Goal: Task Accomplishment & Management: Use online tool/utility

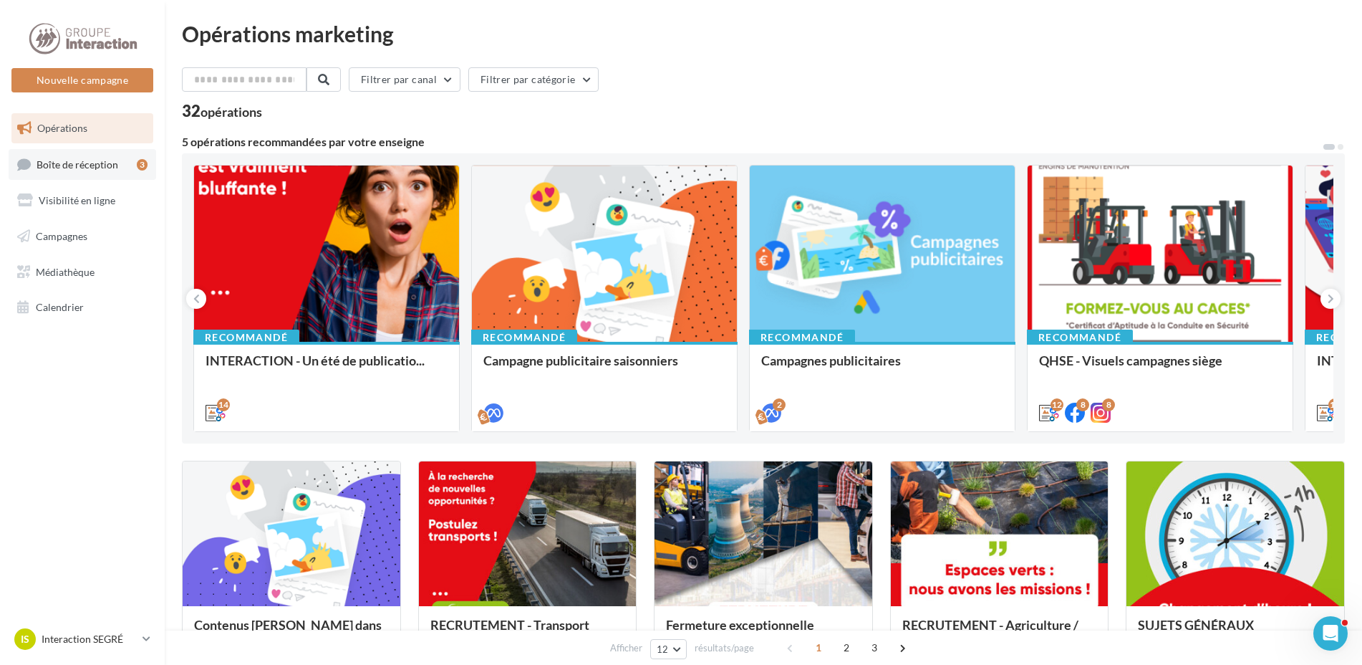
click at [84, 158] on span "Boîte de réception" at bounding box center [78, 164] width 82 height 12
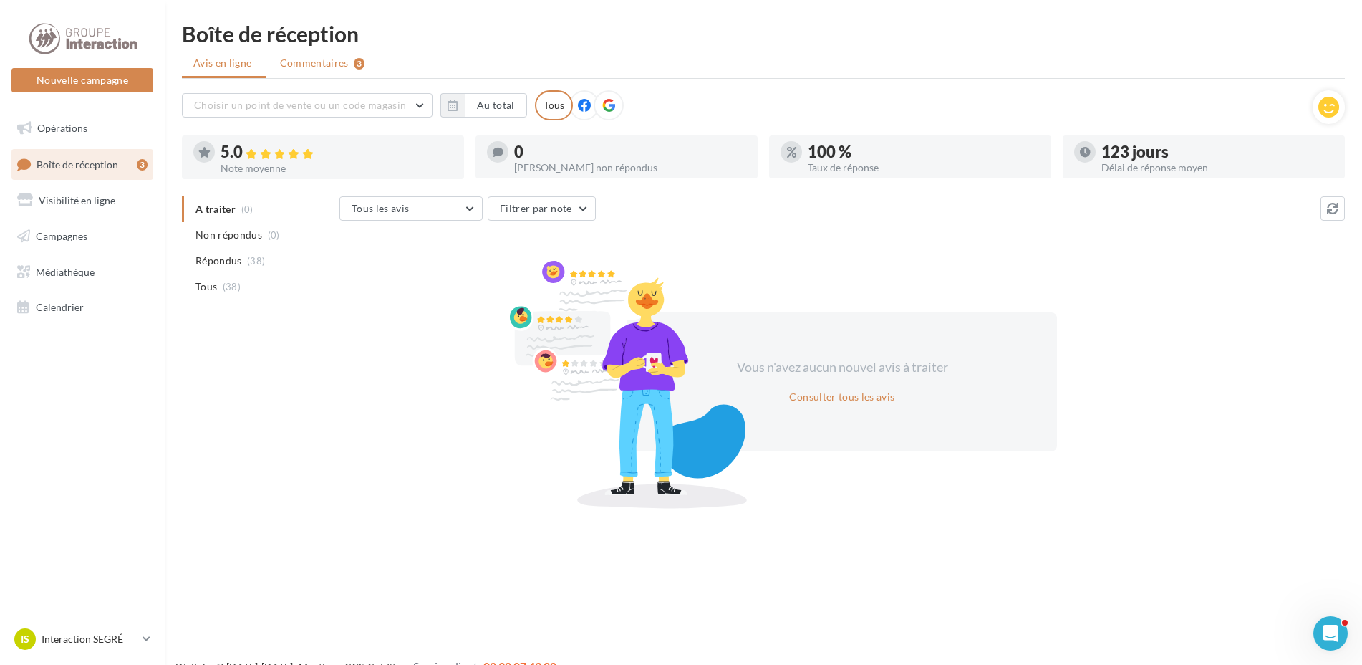
click at [317, 57] on span "Commentaires" at bounding box center [314, 63] width 69 height 14
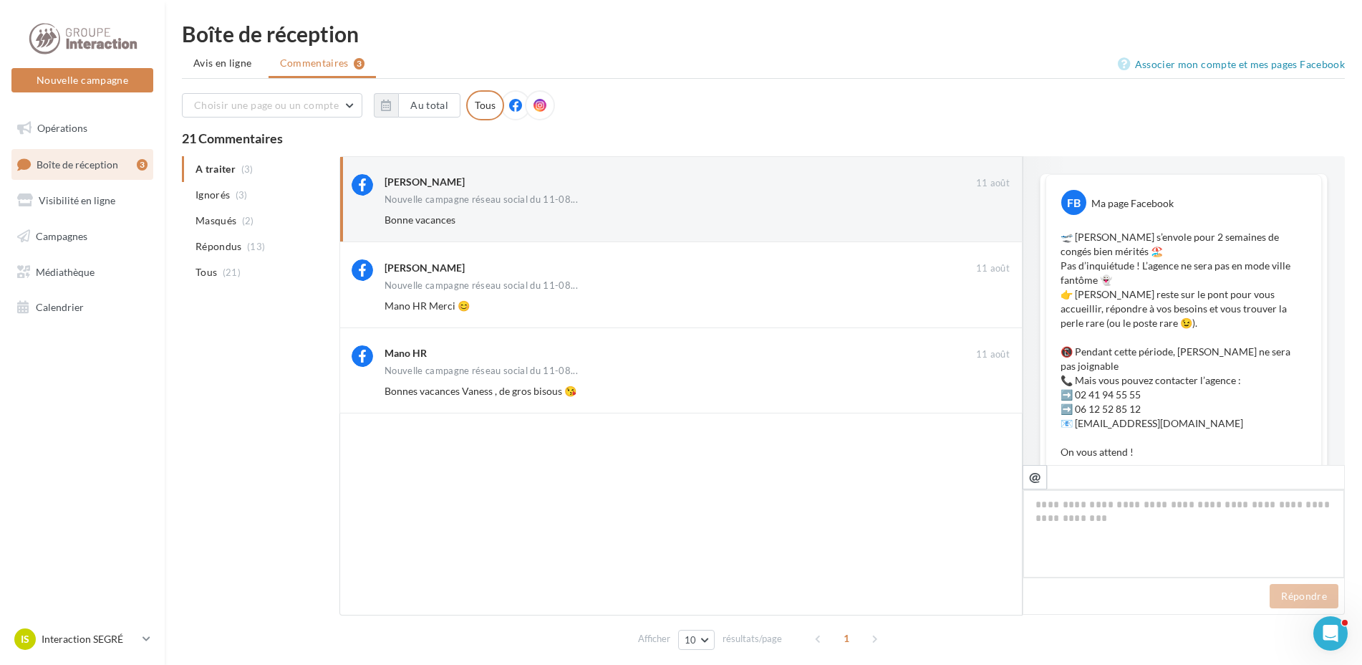
scroll to position [645, 0]
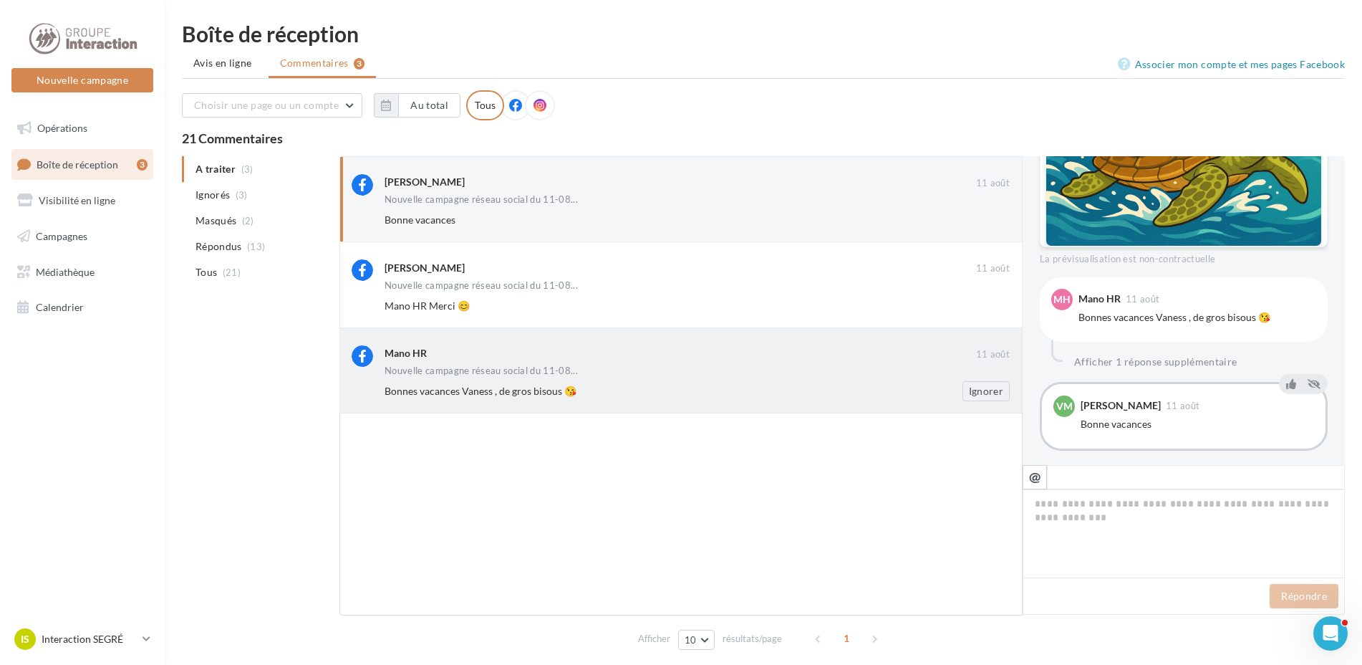
click at [523, 361] on div "Mano HR" at bounding box center [681, 354] width 592 height 18
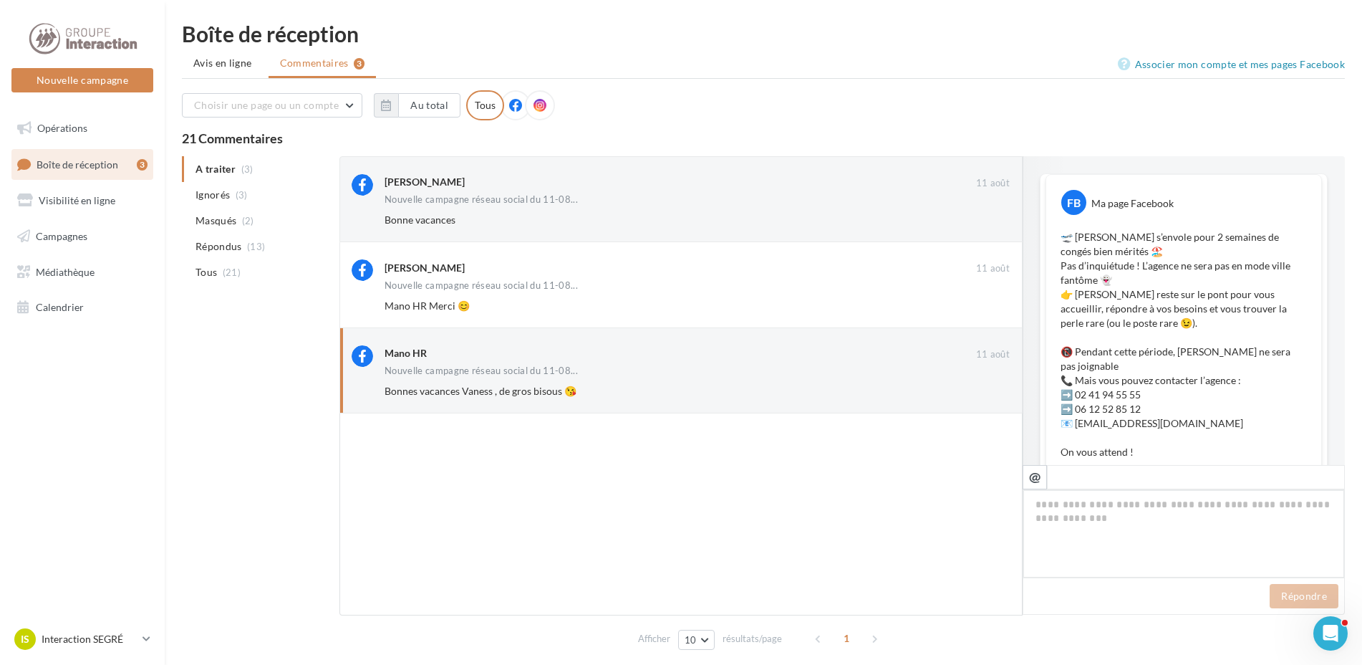
scroll to position [633, 0]
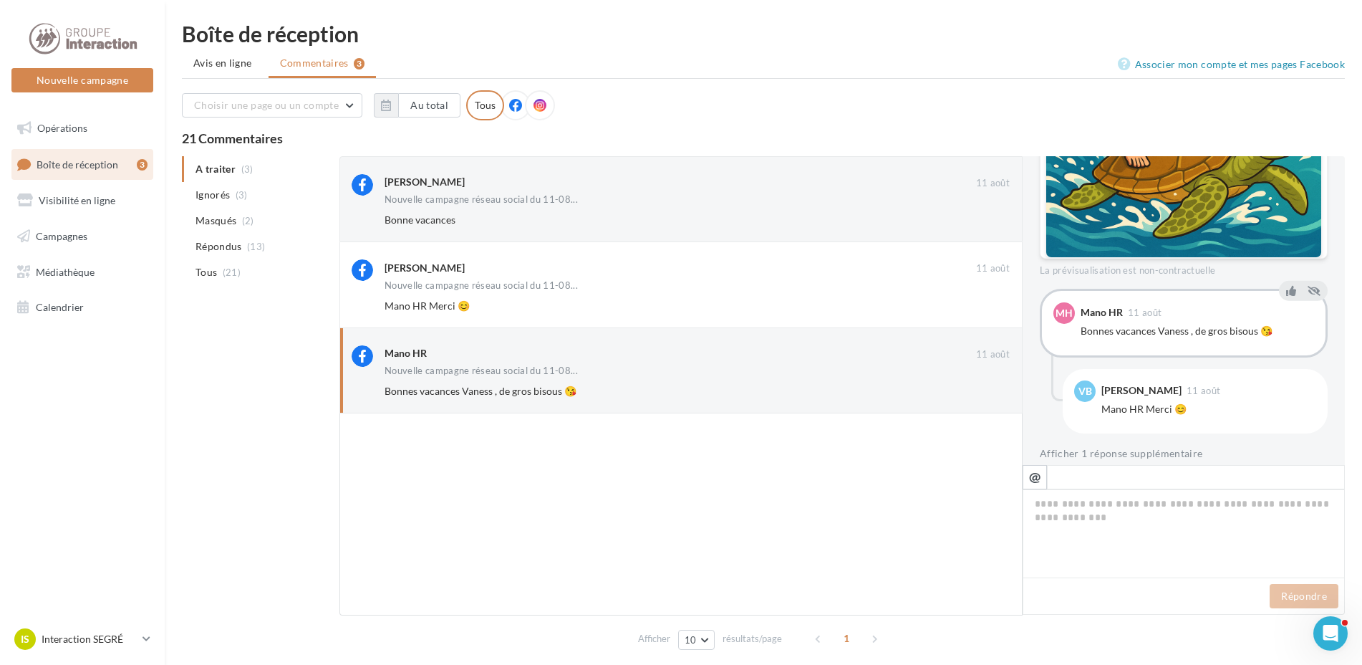
click at [642, 486] on div at bounding box center [680, 514] width 683 height 202
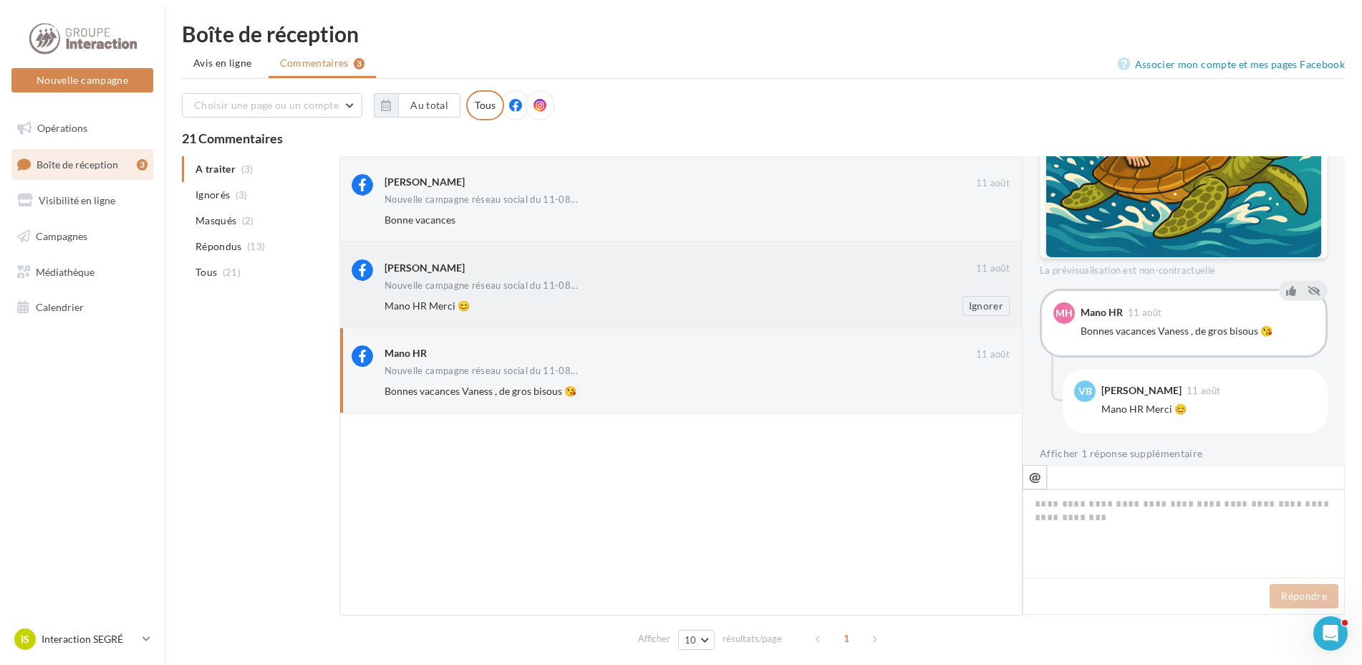
click at [487, 274] on div "Vanessa Berthelot" at bounding box center [681, 266] width 592 height 15
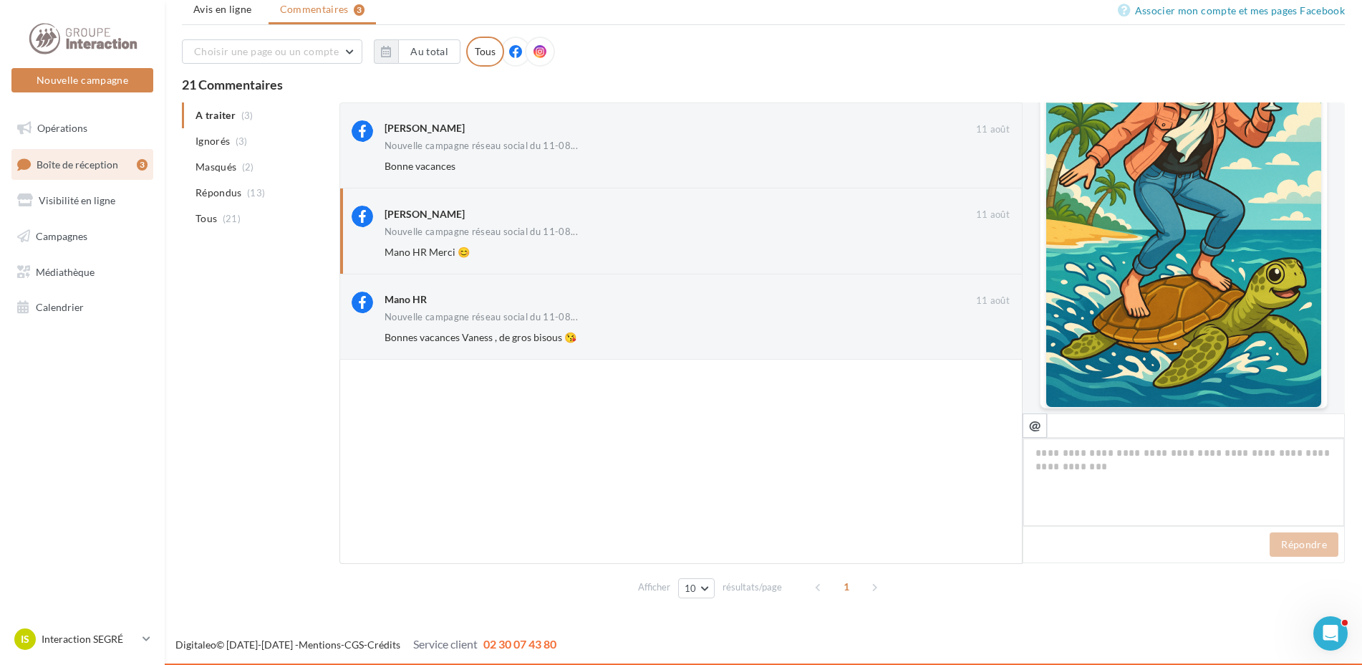
scroll to position [631, 0]
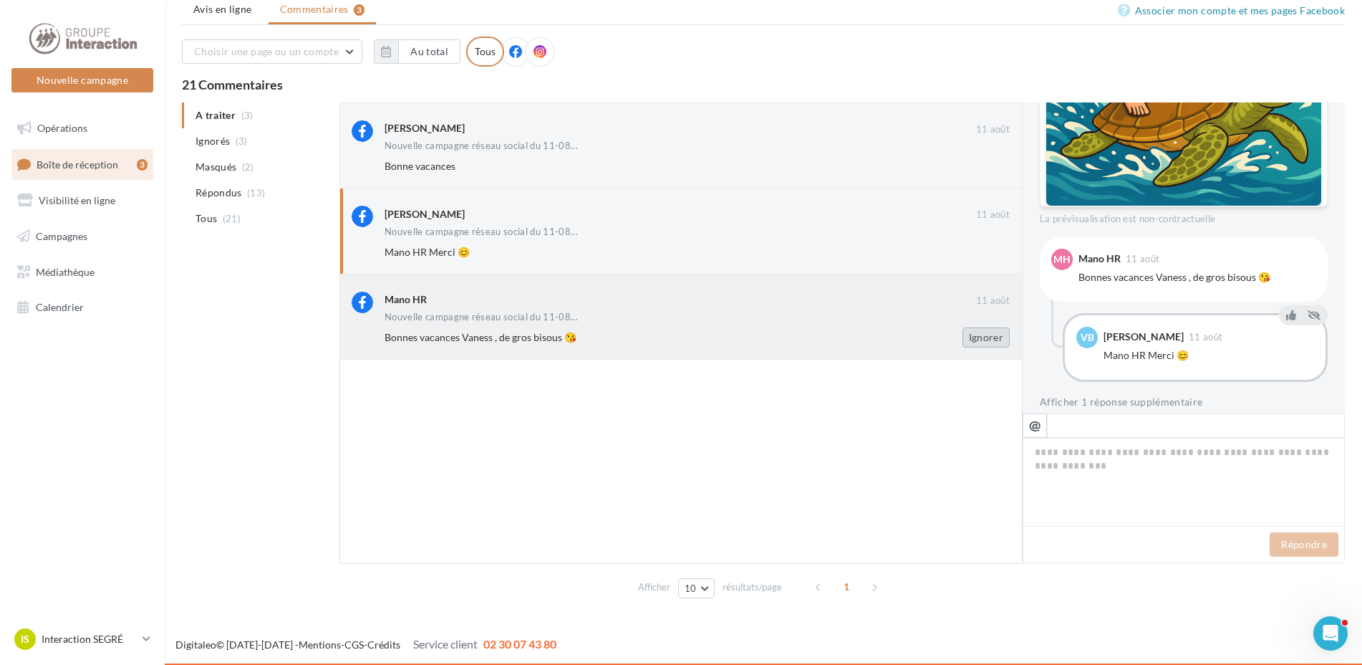
click at [987, 337] on button "Ignorer" at bounding box center [986, 337] width 47 height 20
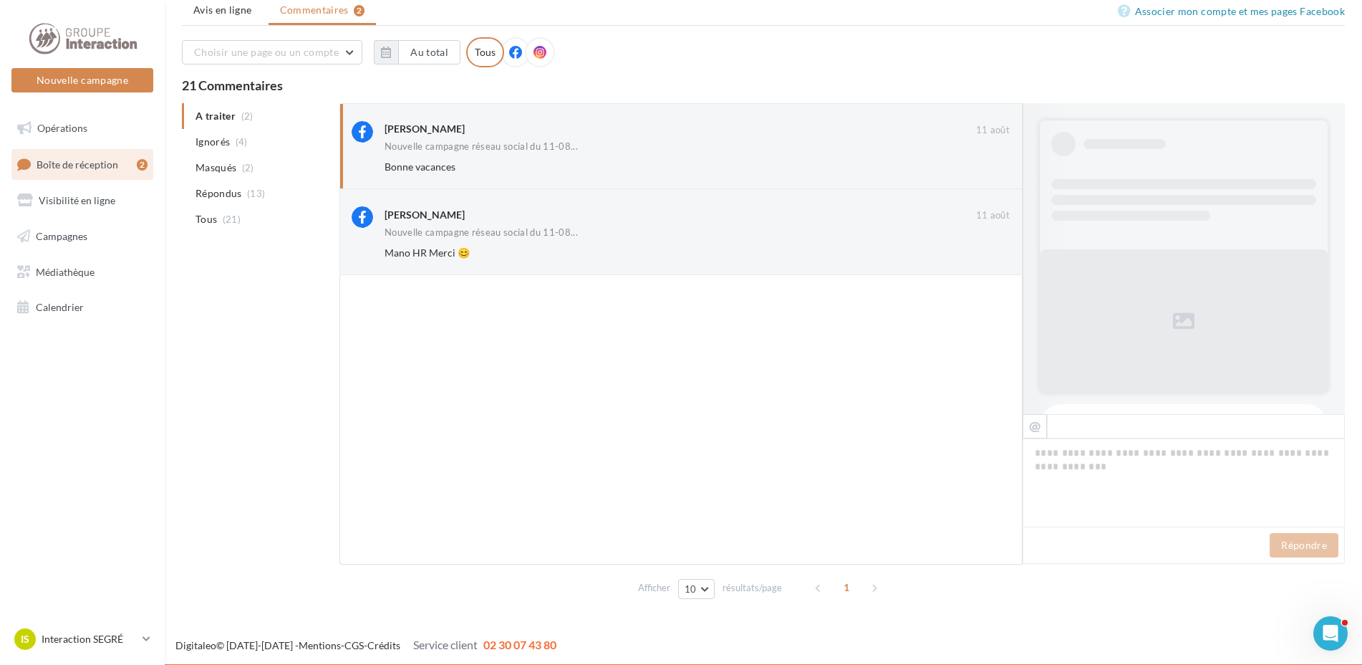
scroll to position [54, 0]
click at [980, 256] on button "Ignorer" at bounding box center [986, 252] width 47 height 20
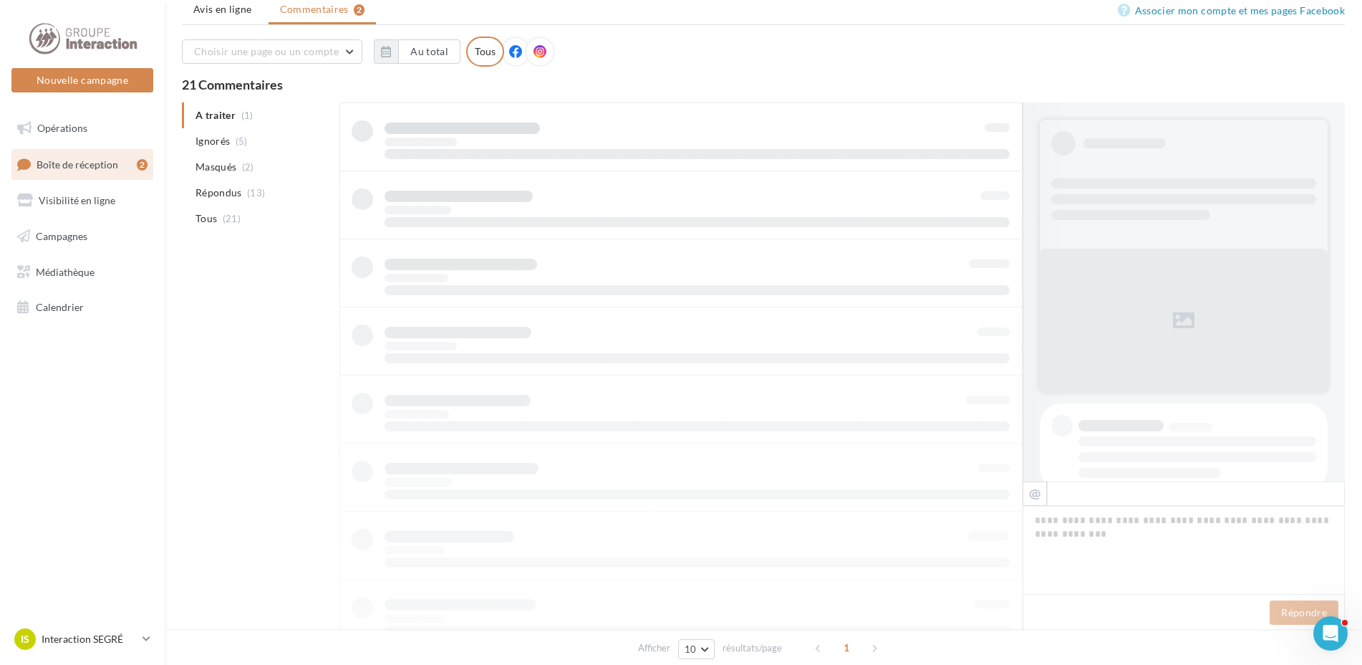
scroll to position [54, 0]
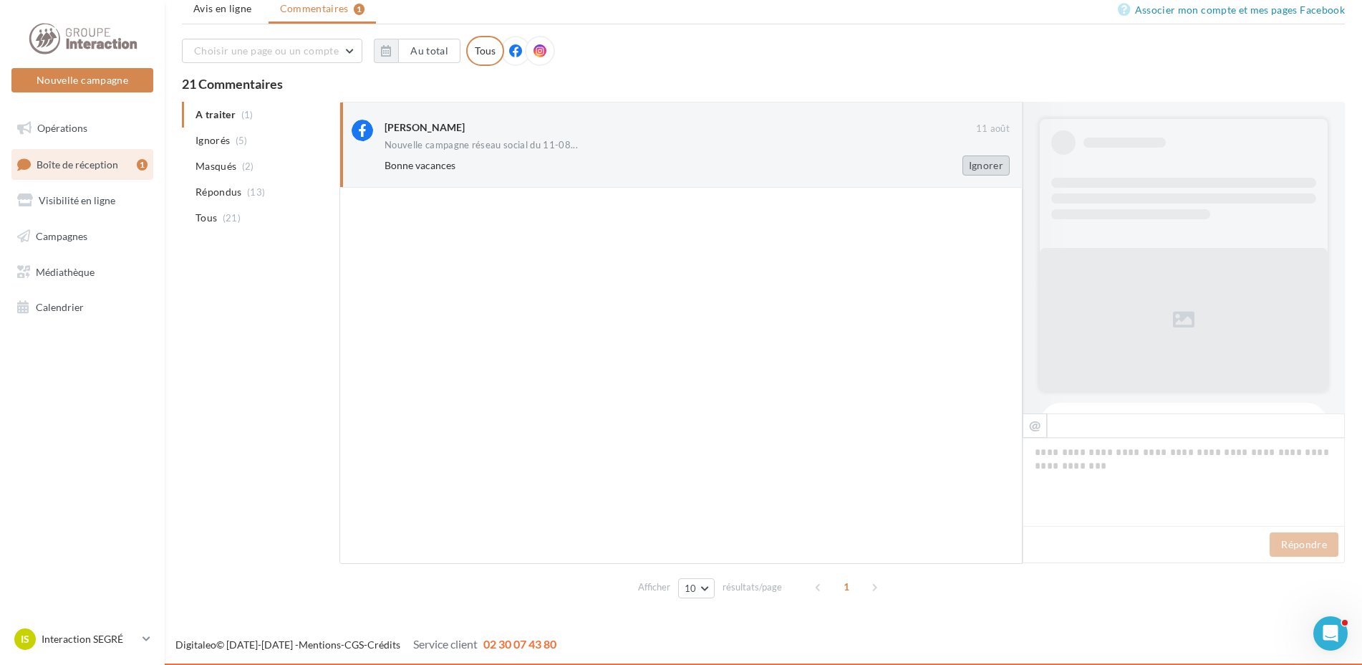
click at [990, 170] on button "Ignorer" at bounding box center [986, 165] width 47 height 20
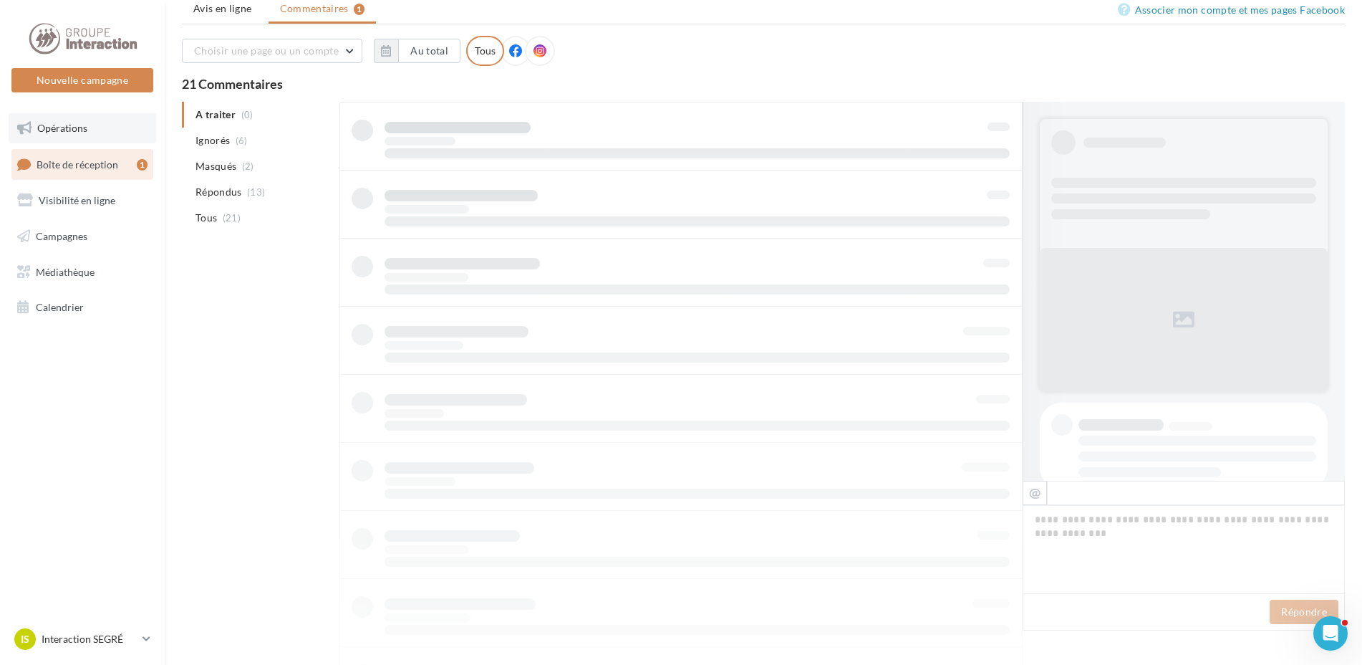
click at [65, 125] on span "Opérations" at bounding box center [62, 128] width 50 height 12
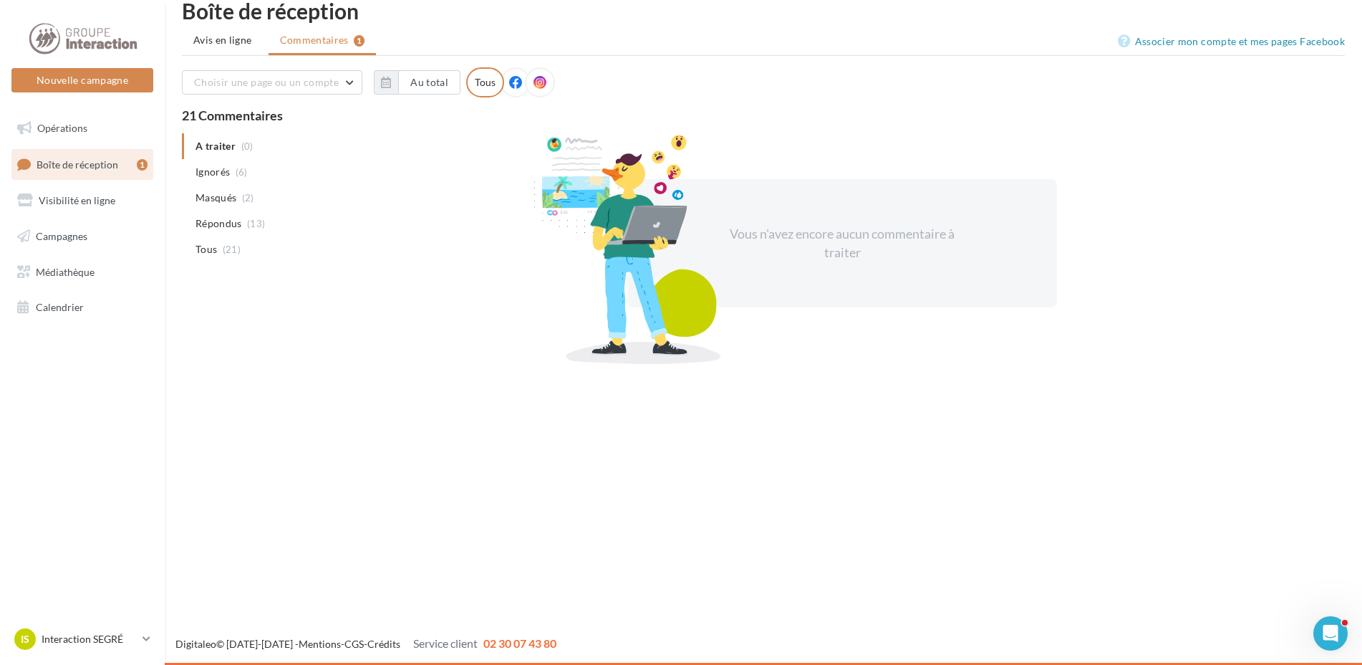
scroll to position [23, 0]
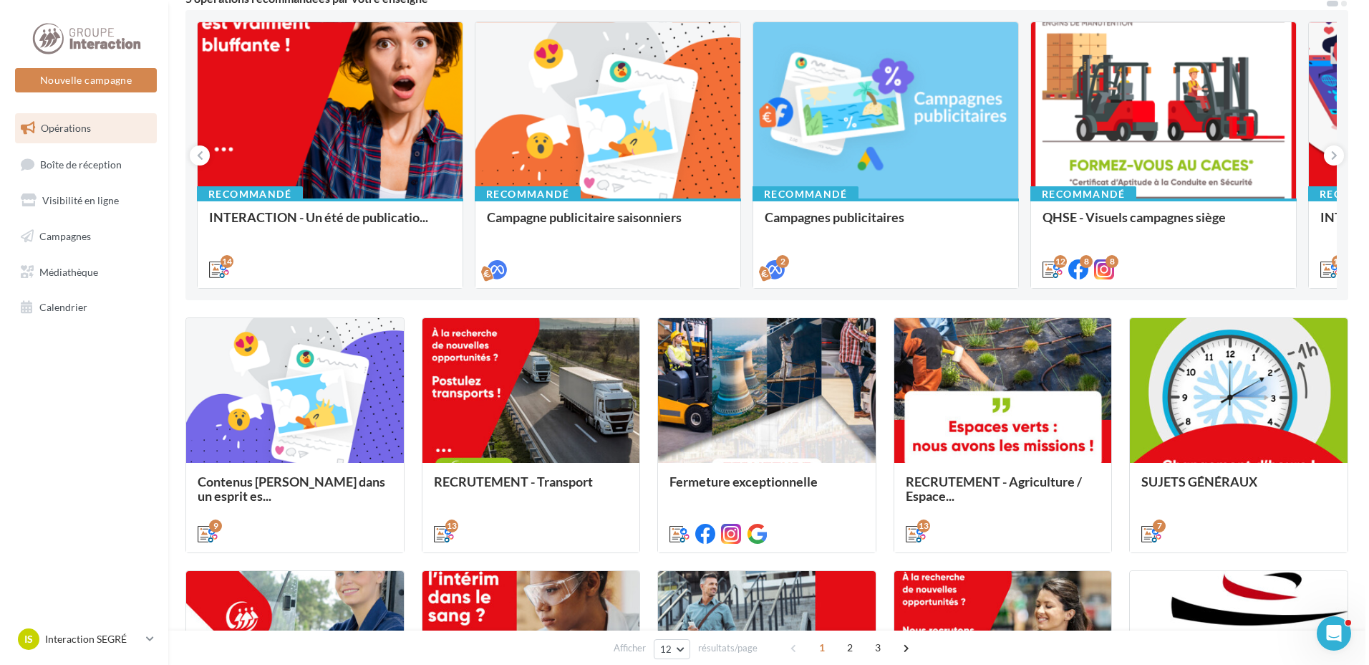
scroll to position [215, 0]
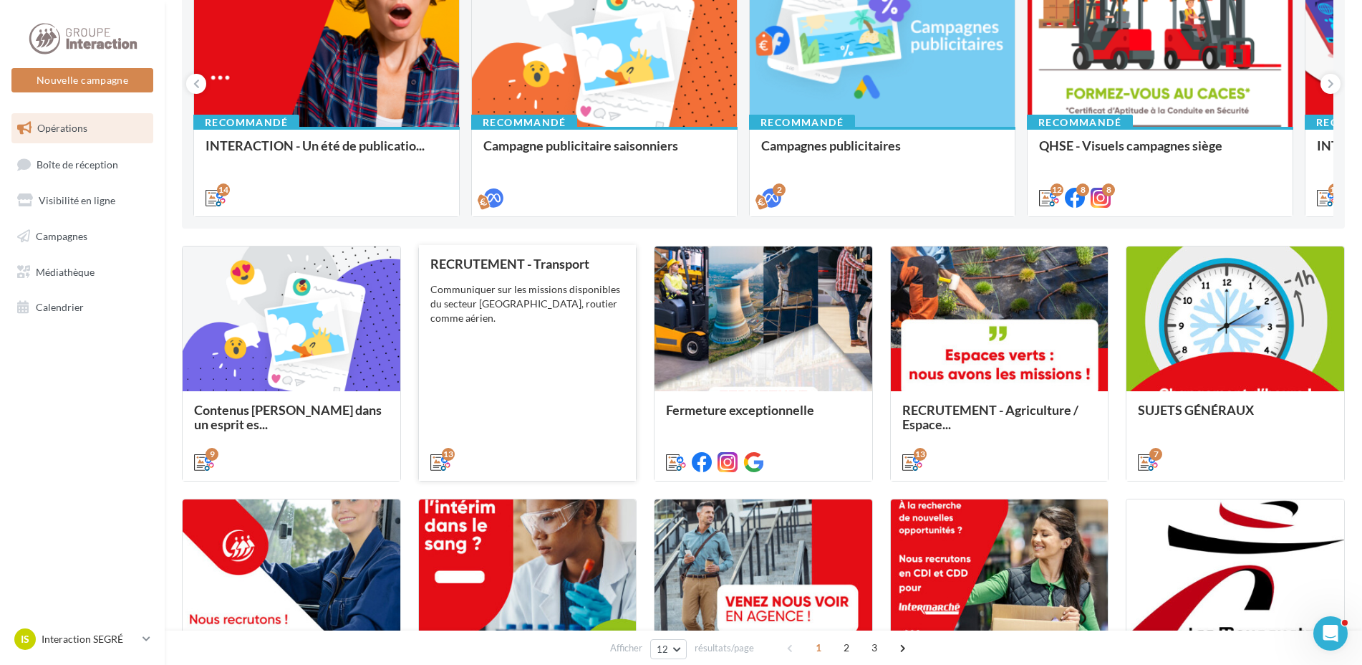
click at [491, 356] on div "RECRUTEMENT - Transport Communiquer sur les missions disponibles du secteur Tra…" at bounding box center [527, 361] width 195 height 211
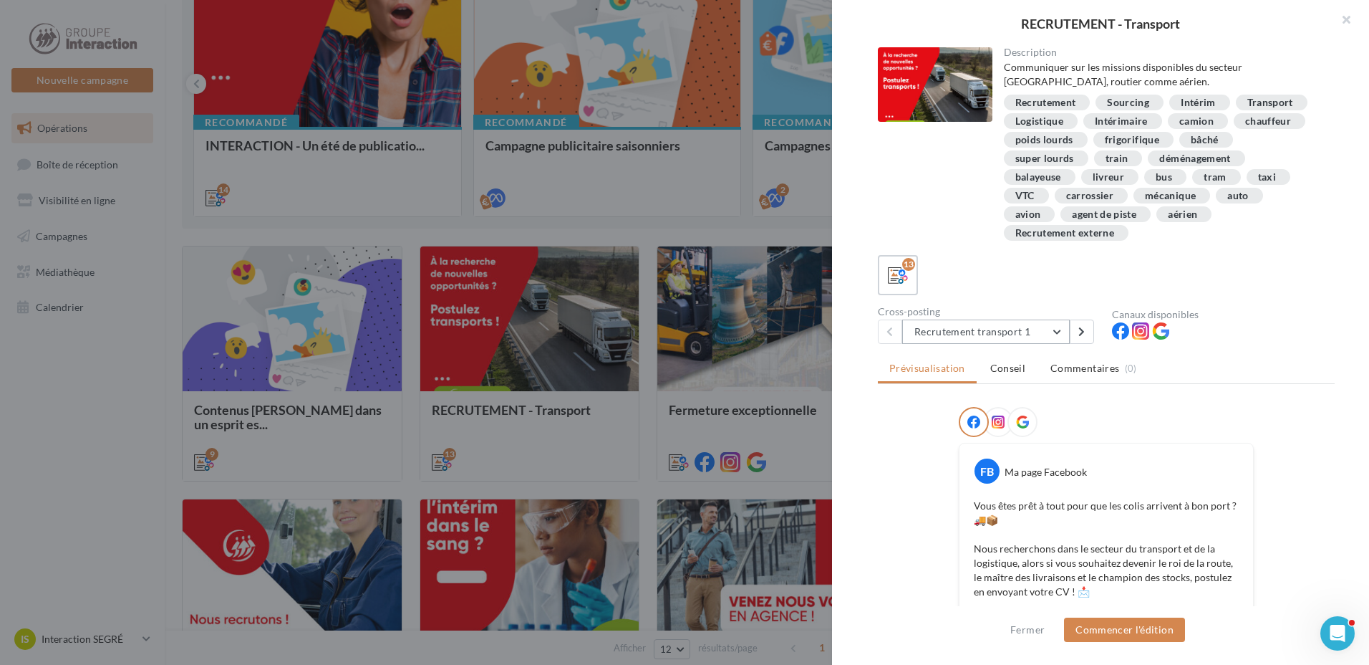
click at [1053, 333] on button "Recrutement transport 1" at bounding box center [986, 331] width 168 height 24
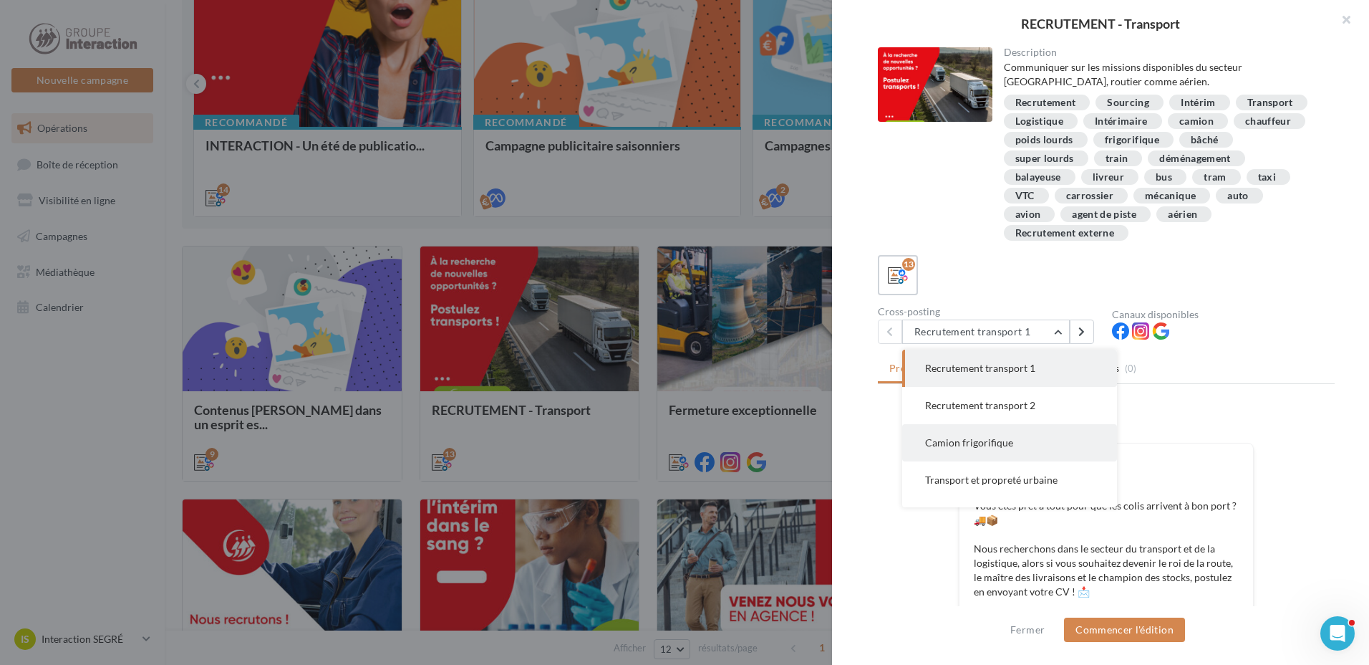
click at [986, 444] on span "Camion frigorifique" at bounding box center [969, 442] width 88 height 12
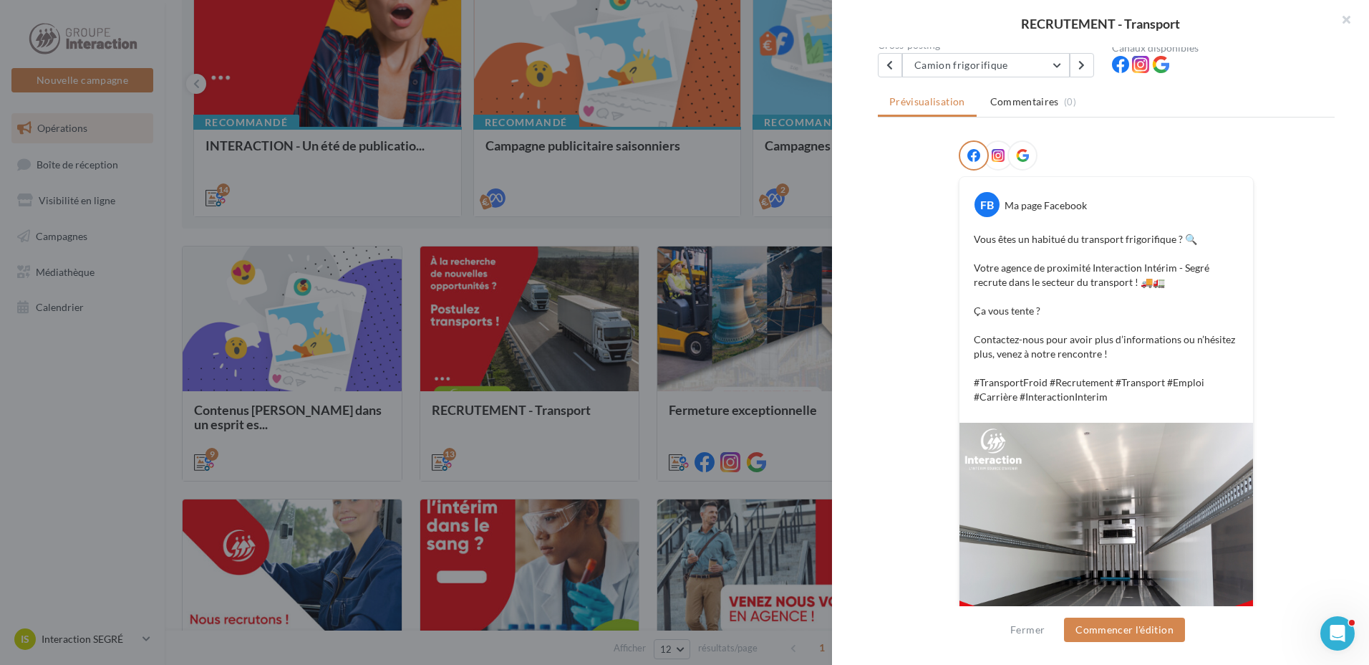
scroll to position [195, 0]
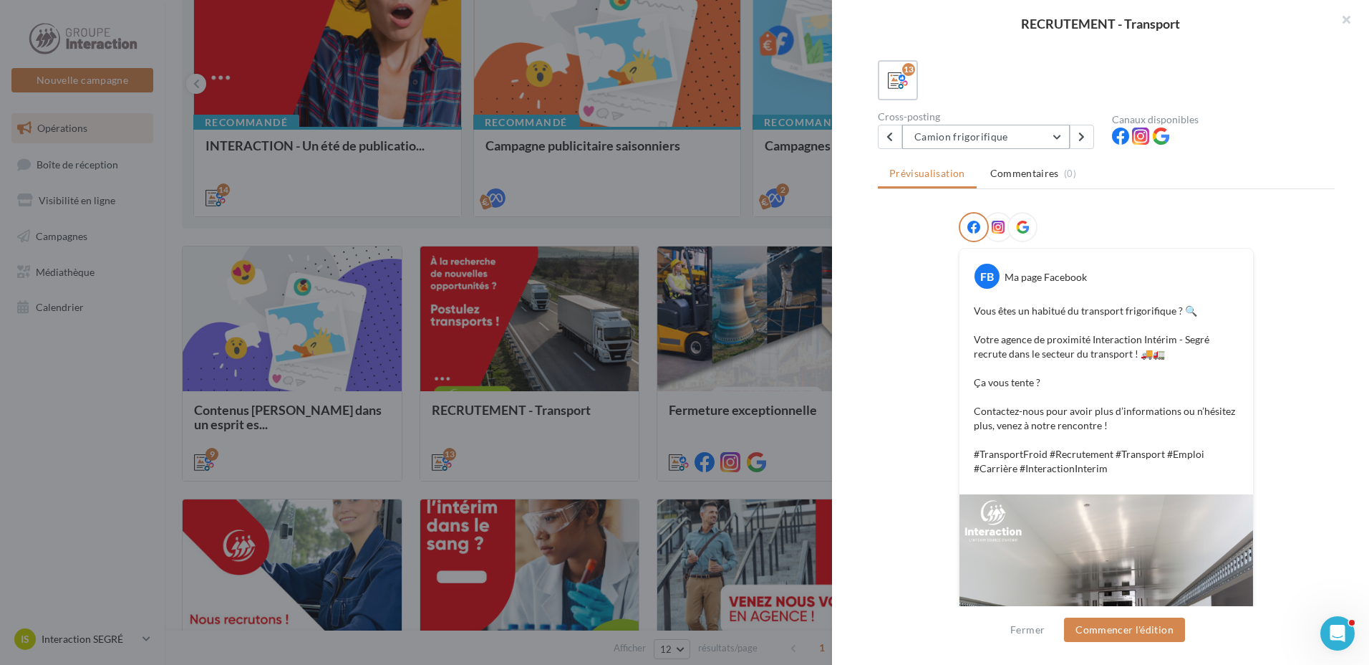
click at [1056, 141] on button "Camion frigorifique" at bounding box center [986, 137] width 168 height 24
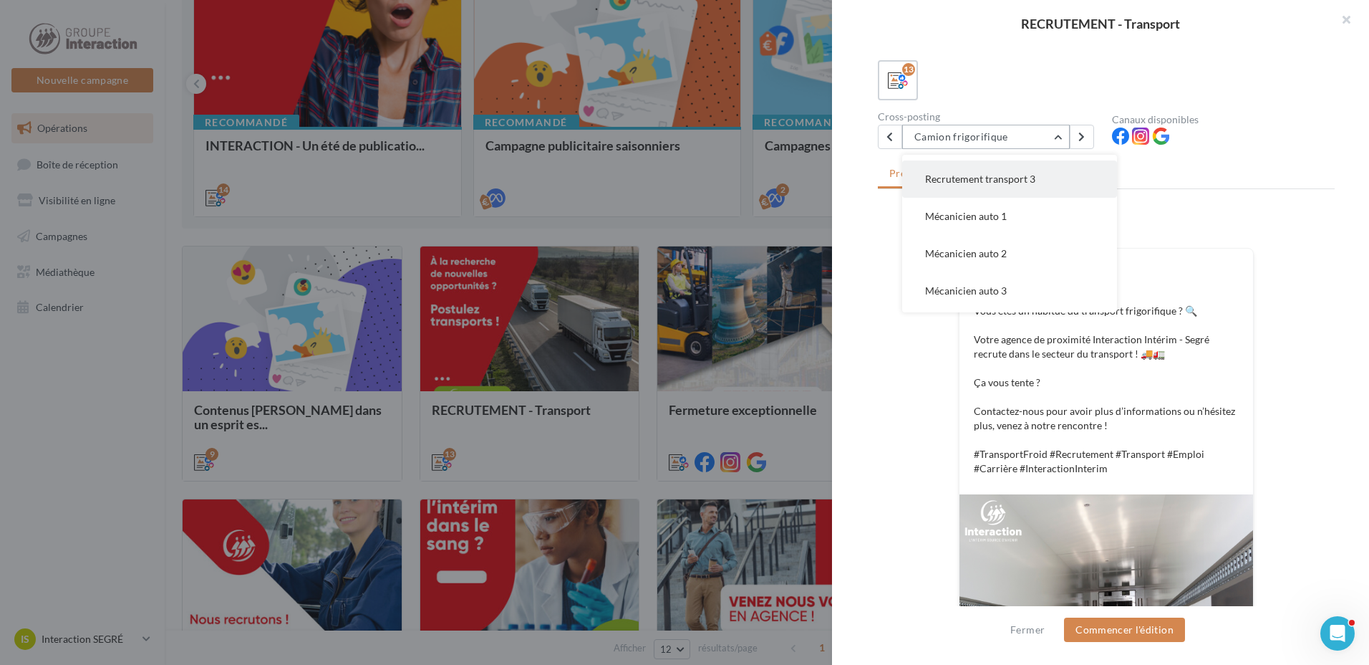
scroll to position [324, 0]
click at [994, 188] on span "Chauffeur poids lourds 1" at bounding box center [980, 184] width 111 height 12
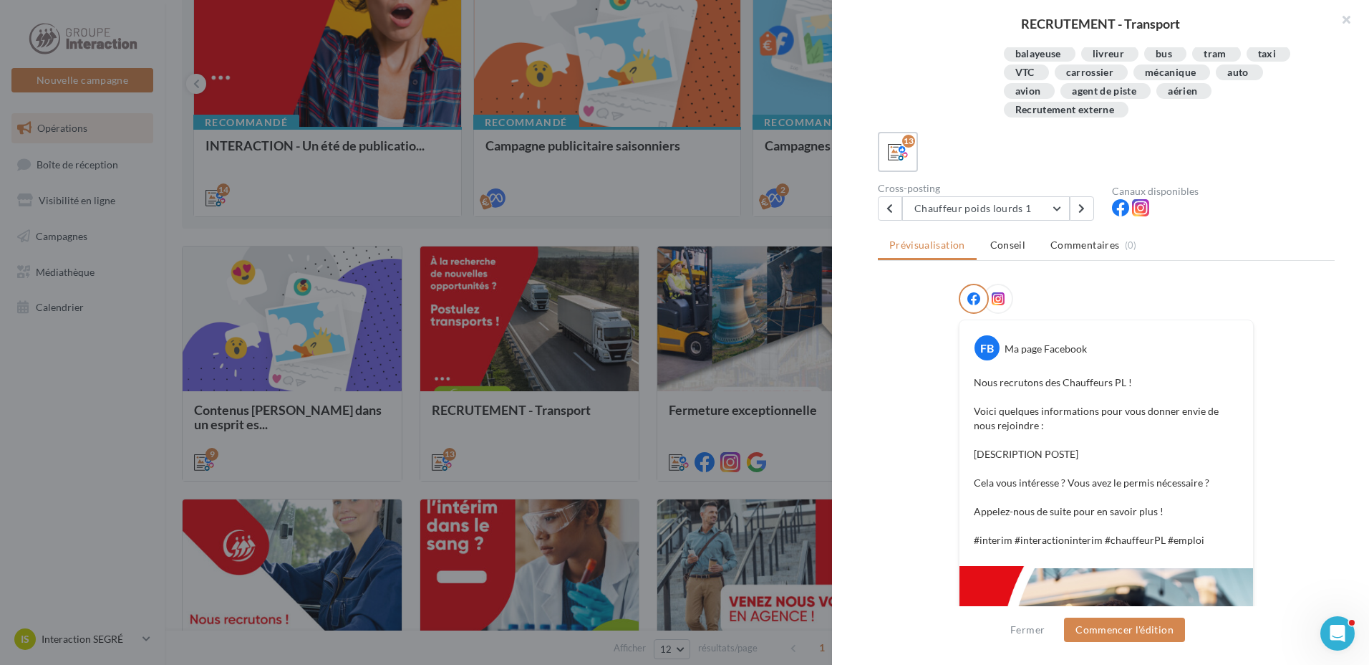
scroll to position [195, 0]
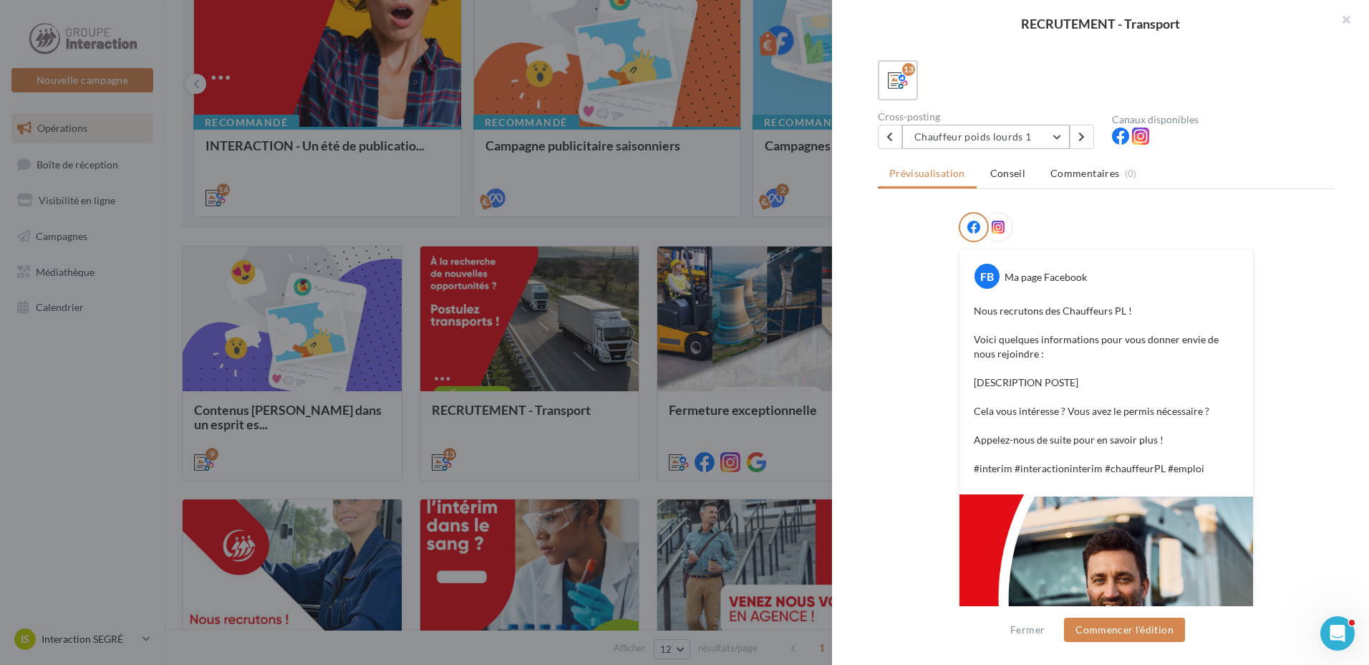
click at [1059, 139] on button "Chauffeur poids lourds 1" at bounding box center [986, 137] width 168 height 24
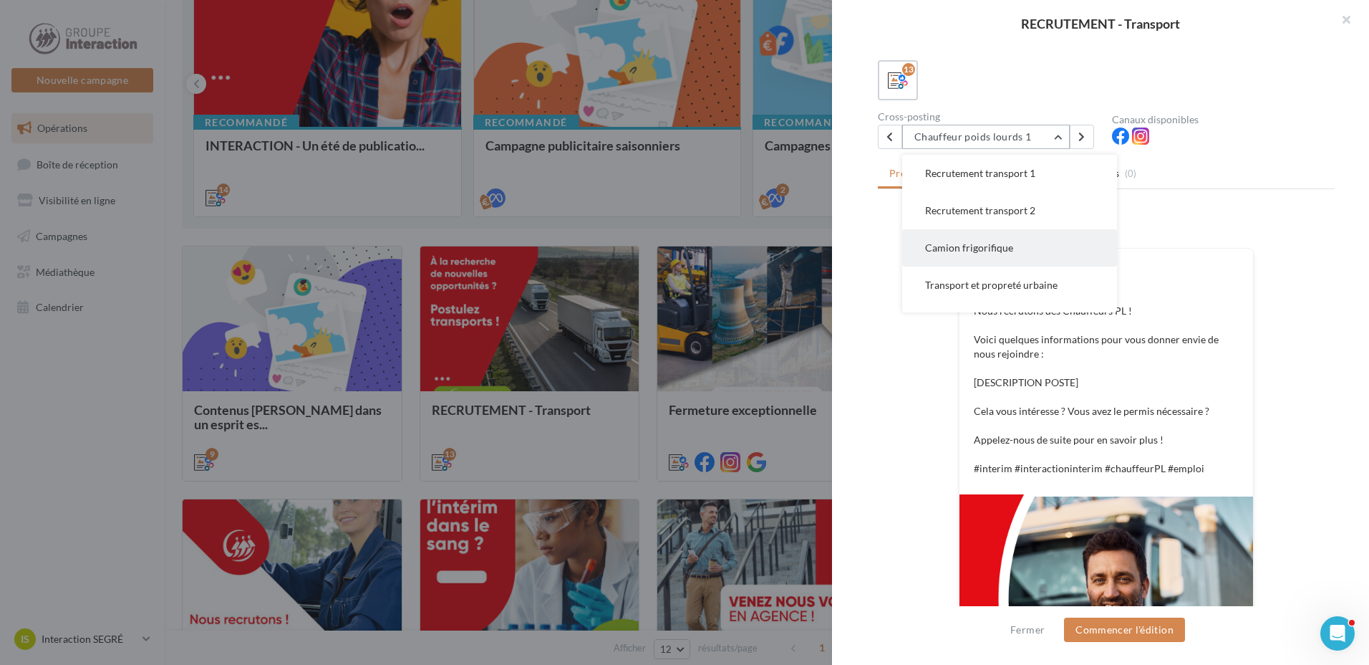
scroll to position [123, 0]
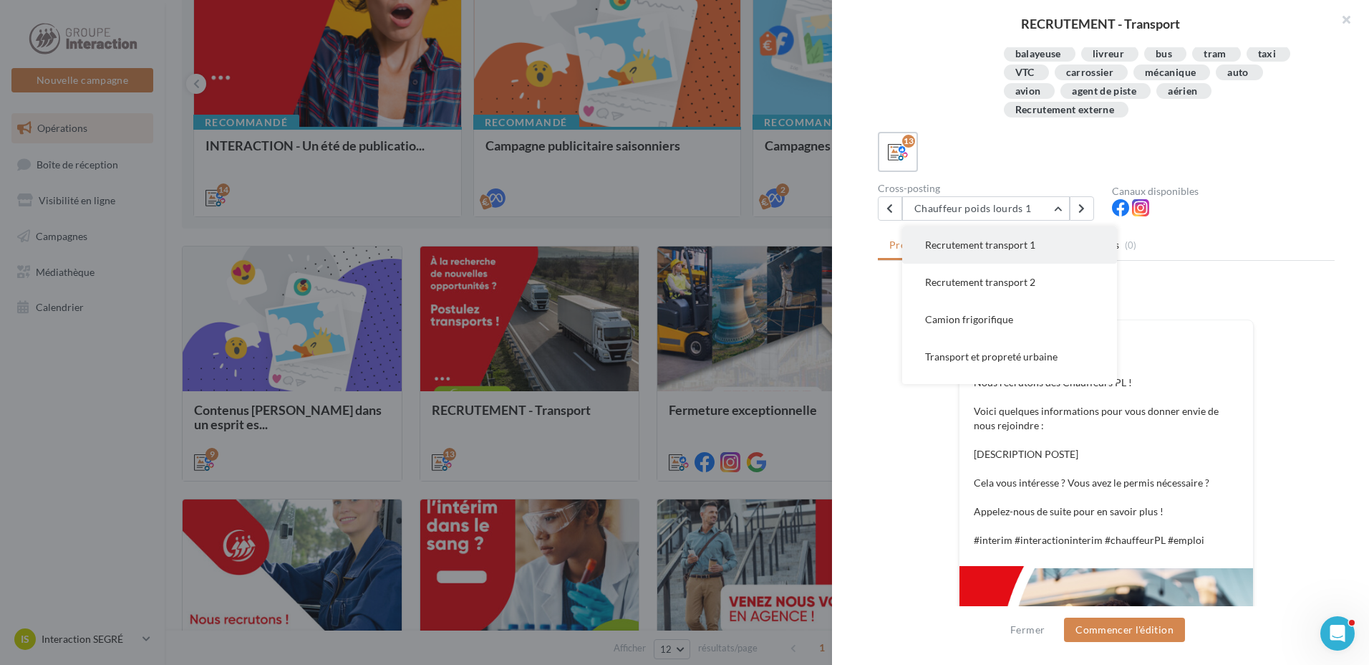
click at [1016, 246] on span "Recrutement transport 1" at bounding box center [980, 244] width 110 height 12
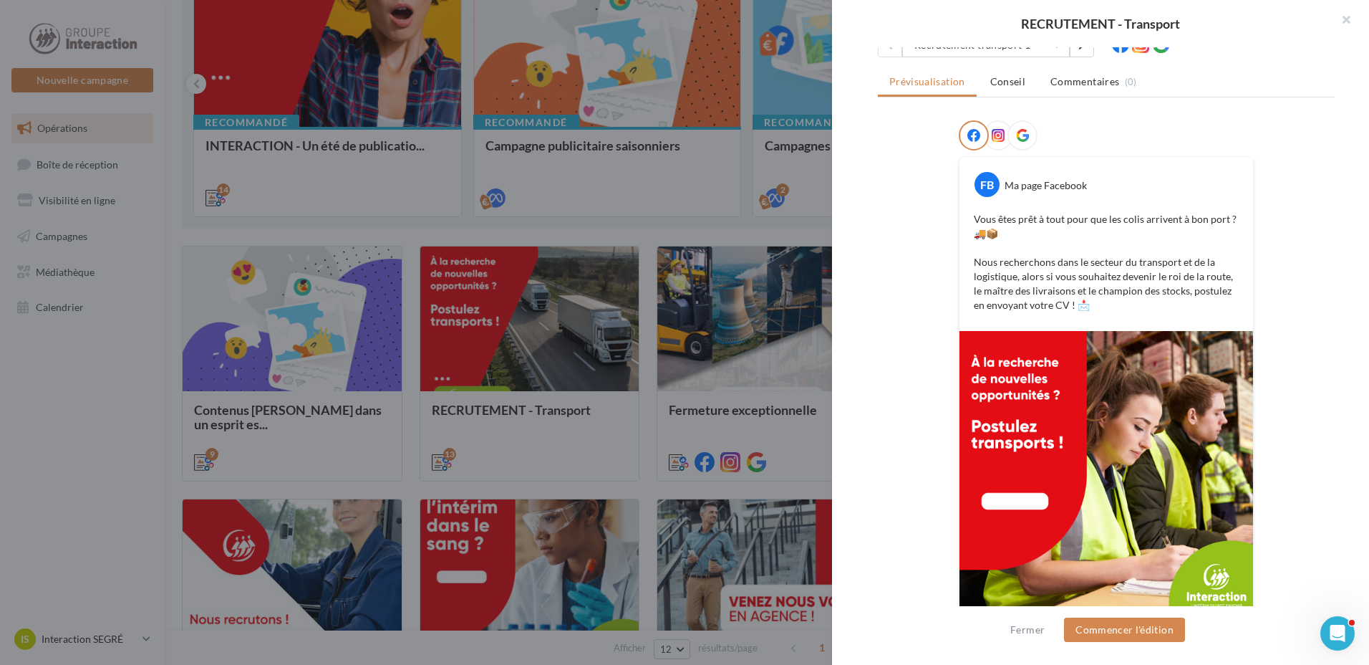
scroll to position [215, 0]
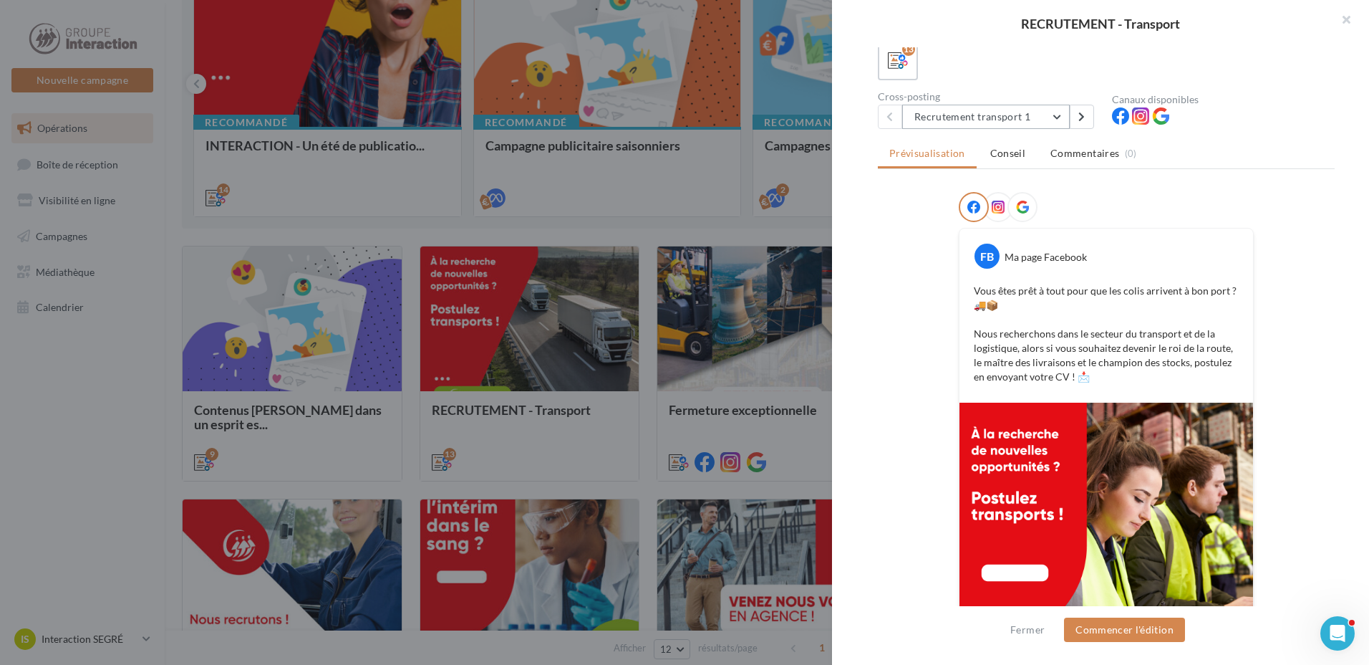
click at [1056, 120] on button "Recrutement transport 1" at bounding box center [986, 117] width 168 height 24
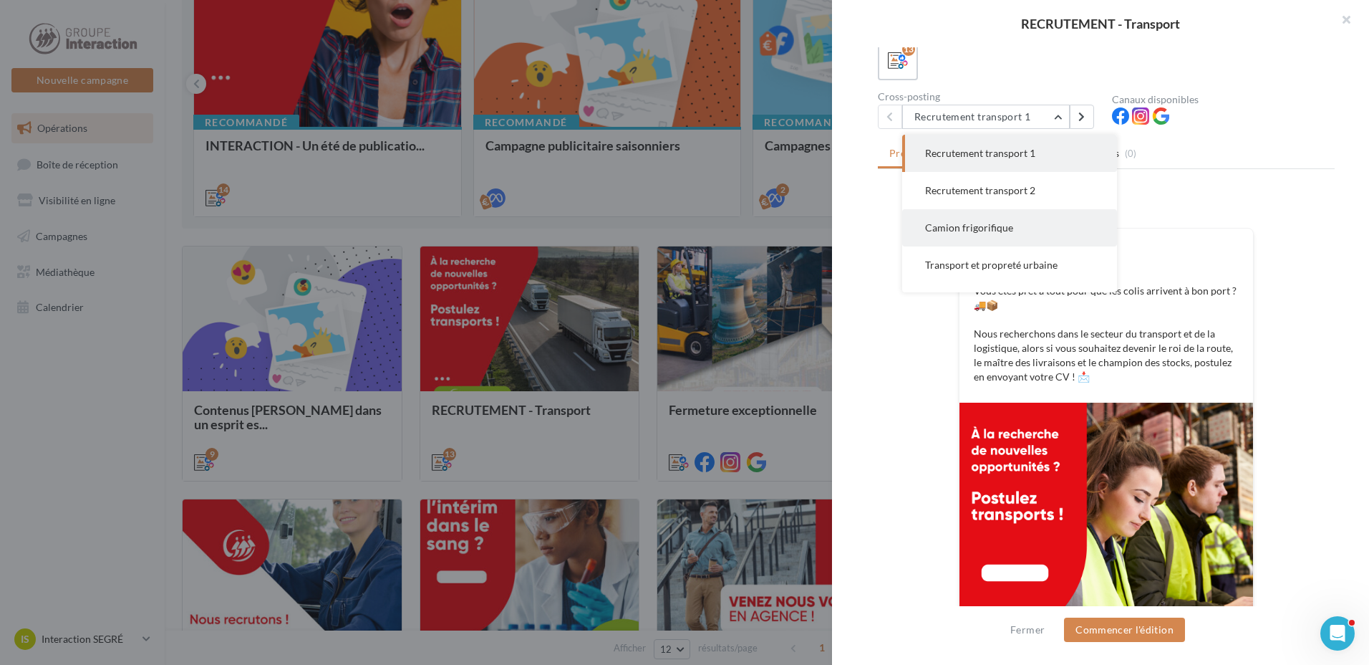
click at [972, 231] on span "Camion frigorifique" at bounding box center [969, 227] width 88 height 12
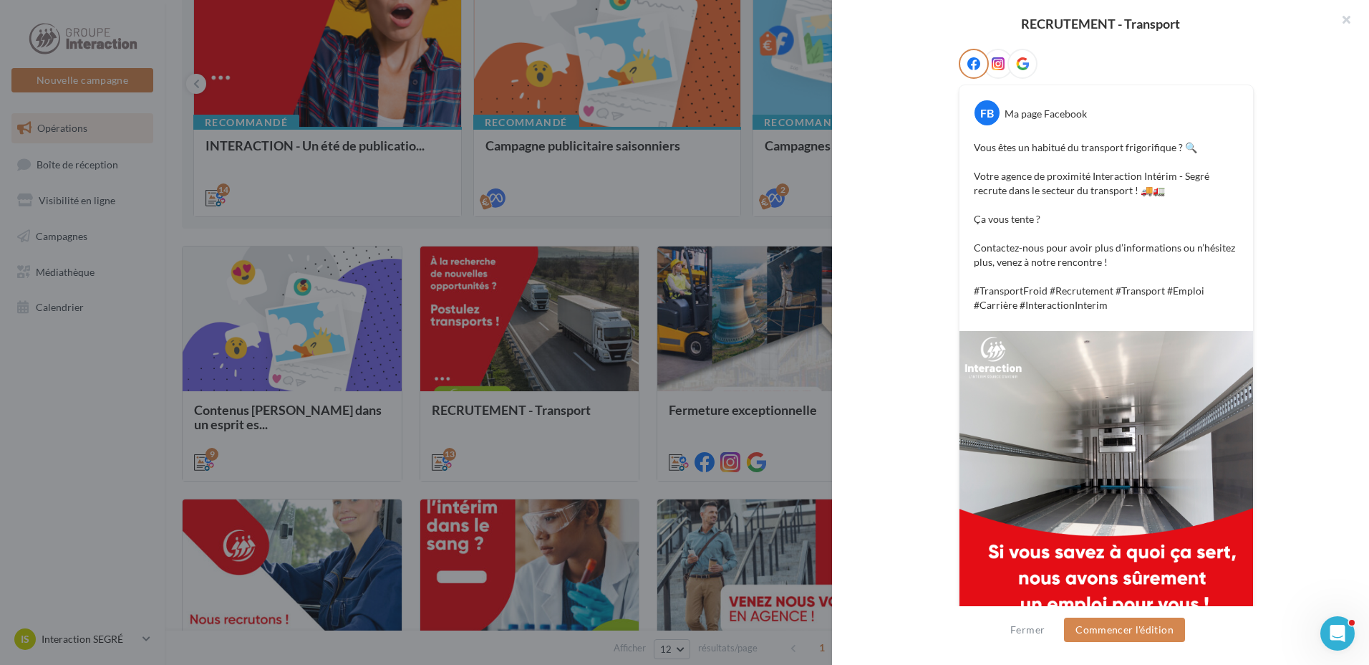
scroll to position [383, 0]
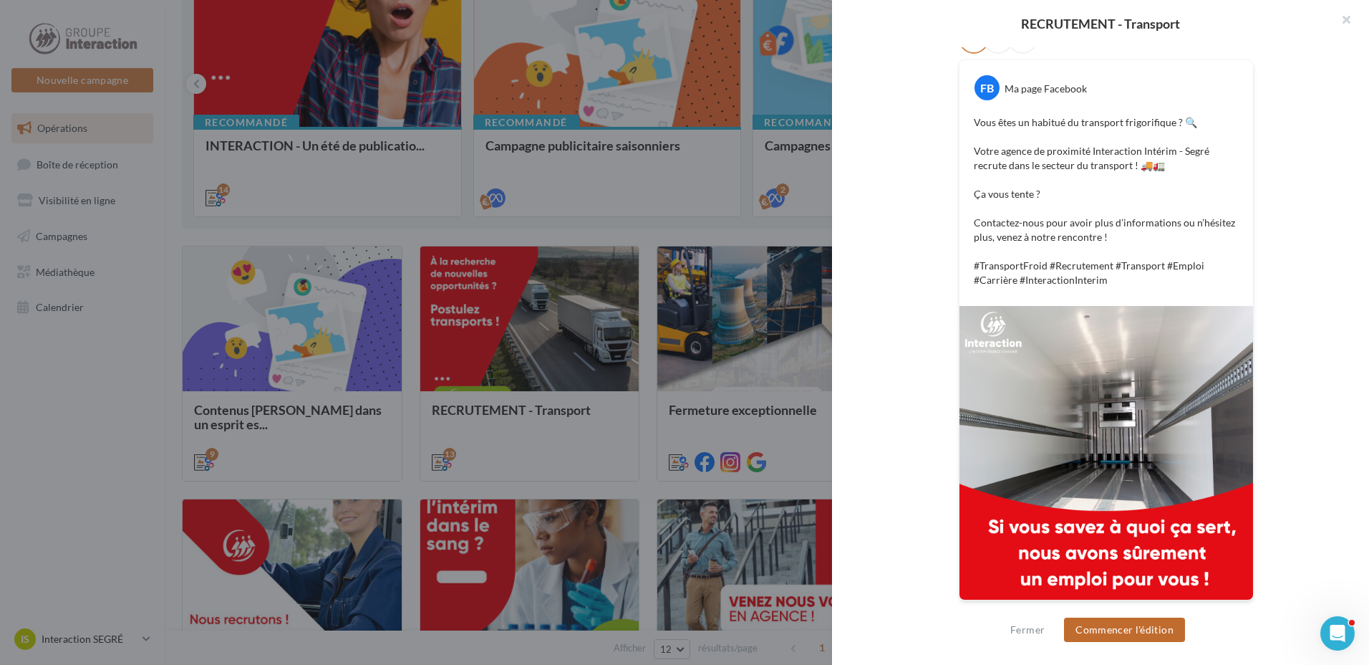
click at [1137, 637] on button "Commencer l'édition" at bounding box center [1124, 629] width 121 height 24
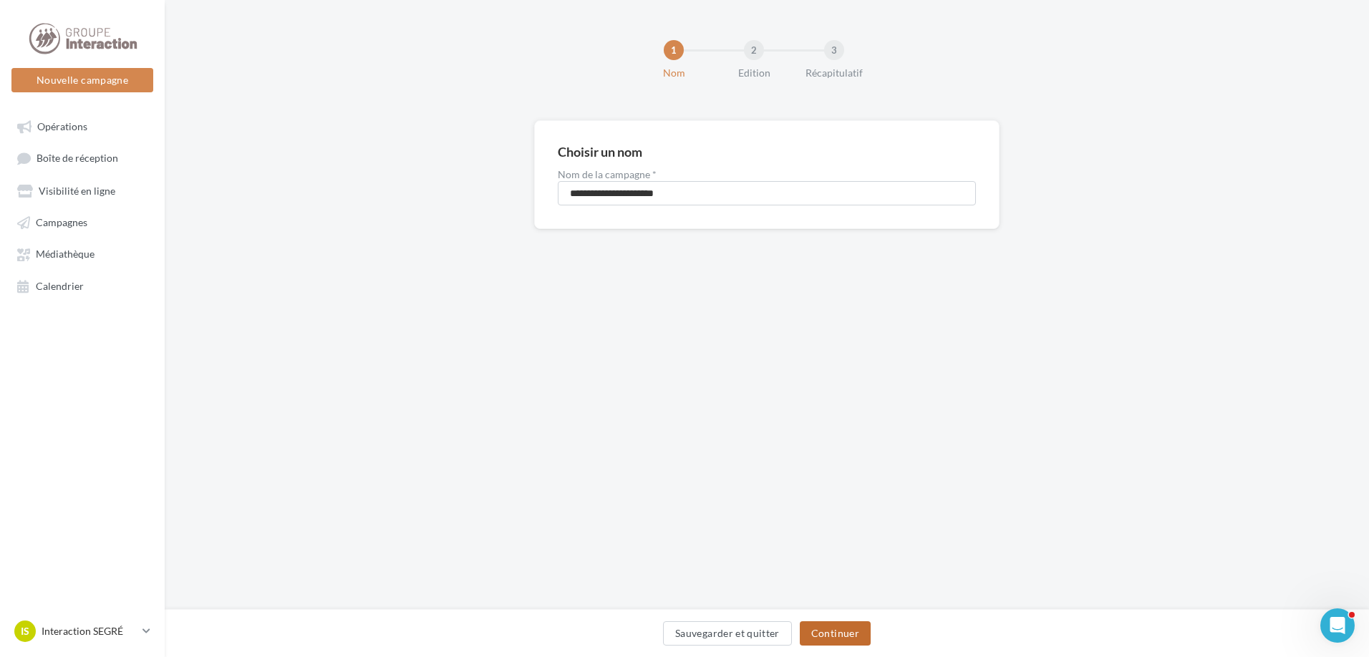
click at [851, 639] on button "Continuer" at bounding box center [835, 634] width 71 height 24
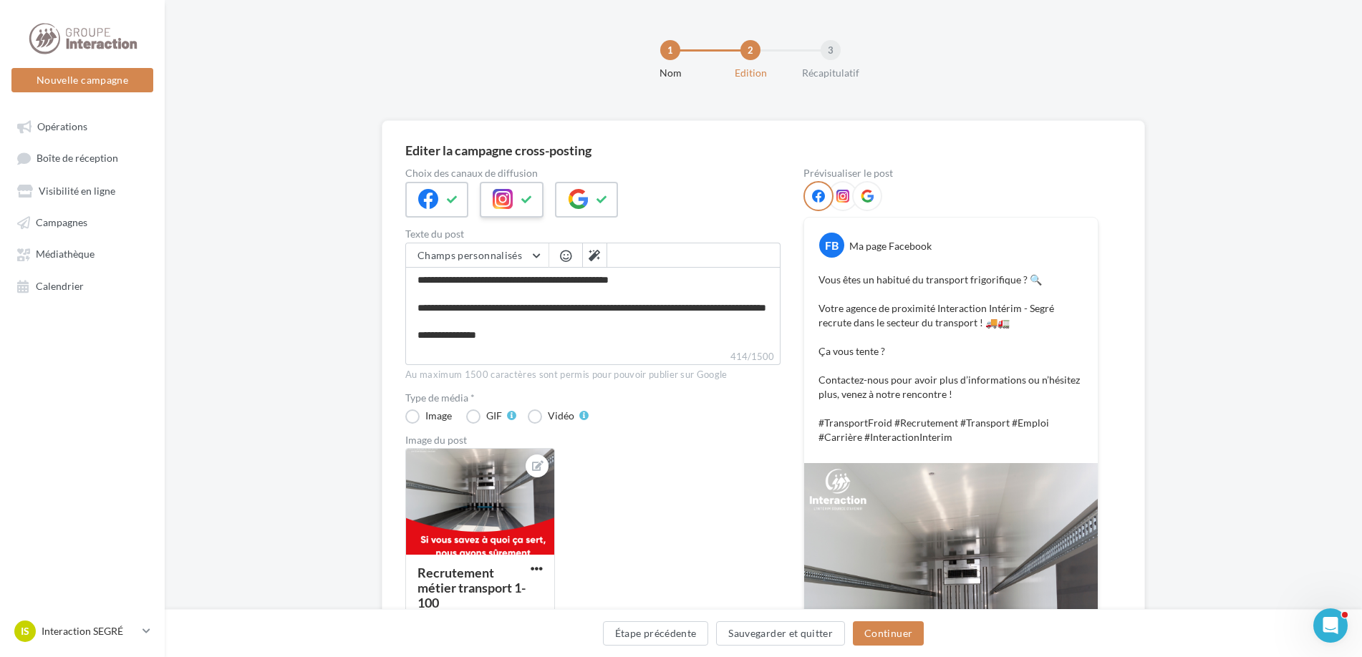
click at [536, 191] on button at bounding box center [527, 199] width 17 height 21
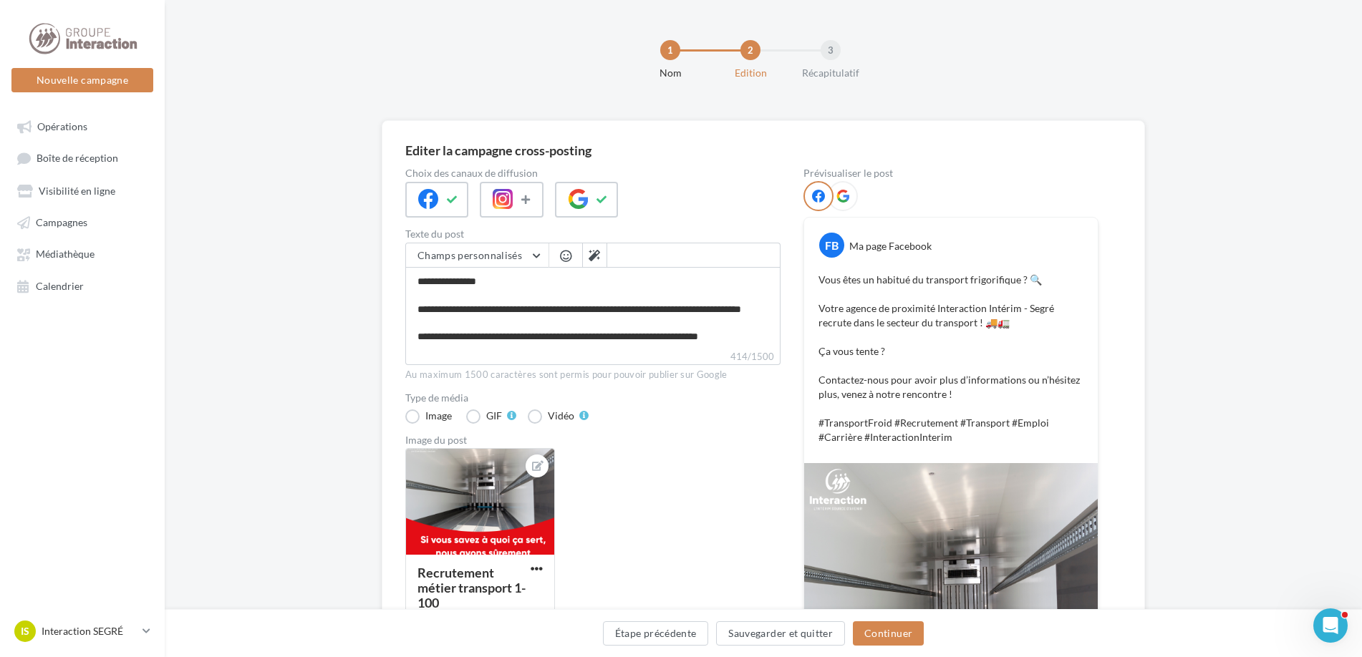
scroll to position [72, 0]
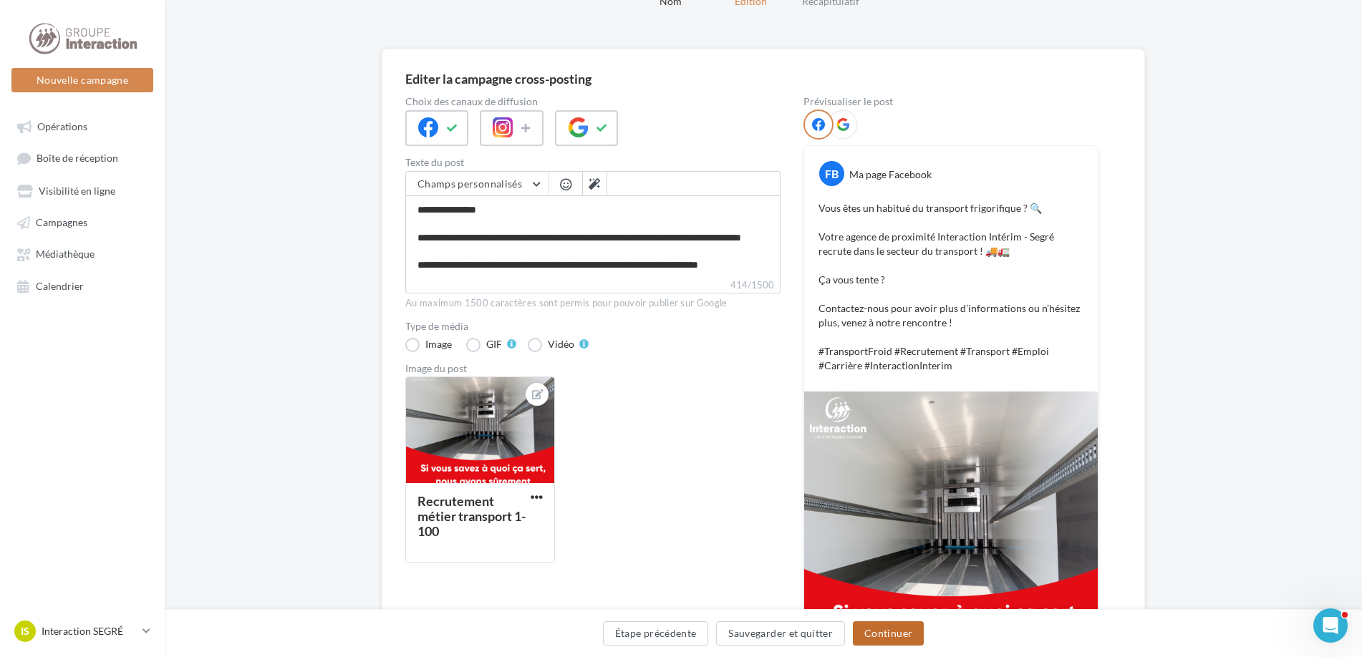
click at [884, 635] on button "Continuer" at bounding box center [888, 634] width 71 height 24
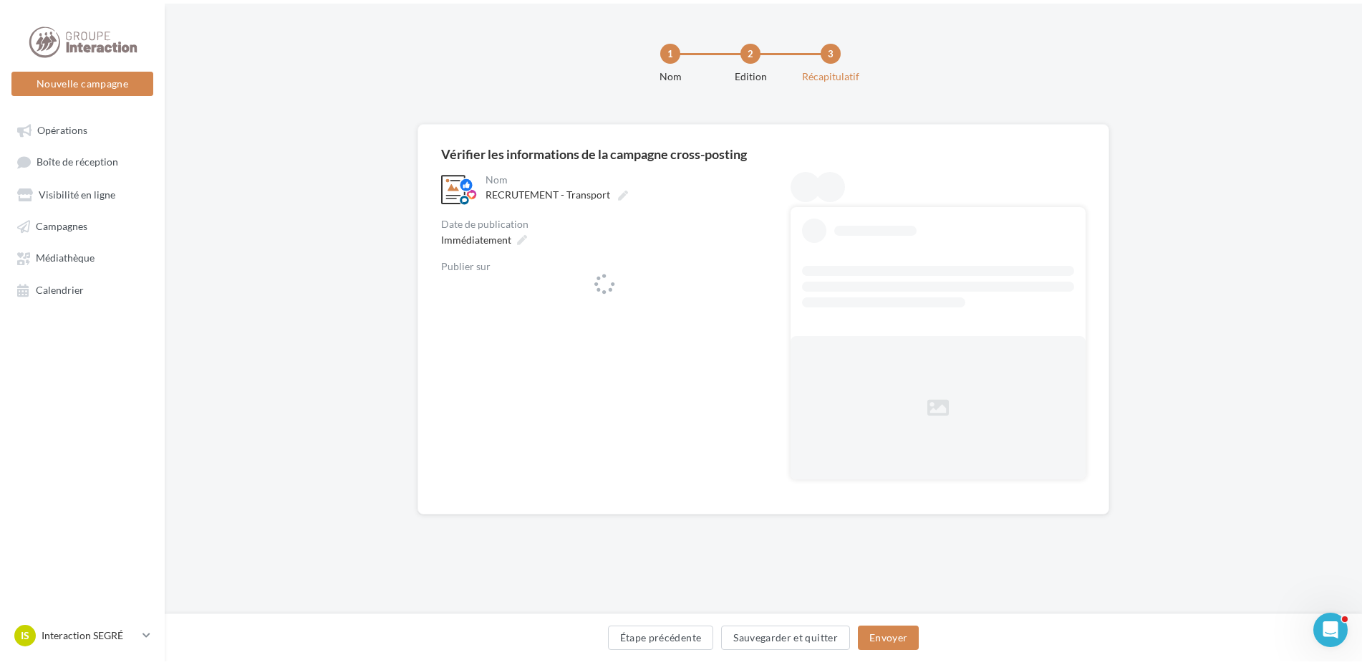
scroll to position [0, 0]
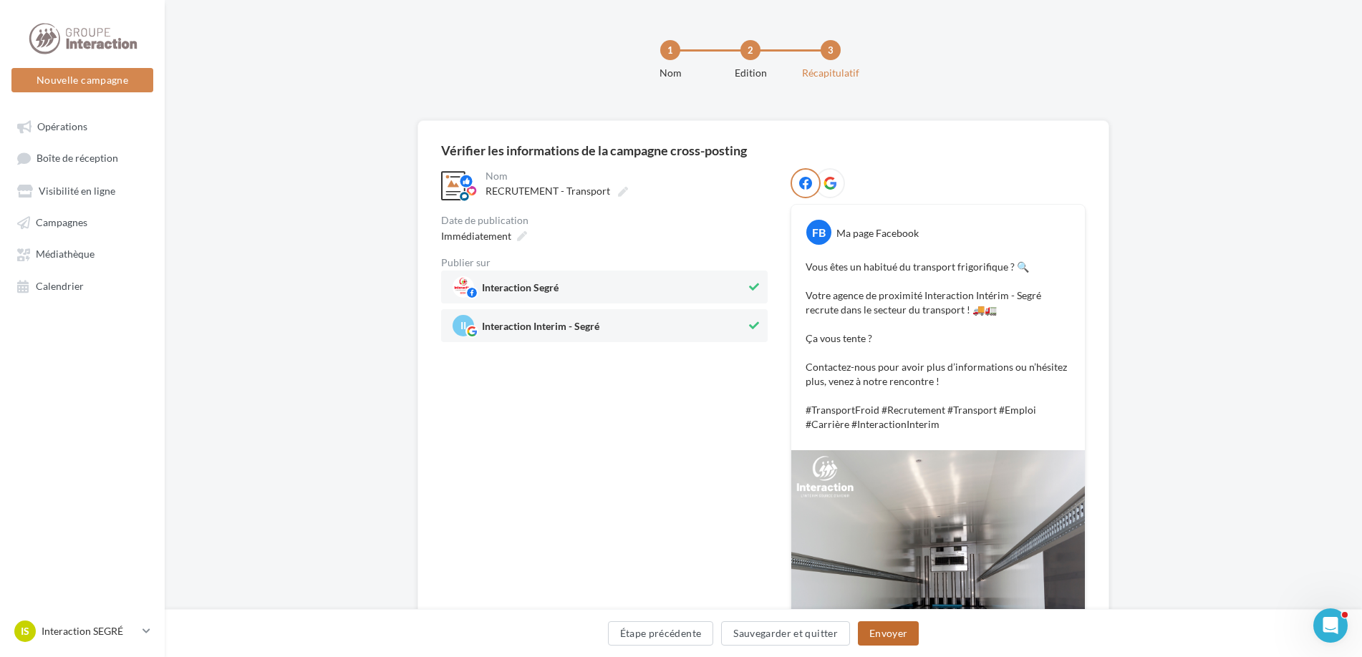
click at [894, 635] on button "Envoyer" at bounding box center [888, 634] width 61 height 24
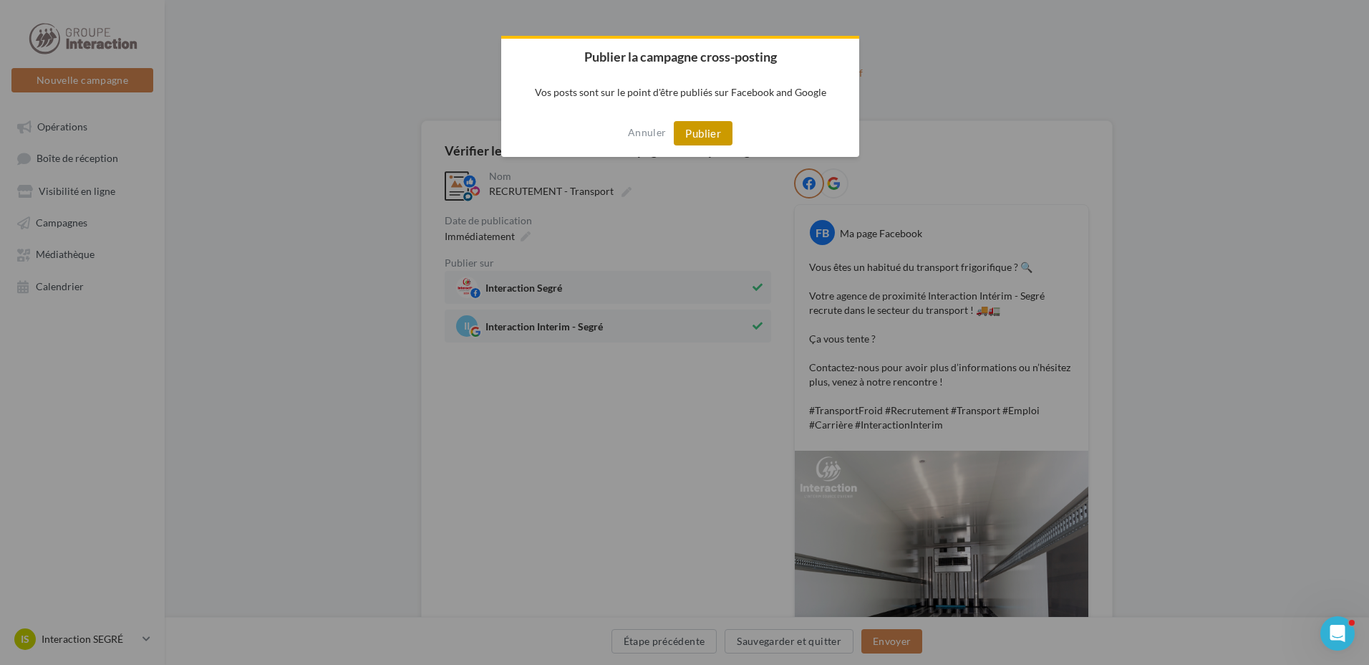
click at [697, 132] on button "Publier" at bounding box center [703, 133] width 59 height 24
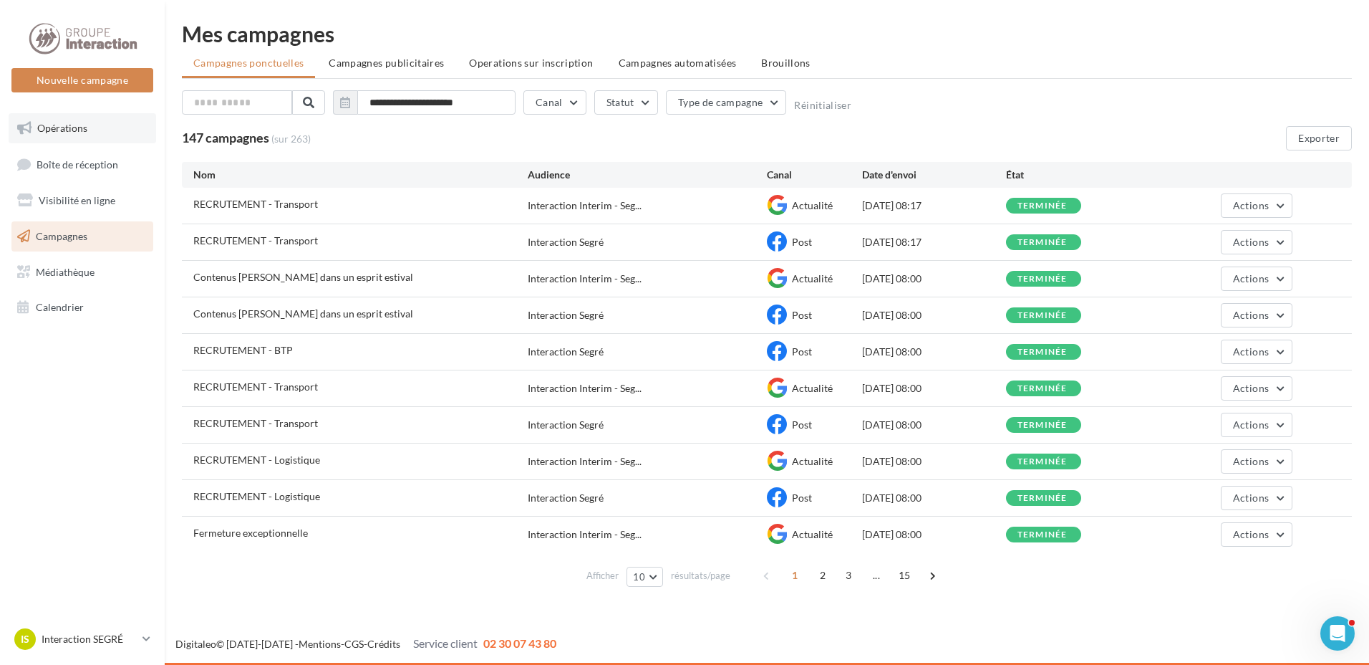
click at [67, 136] on link "Opérations" at bounding box center [83, 128] width 148 height 30
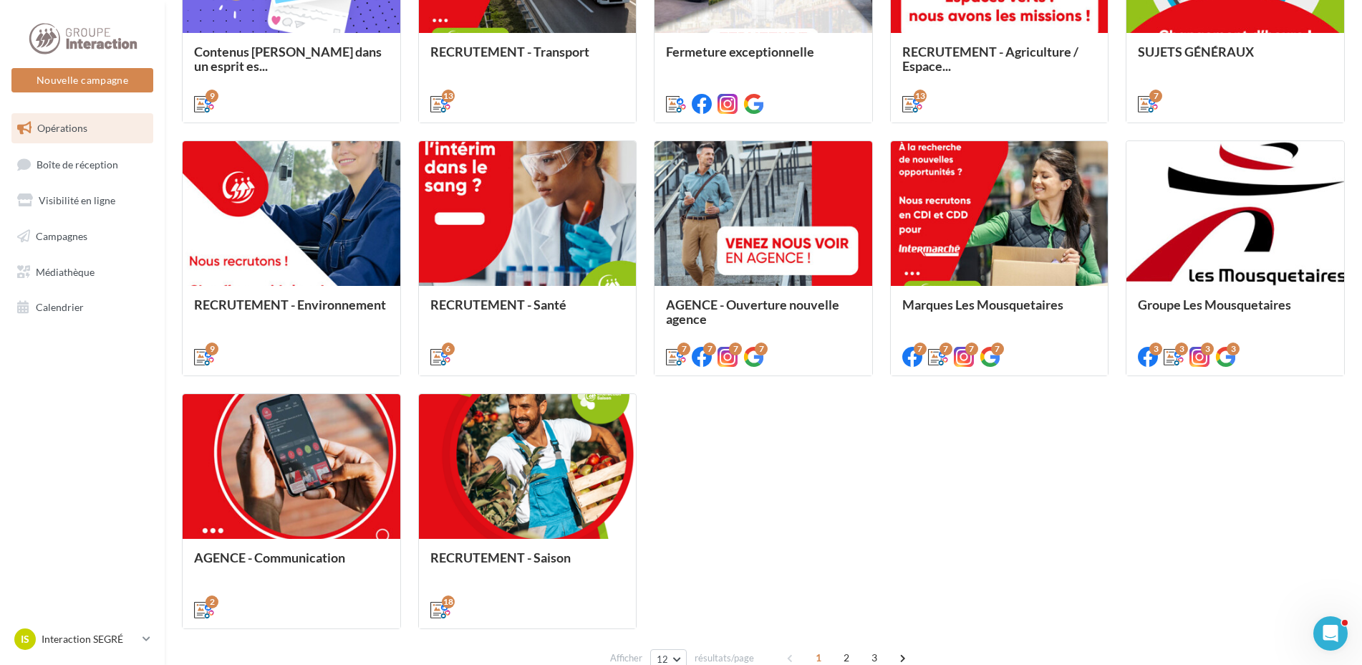
scroll to position [645, 0]
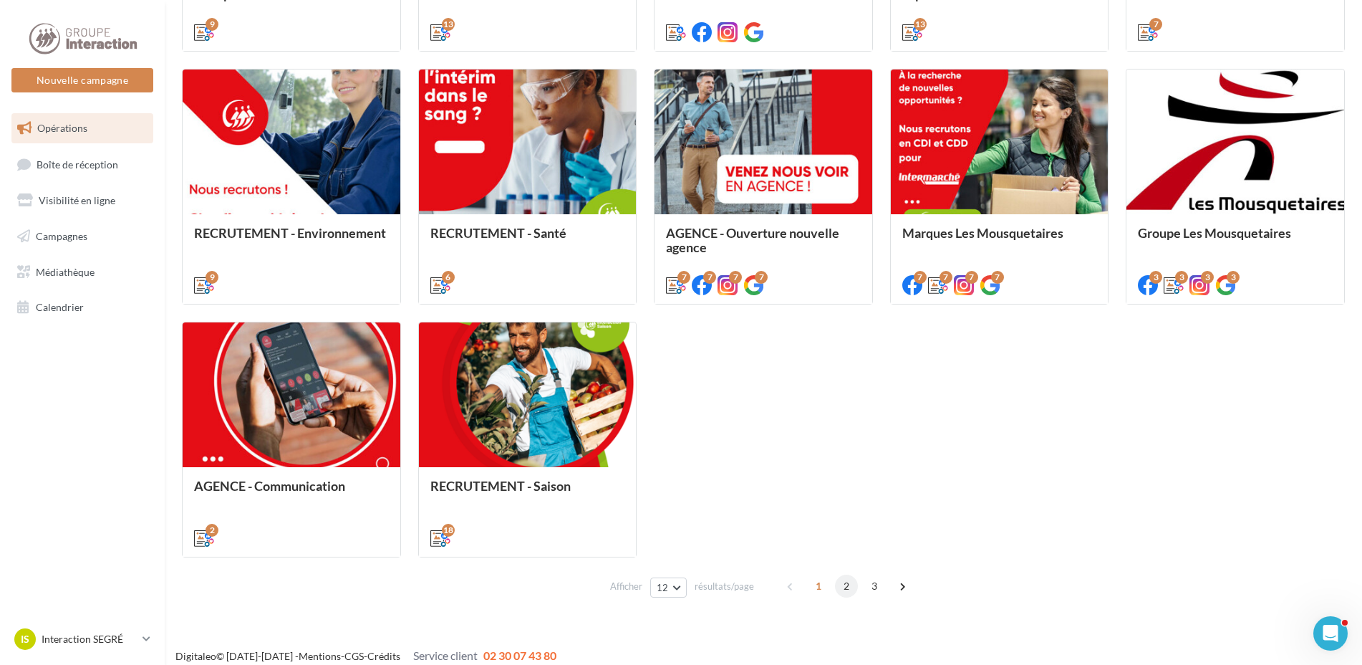
click at [846, 588] on span "2" at bounding box center [846, 585] width 23 height 23
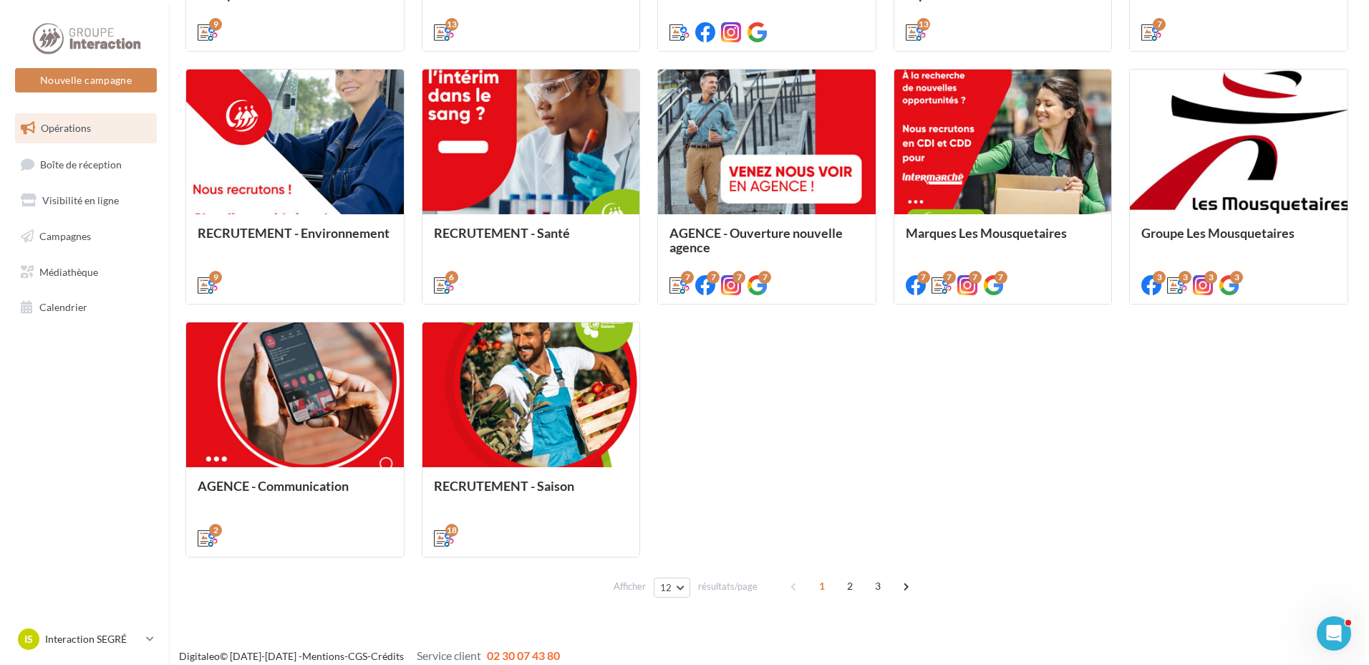
scroll to position [403, 0]
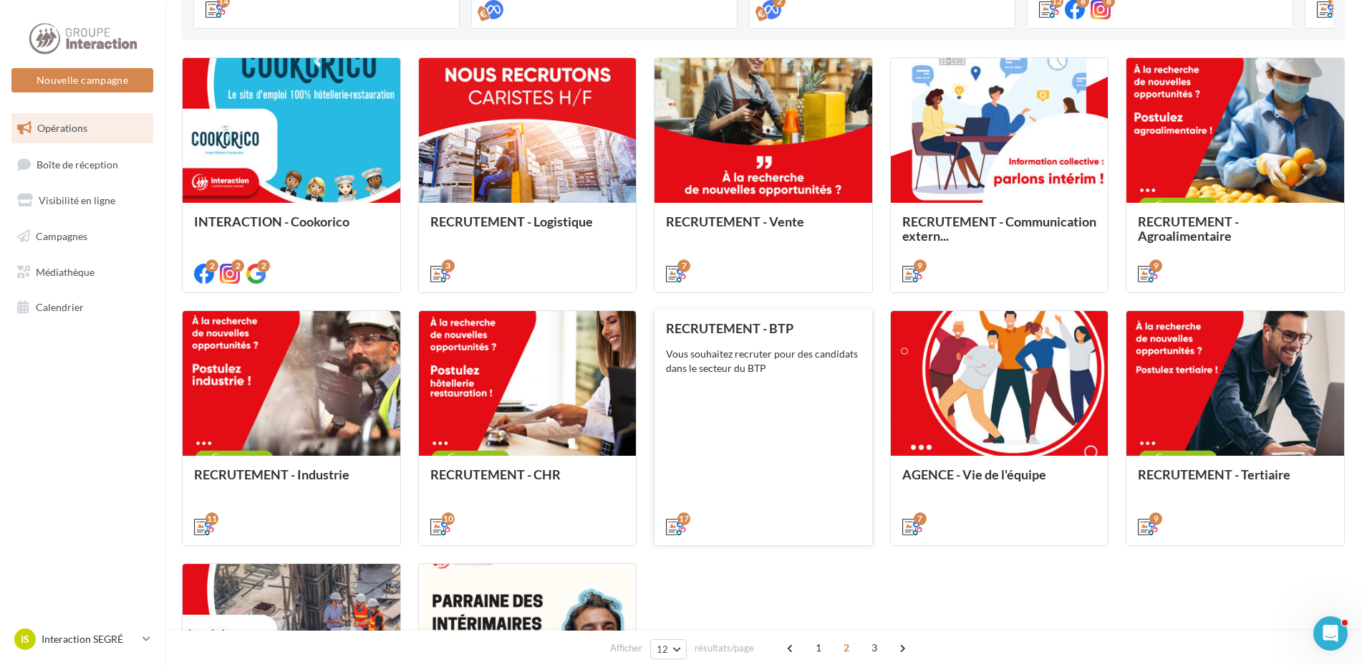
click at [795, 359] on div "Vous souhaitez recruter pour des candidats dans le secteur du BTP" at bounding box center [763, 361] width 195 height 29
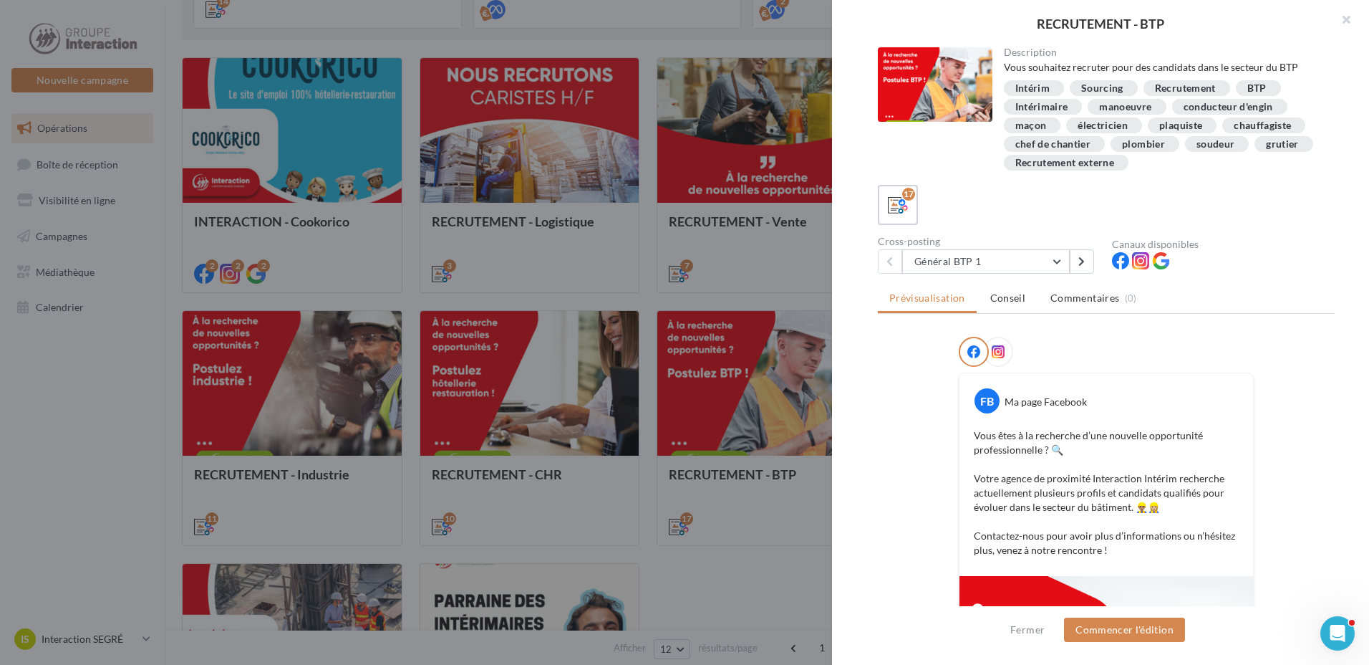
scroll to position [72, 0]
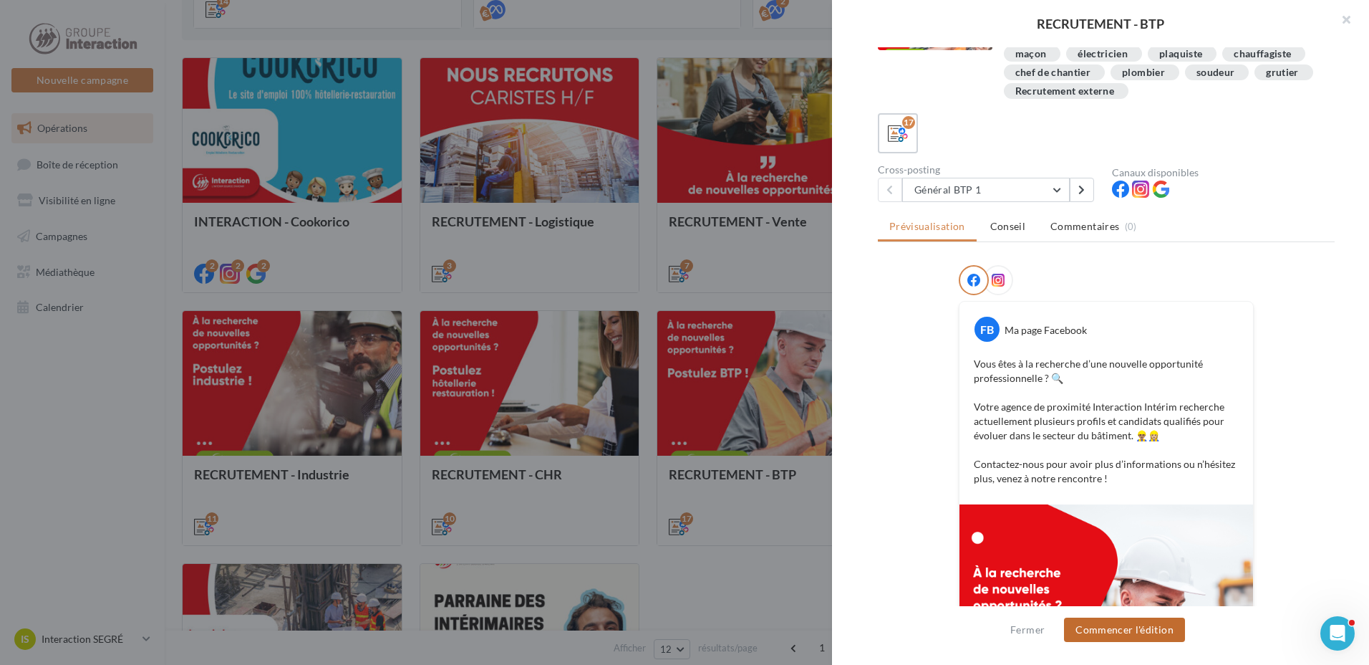
click at [1120, 637] on button "Commencer l'édition" at bounding box center [1124, 629] width 121 height 24
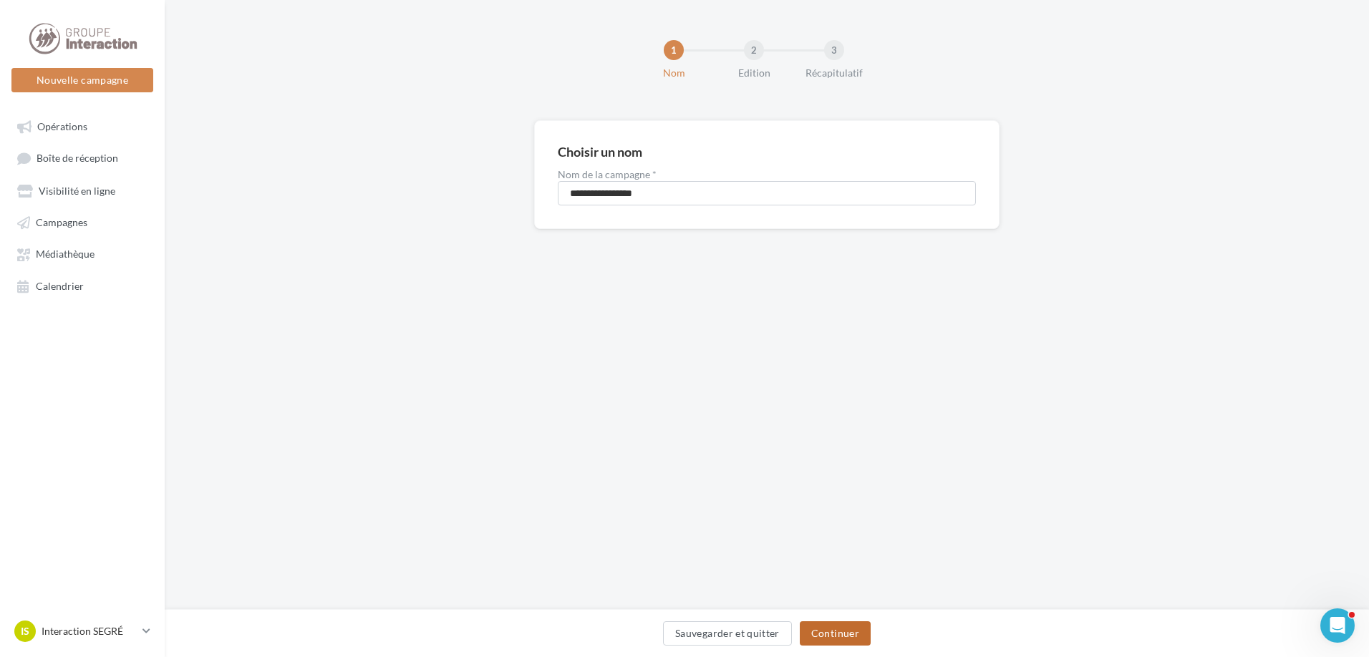
click at [839, 629] on button "Continuer" at bounding box center [835, 634] width 71 height 24
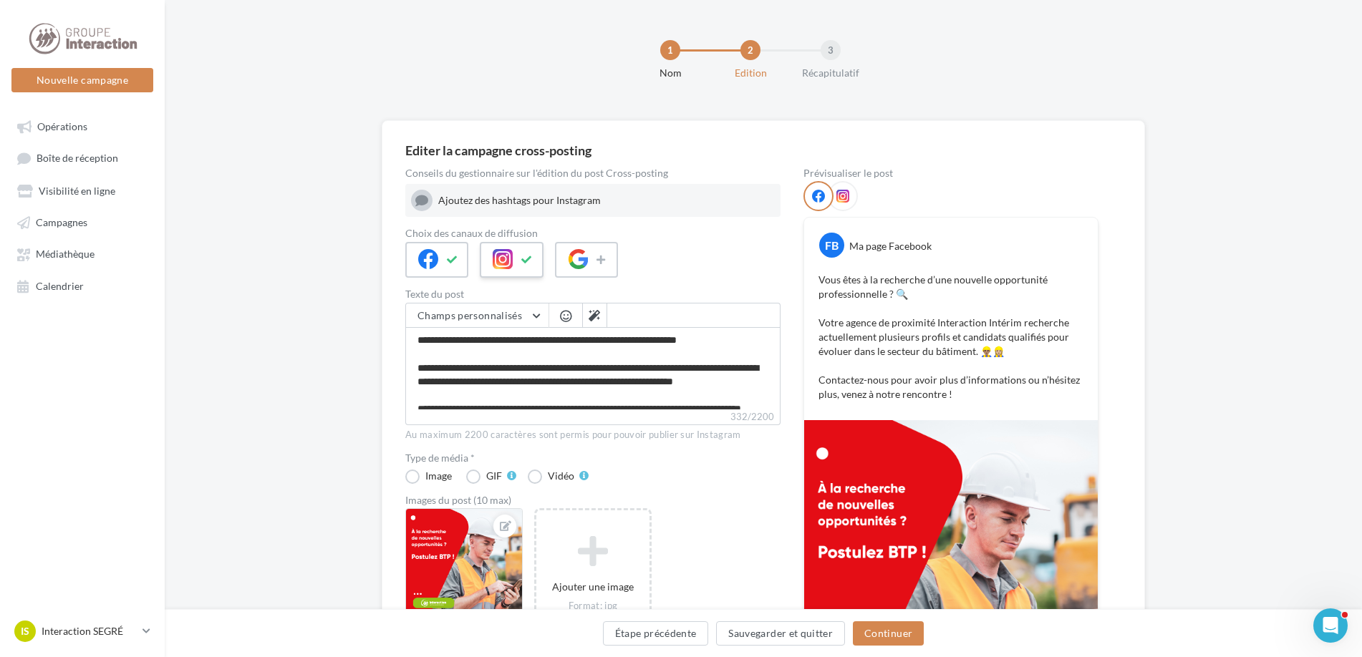
click at [530, 259] on icon at bounding box center [526, 260] width 11 height 10
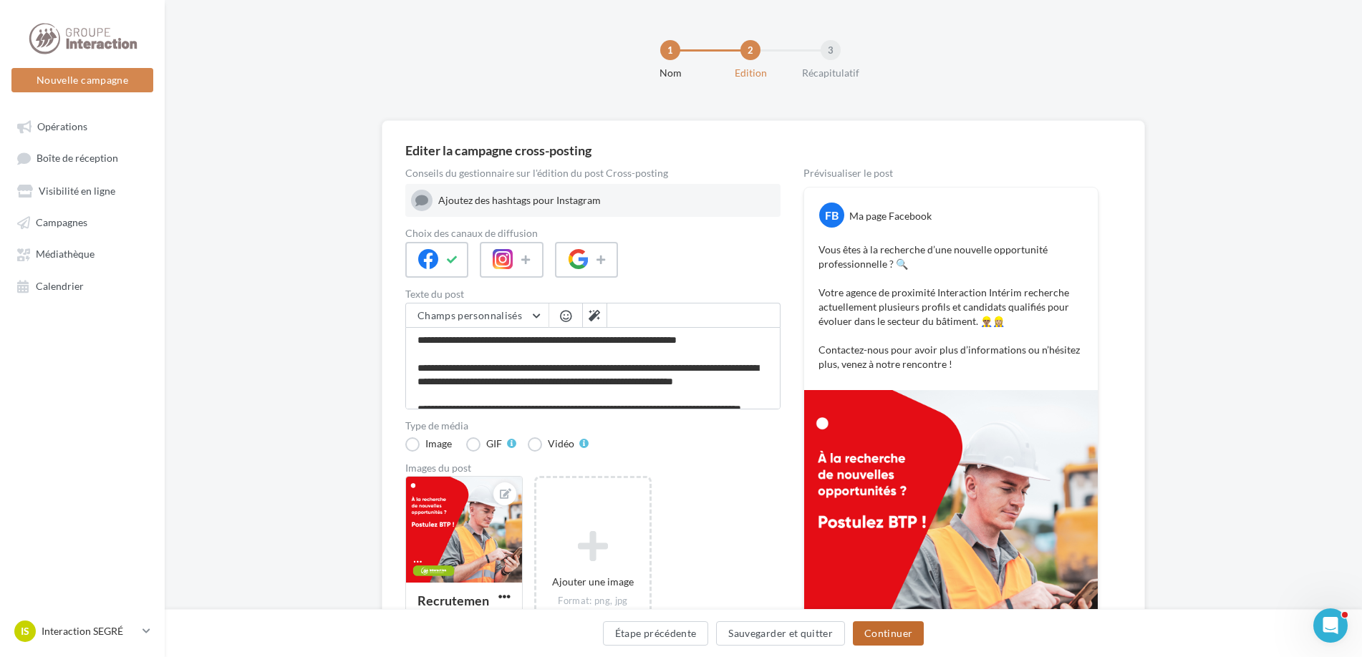
click at [865, 635] on button "Continuer" at bounding box center [888, 634] width 71 height 24
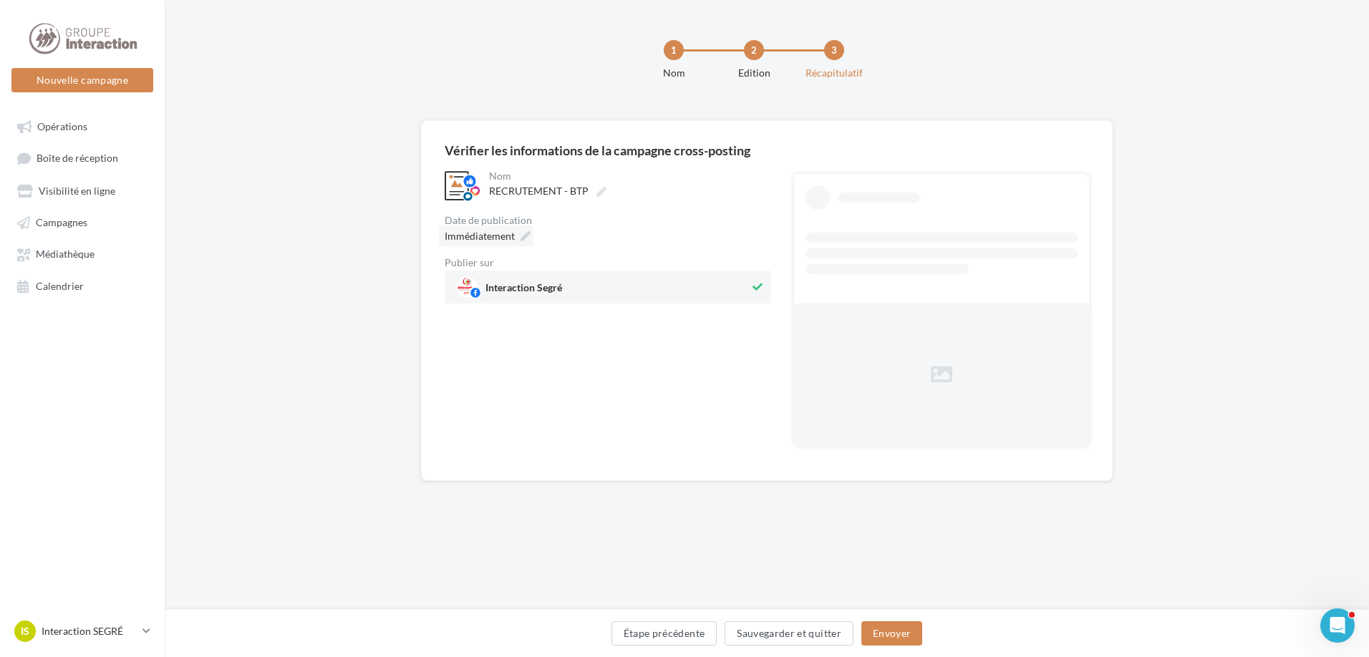
click at [516, 235] on div "Immédiatement" at bounding box center [486, 236] width 95 height 21
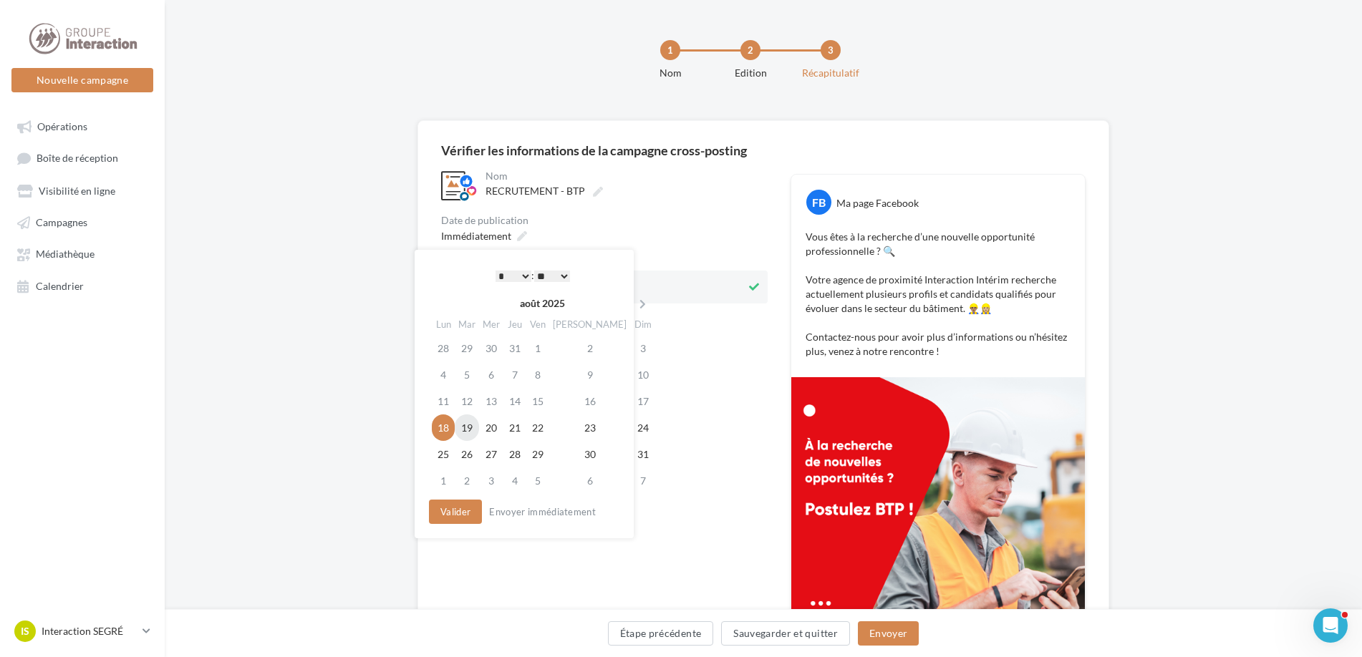
click at [475, 433] on td "19" at bounding box center [467, 428] width 24 height 26
click at [466, 512] on button "Valider" at bounding box center [451, 512] width 53 height 24
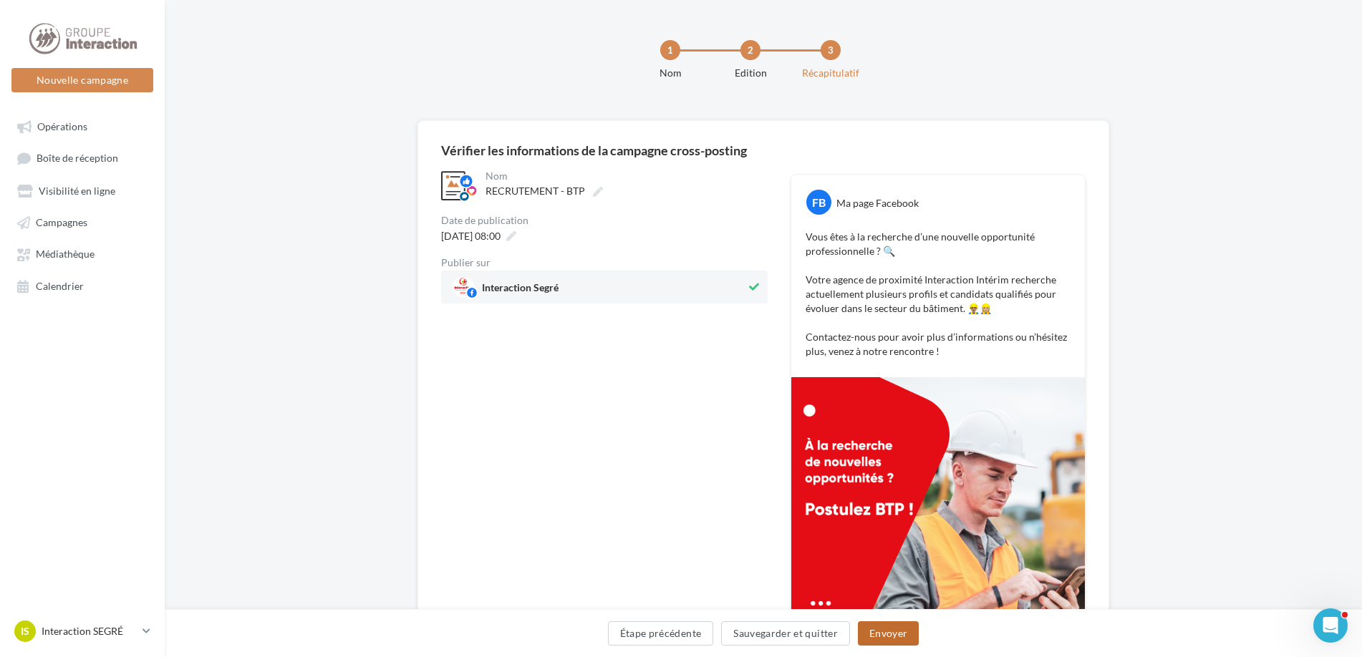
click at [873, 635] on button "Envoyer" at bounding box center [888, 634] width 61 height 24
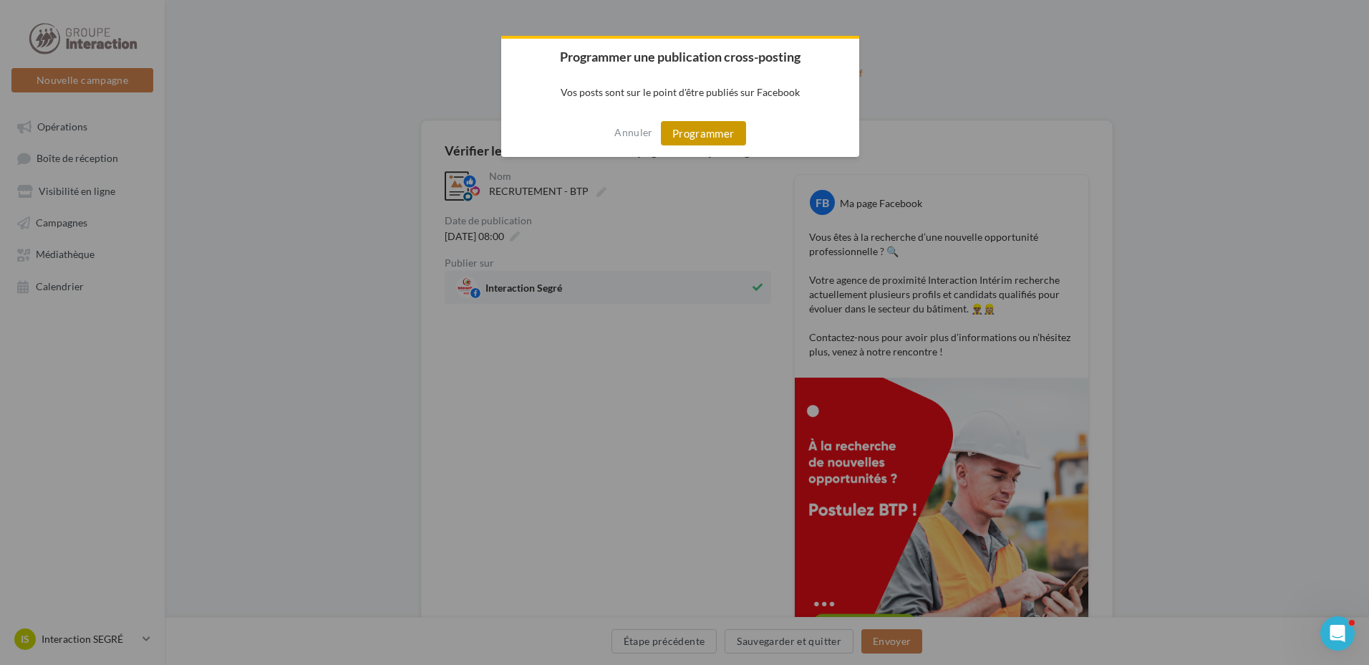
click at [730, 129] on button "Programmer" at bounding box center [703, 133] width 85 height 24
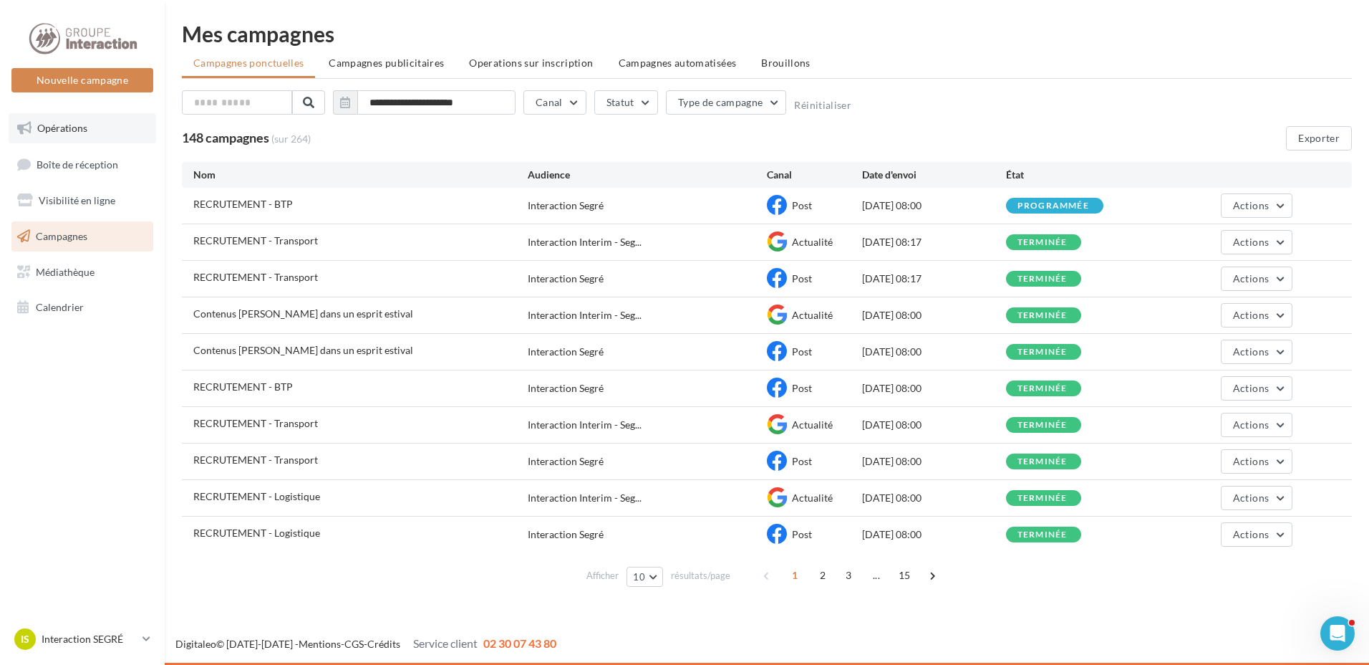
click at [85, 128] on span "Opérations" at bounding box center [62, 128] width 50 height 12
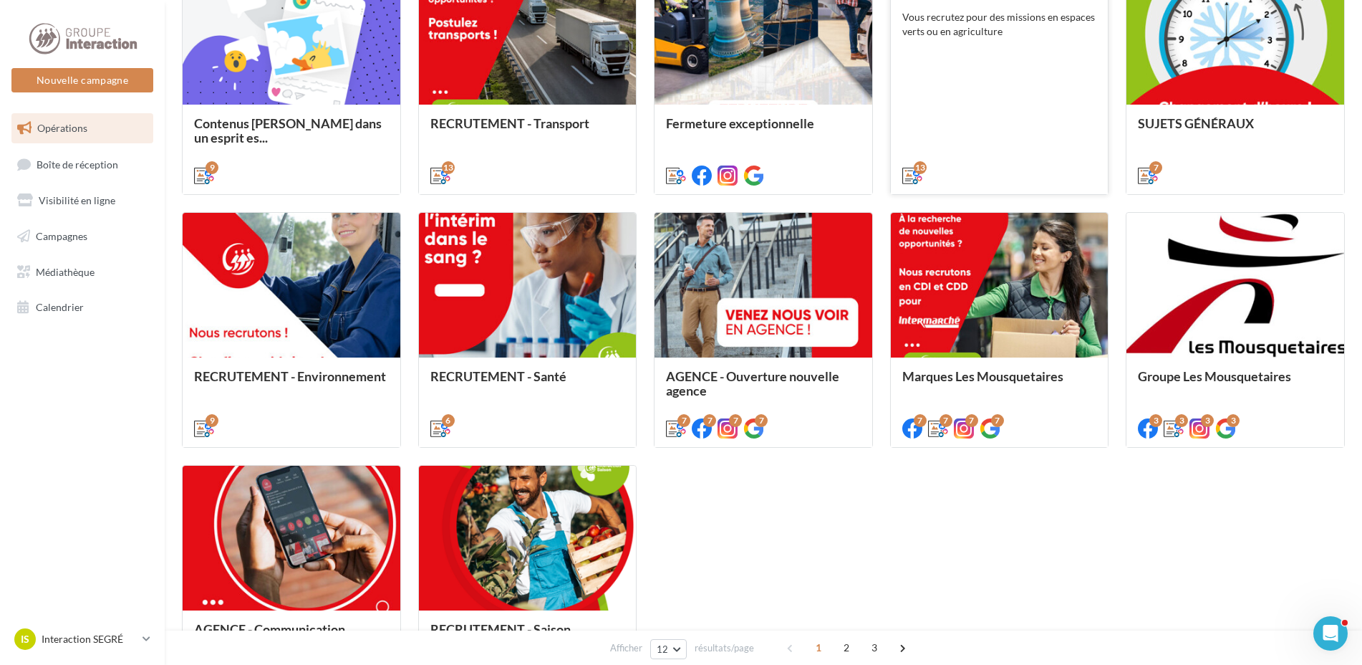
scroll to position [573, 0]
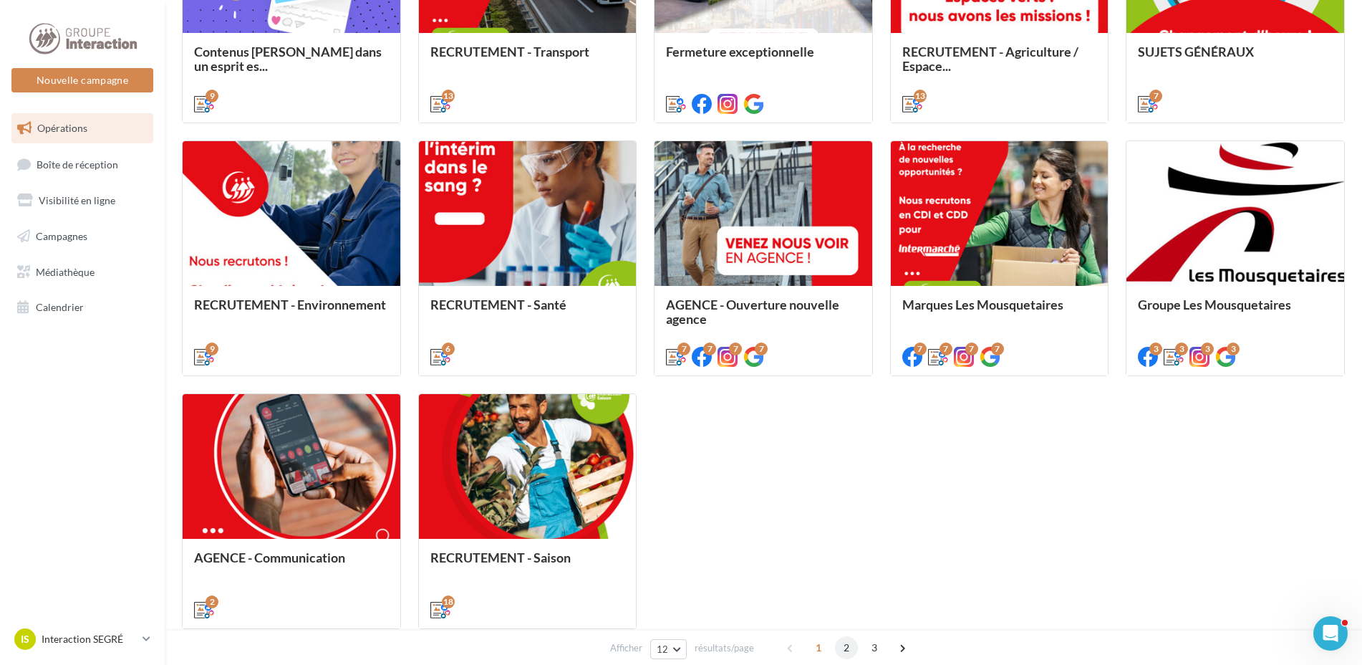
click at [841, 651] on span "2" at bounding box center [846, 647] width 23 height 23
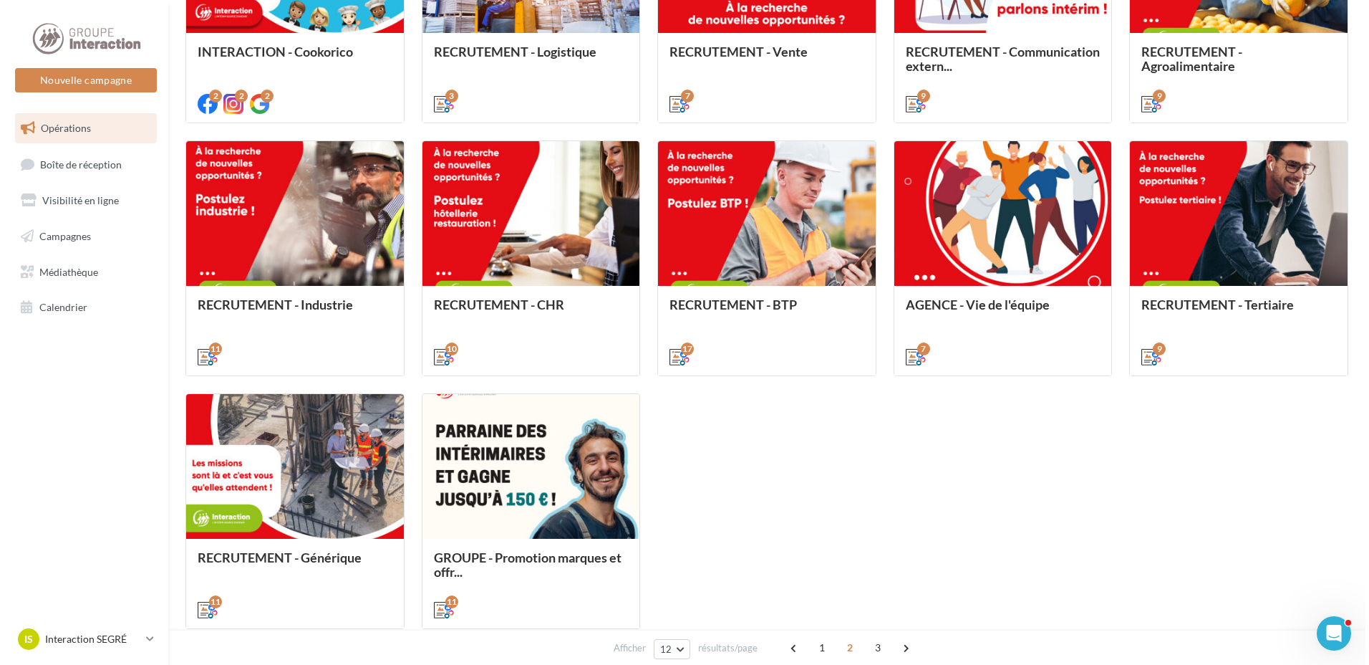
scroll to position [403, 0]
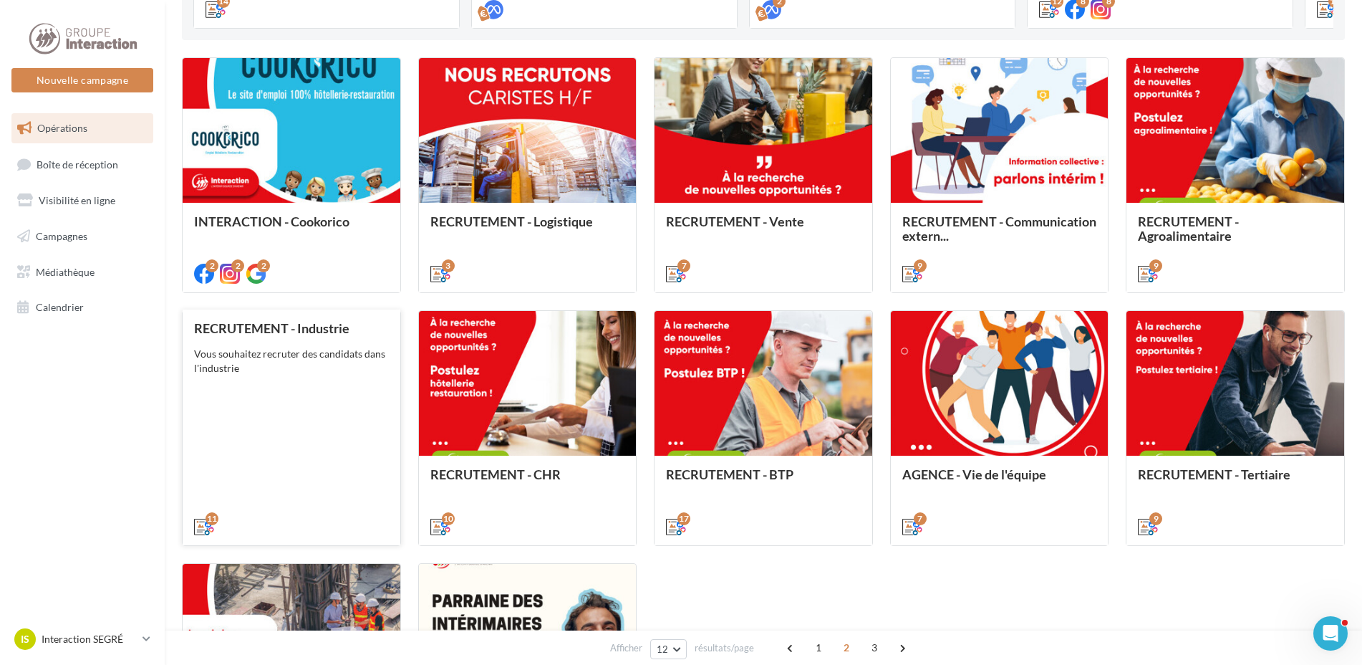
click at [322, 405] on div "RECRUTEMENT - Industrie Vous souhaitez recruter des candidats dans l'industrie" at bounding box center [291, 426] width 195 height 211
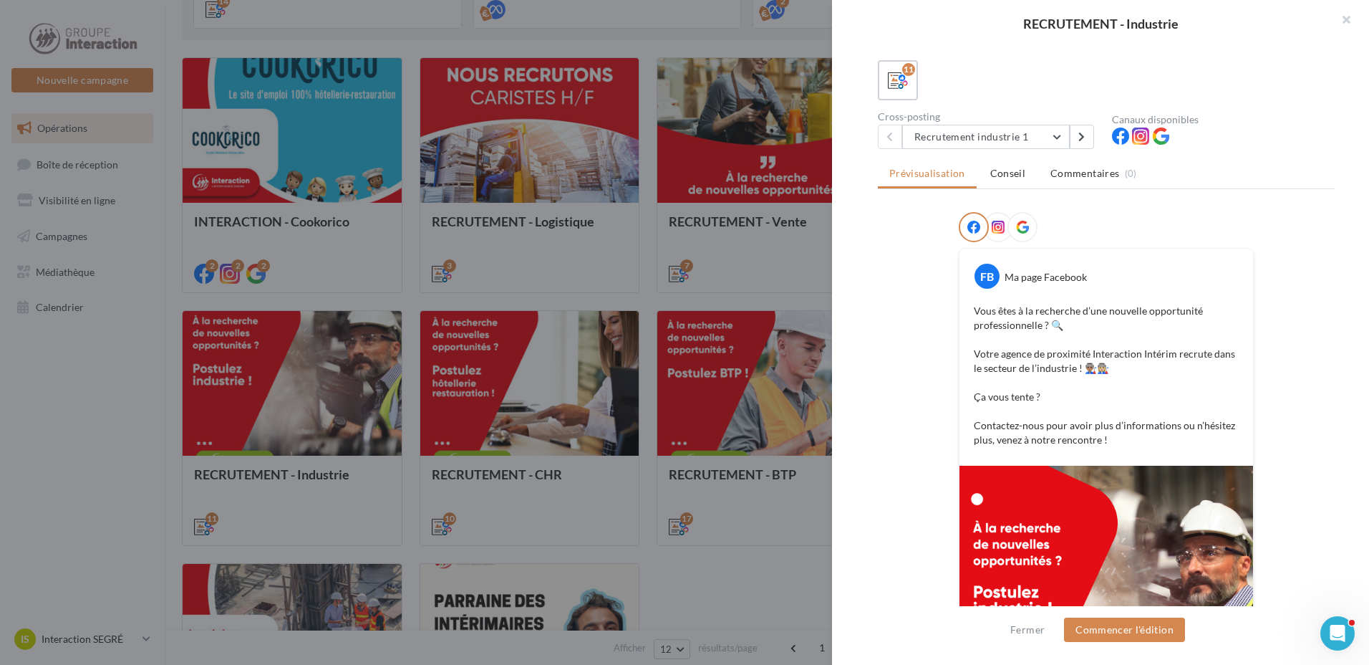
scroll to position [286, 0]
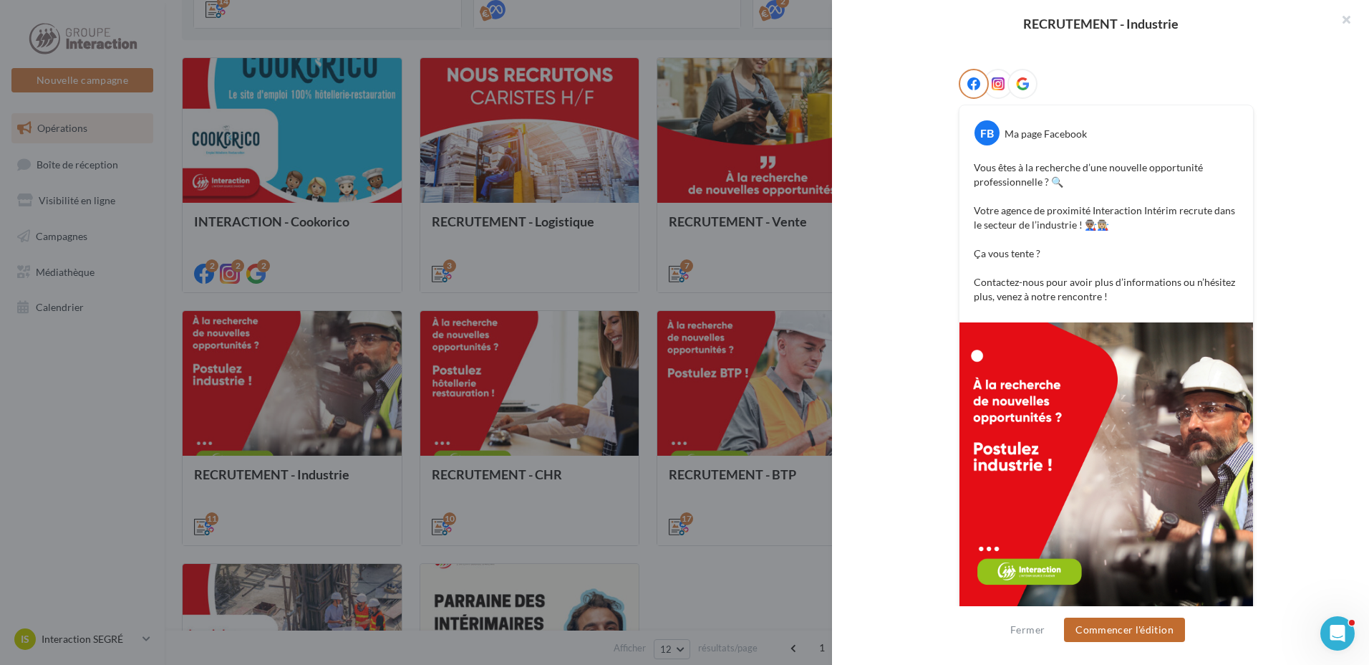
click at [1106, 635] on button "Commencer l'édition" at bounding box center [1124, 629] width 121 height 24
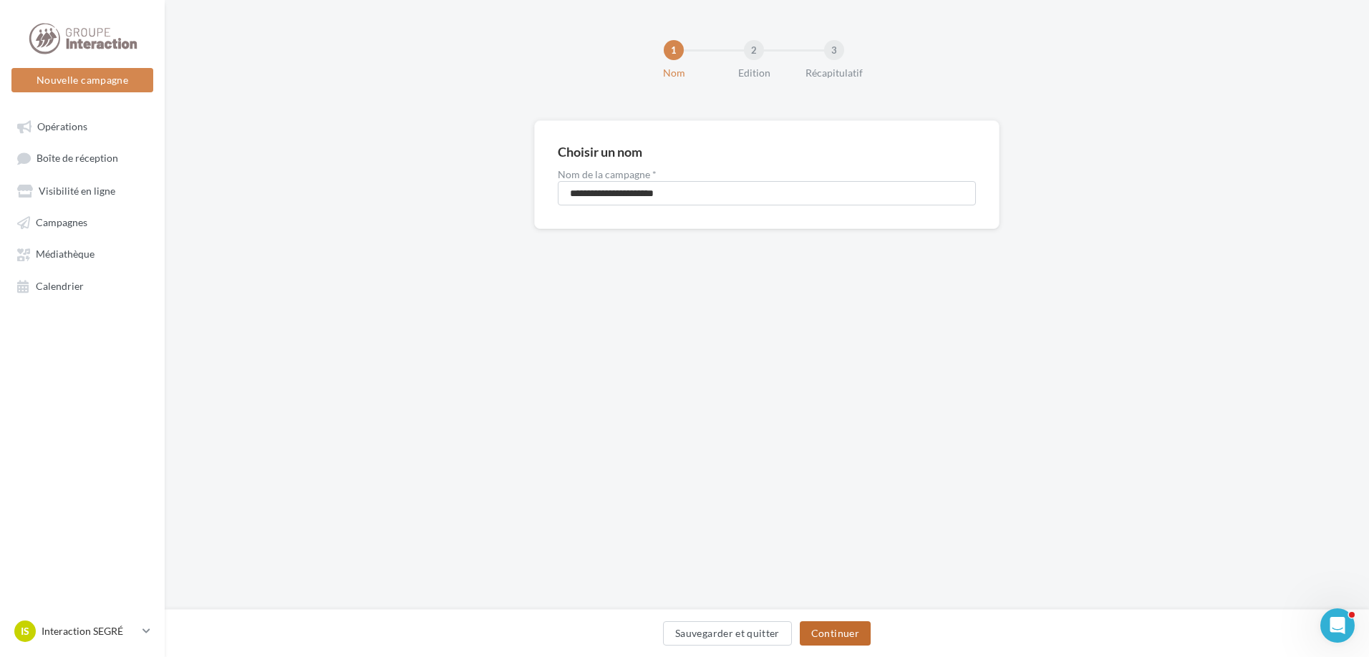
click at [843, 630] on button "Continuer" at bounding box center [835, 634] width 71 height 24
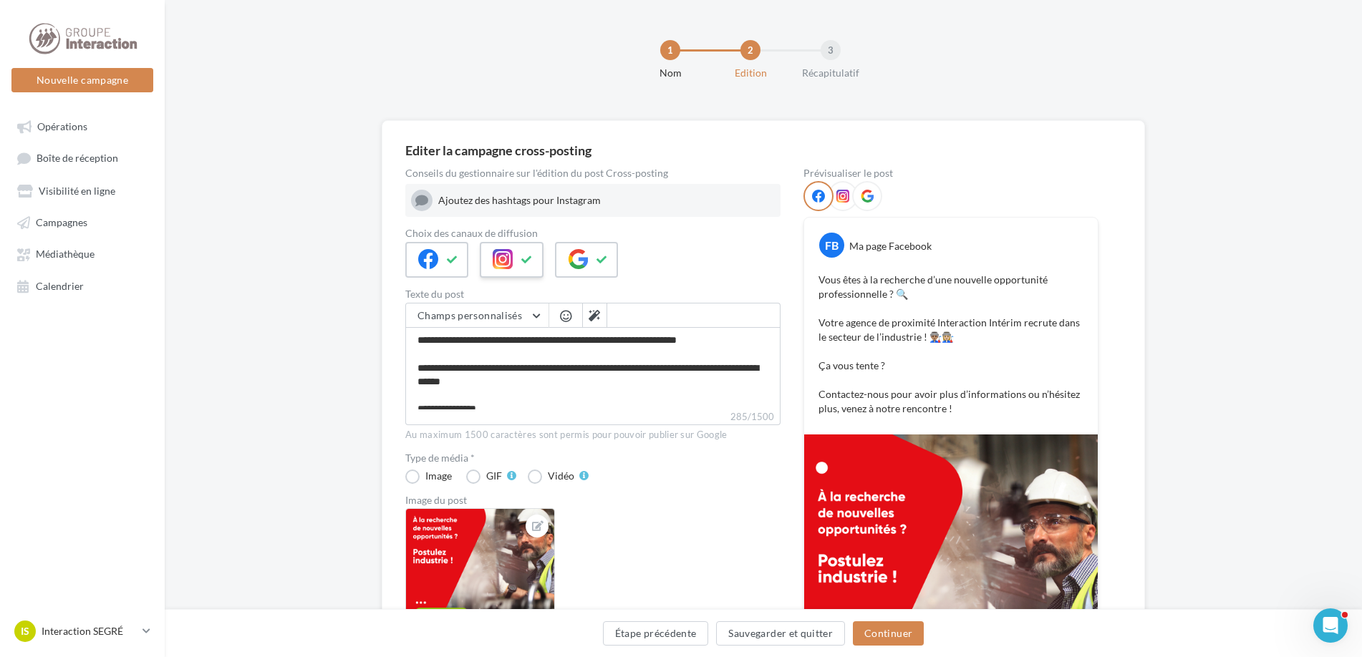
click at [524, 262] on icon at bounding box center [526, 260] width 11 height 10
click at [885, 638] on button "Continuer" at bounding box center [888, 634] width 71 height 24
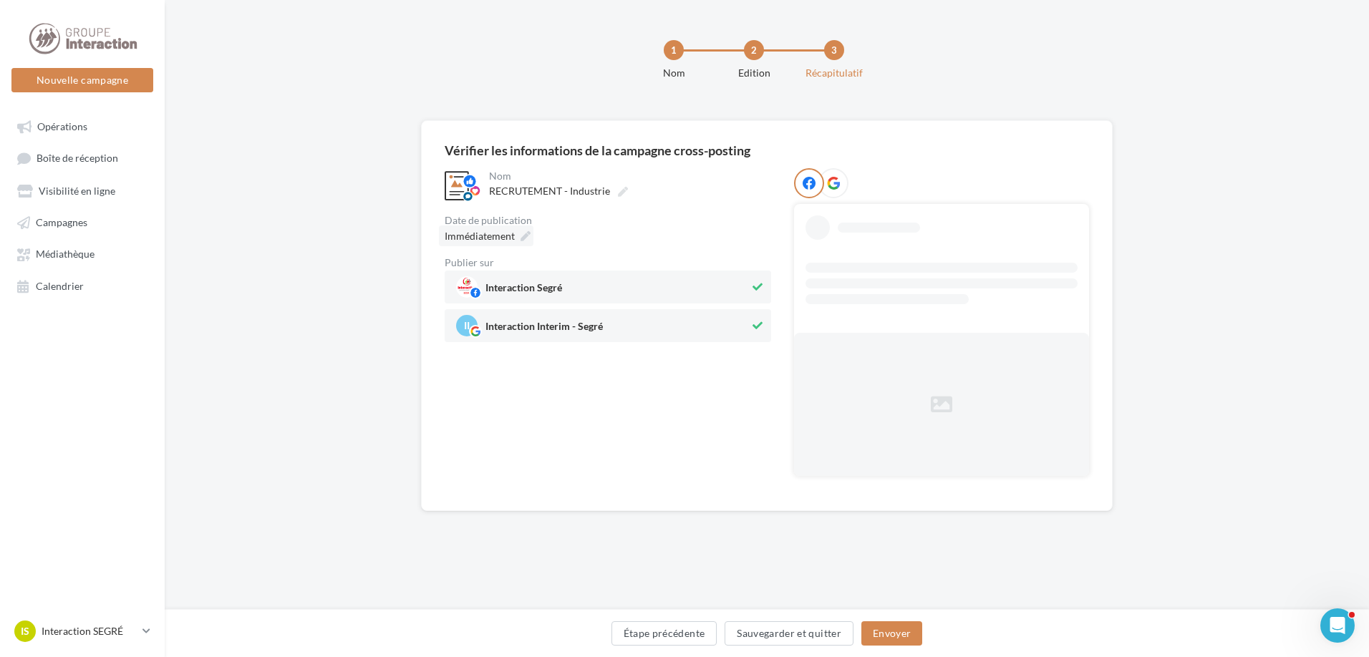
click at [510, 241] on span "Immédiatement" at bounding box center [480, 236] width 70 height 12
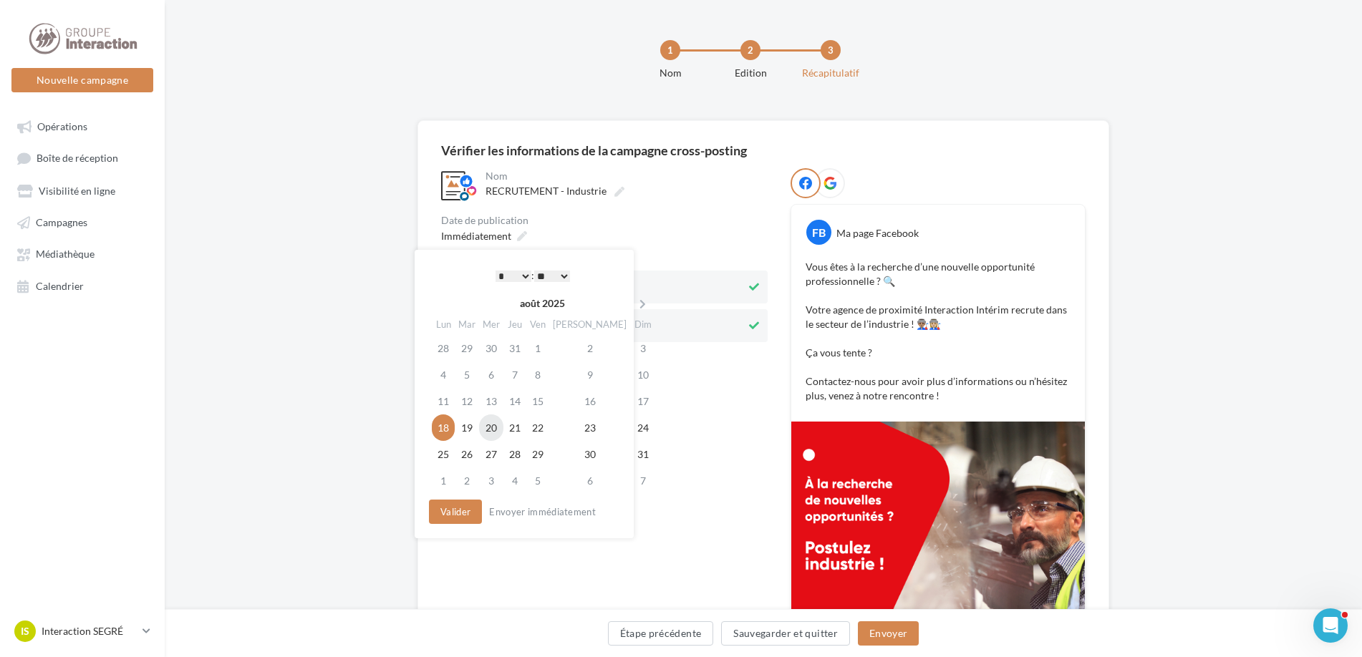
click at [491, 427] on td "20" at bounding box center [491, 428] width 24 height 26
click at [463, 517] on button "Valider" at bounding box center [451, 512] width 53 height 24
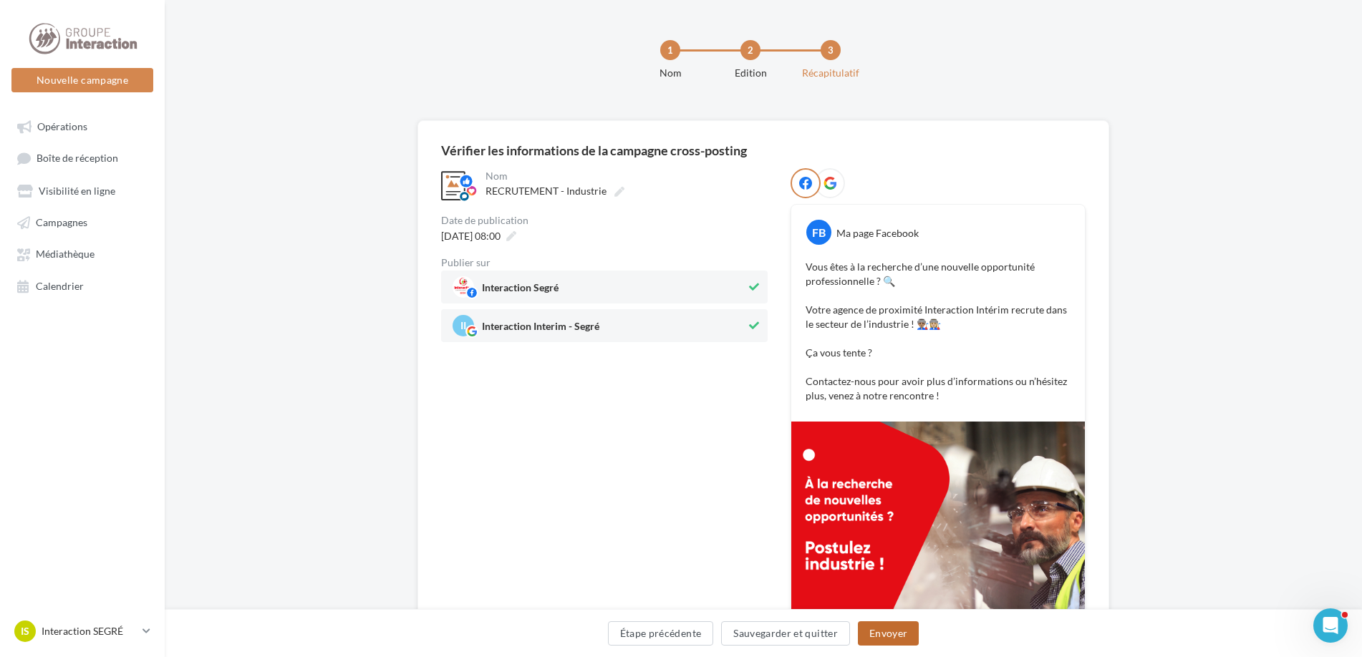
click at [898, 632] on button "Envoyer" at bounding box center [888, 634] width 61 height 24
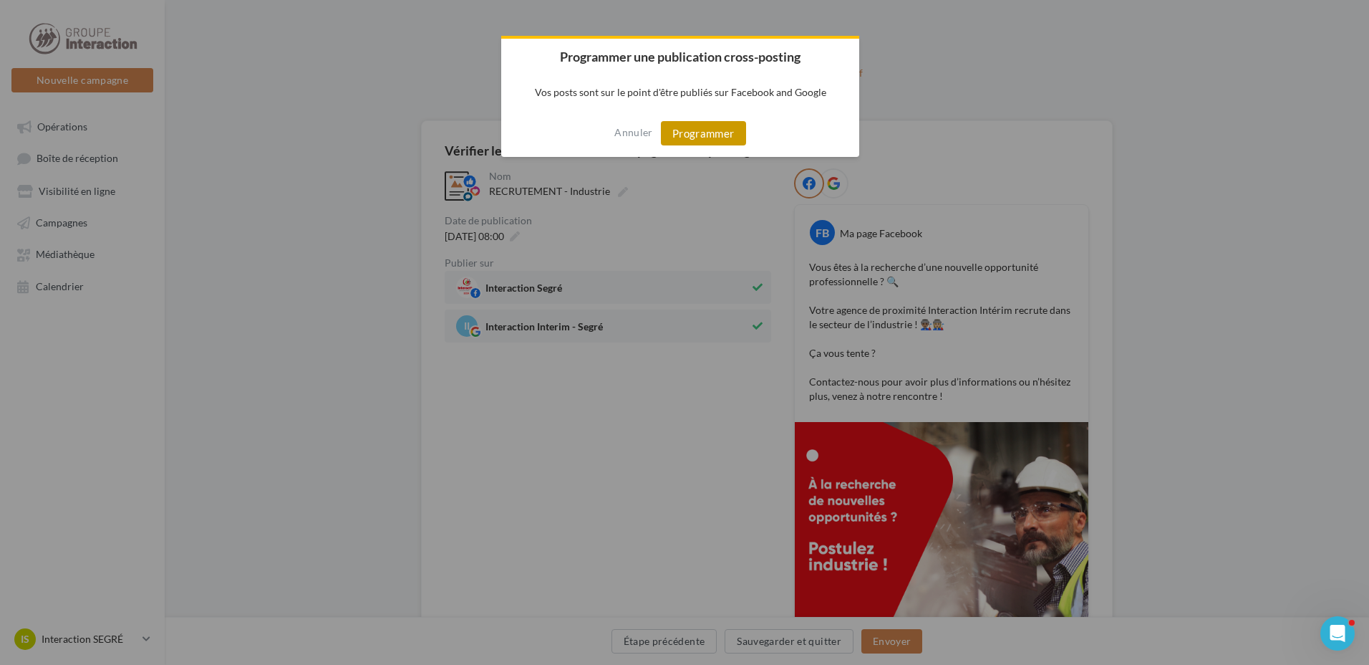
click at [720, 140] on button "Programmer" at bounding box center [703, 133] width 85 height 24
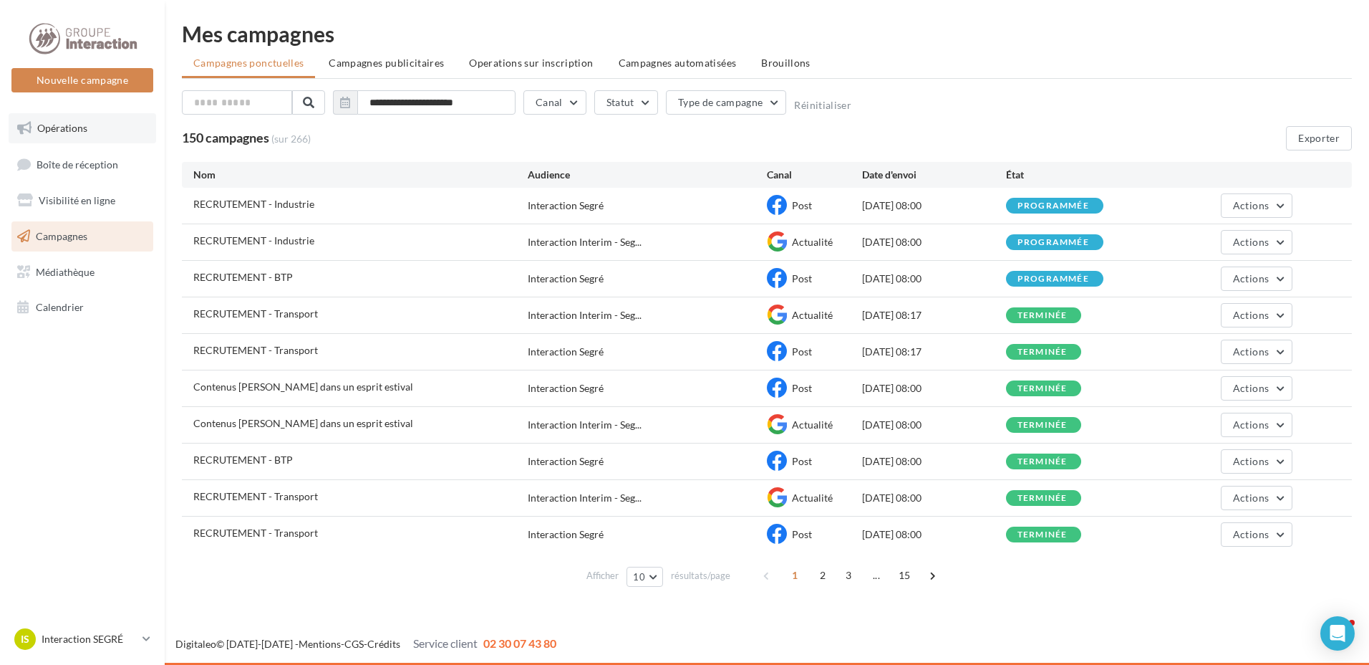
click at [67, 130] on span "Opérations" at bounding box center [62, 128] width 50 height 12
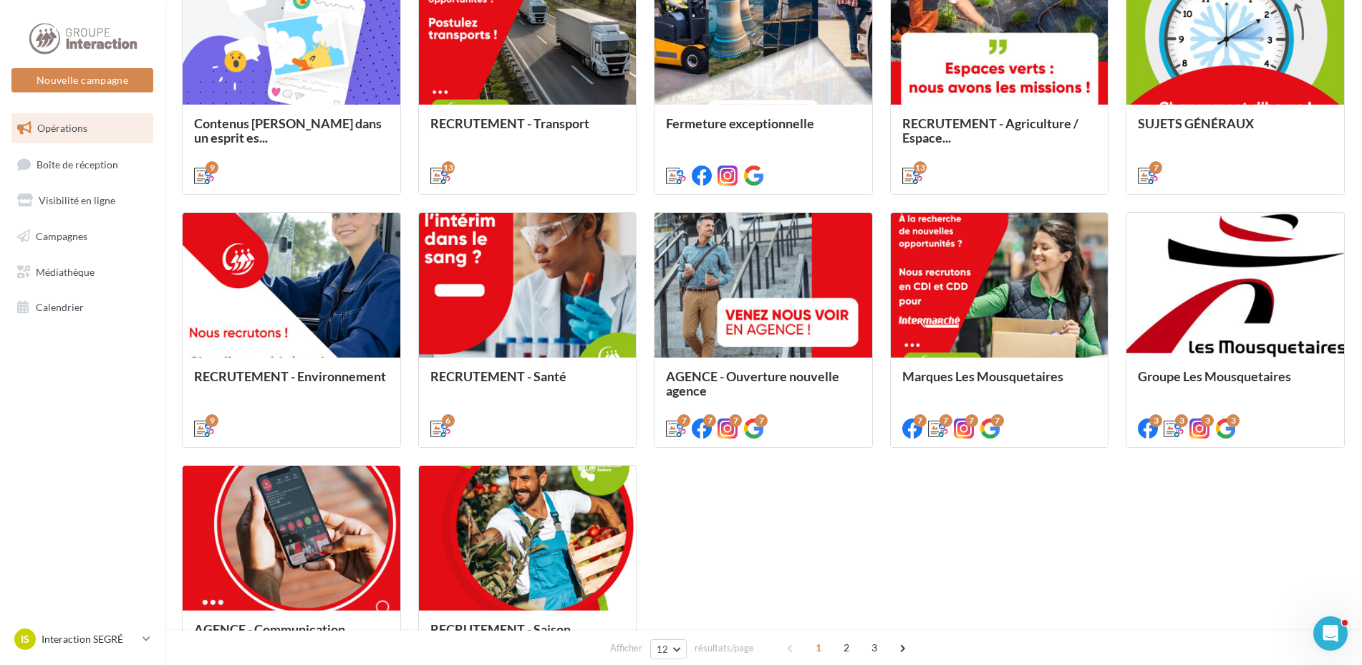
scroll to position [573, 0]
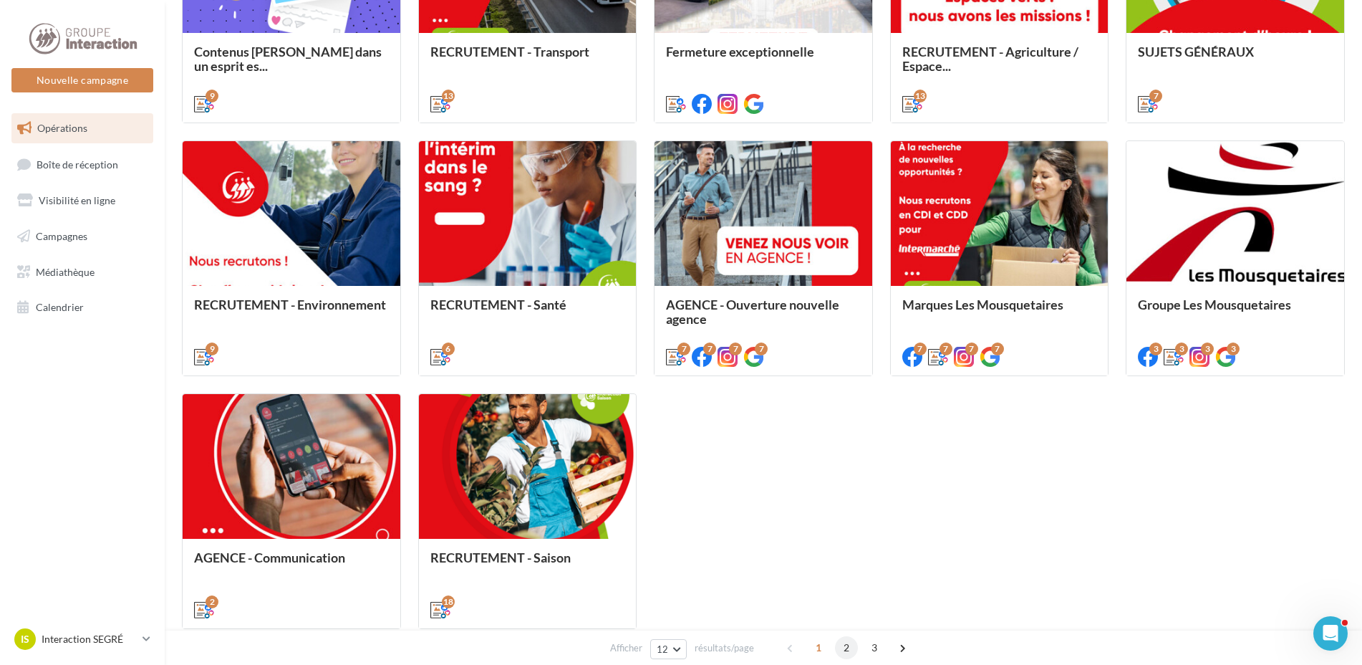
click at [849, 650] on span "2" at bounding box center [846, 647] width 23 height 23
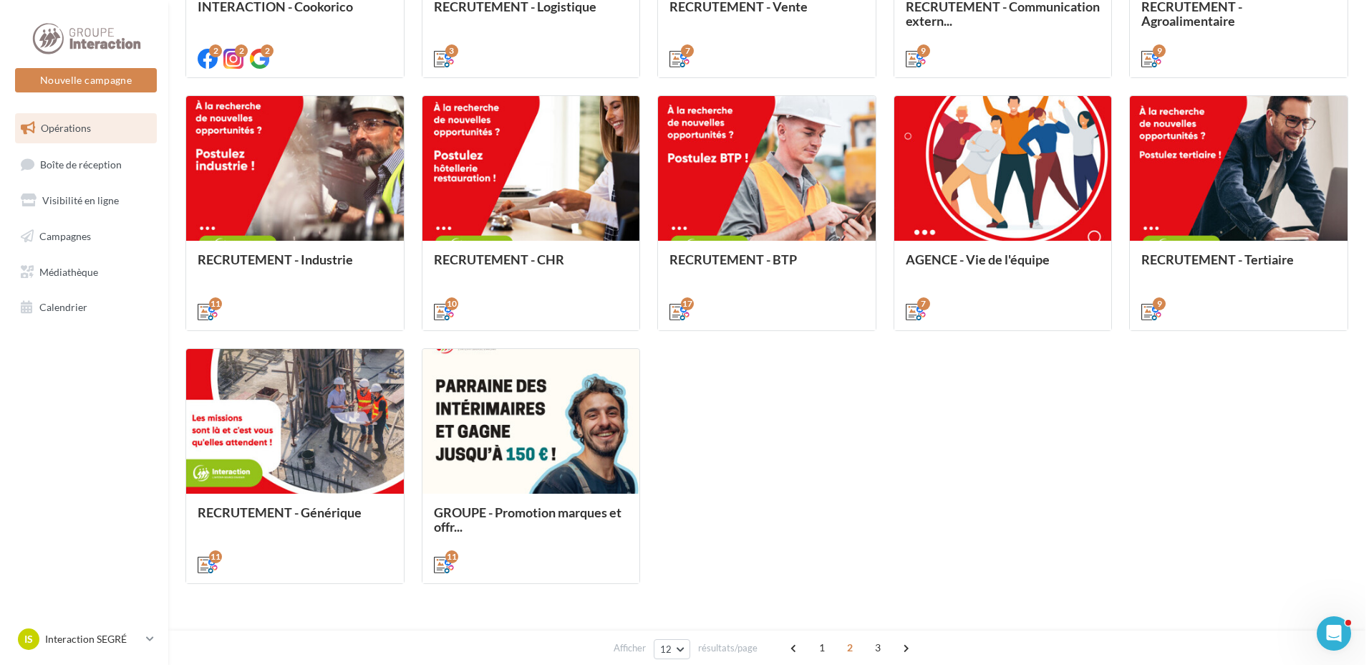
scroll to position [475, 0]
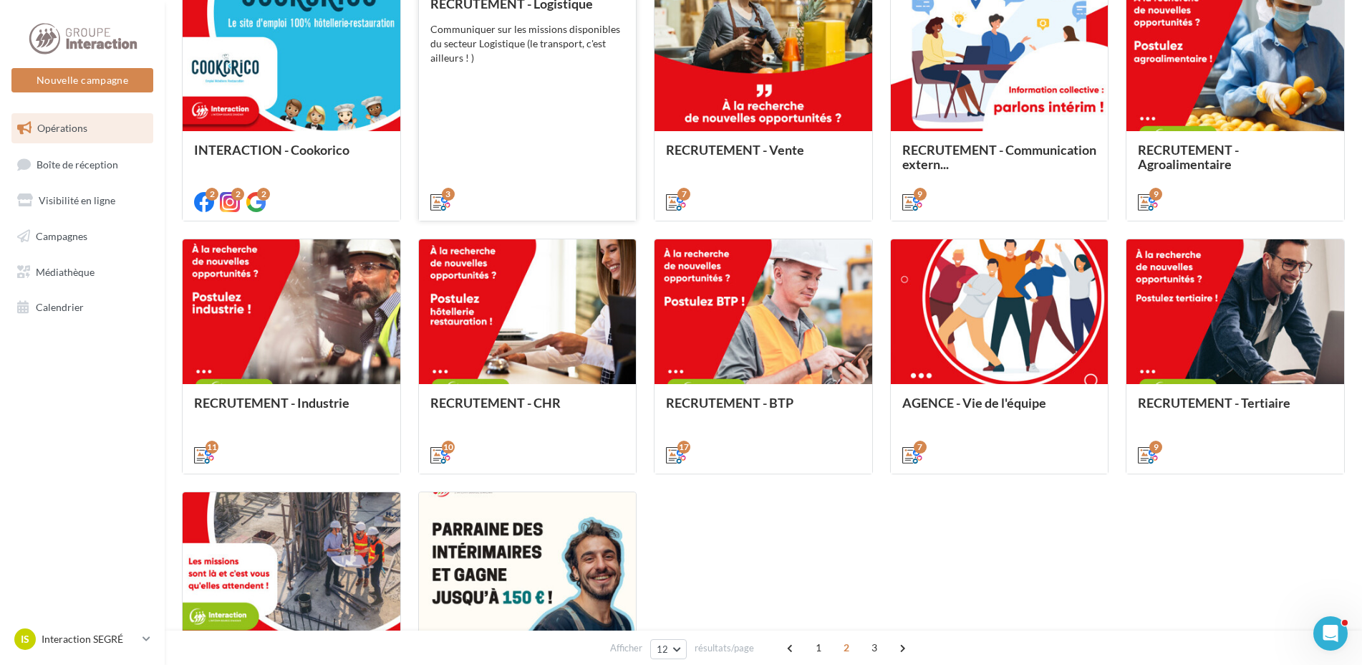
click at [541, 28] on div "Communiquer sur les missions disponibles du secteur Logistique (le transport, c…" at bounding box center [527, 43] width 195 height 43
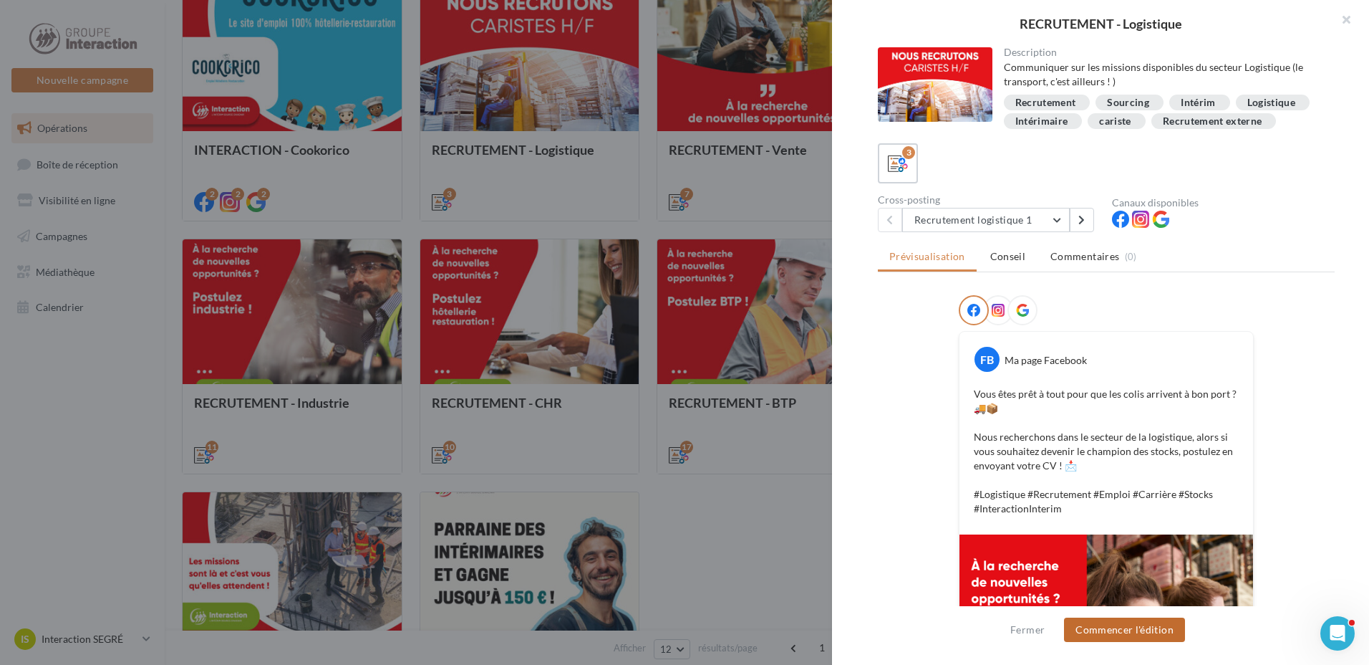
click at [1132, 628] on button "Commencer l'édition" at bounding box center [1124, 629] width 121 height 24
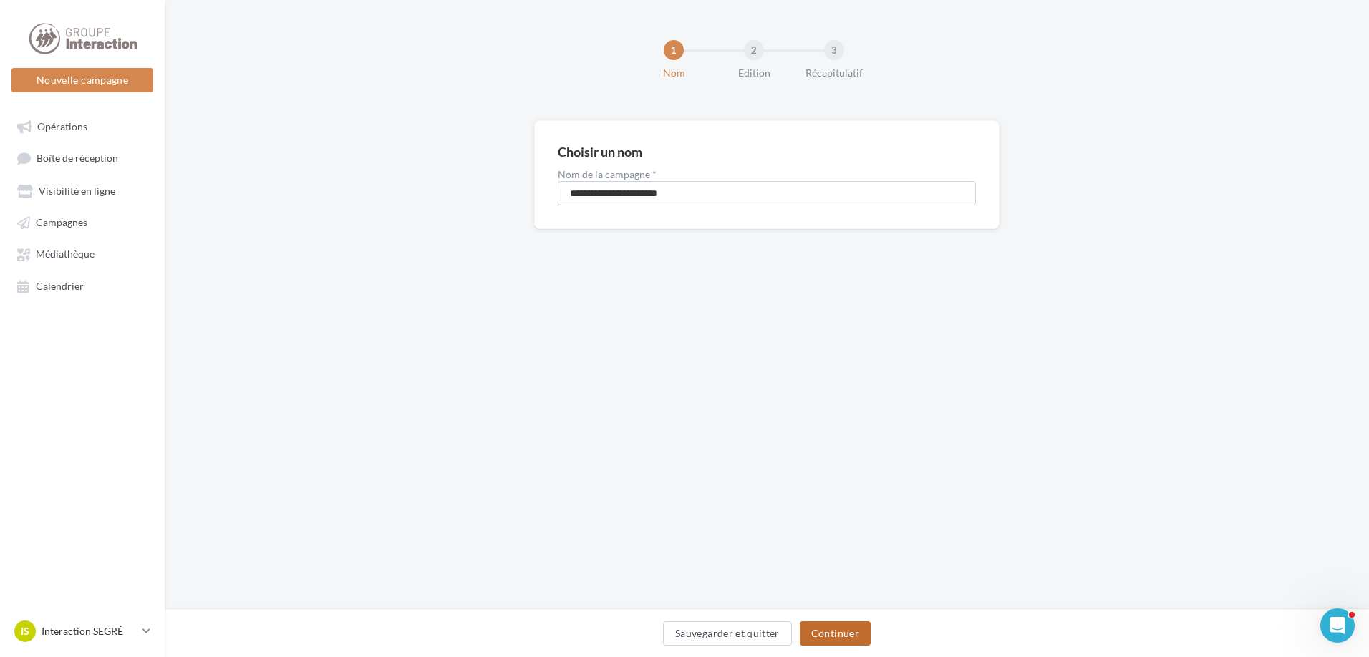
click at [827, 628] on button "Continuer" at bounding box center [835, 634] width 71 height 24
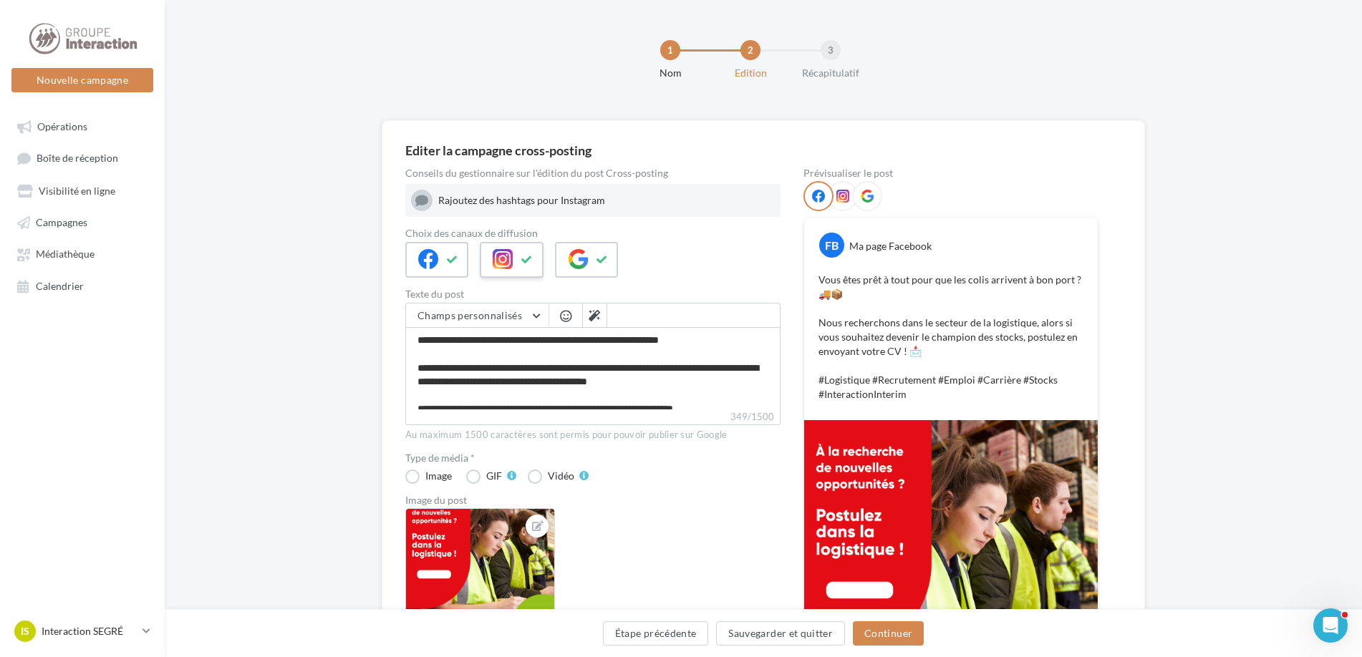
click at [529, 264] on icon at bounding box center [526, 260] width 11 height 10
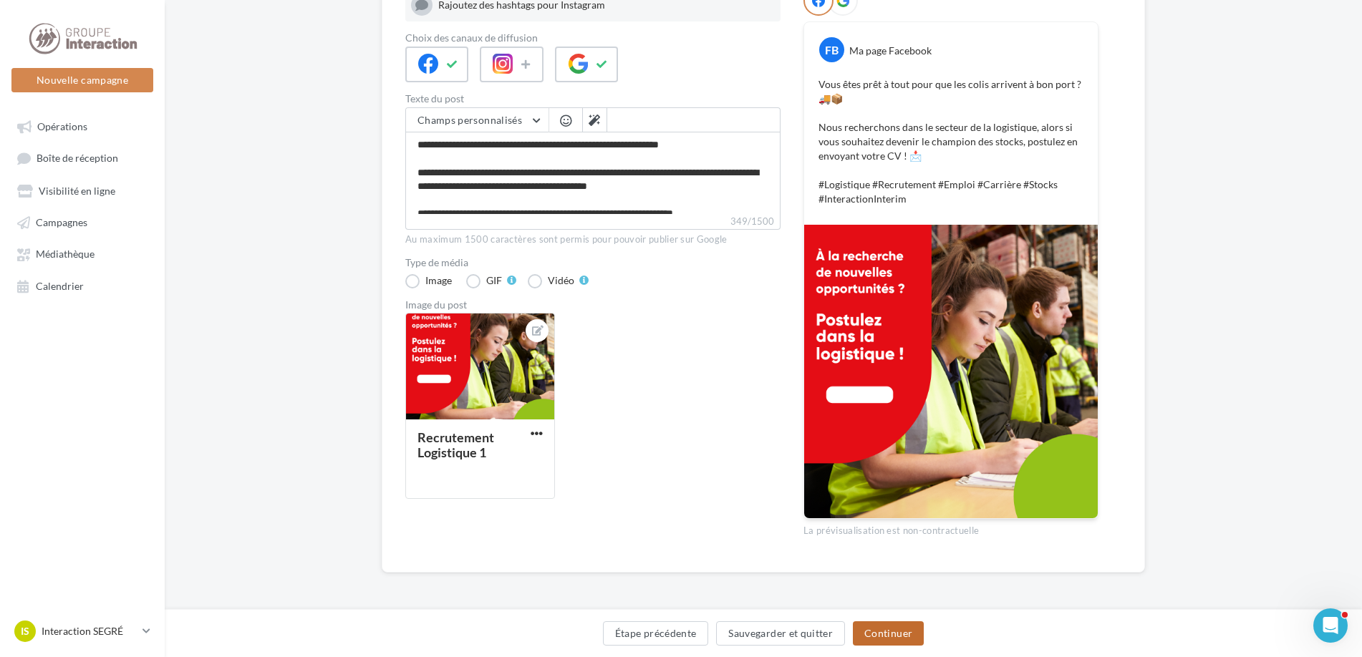
click at [895, 634] on button "Continuer" at bounding box center [888, 634] width 71 height 24
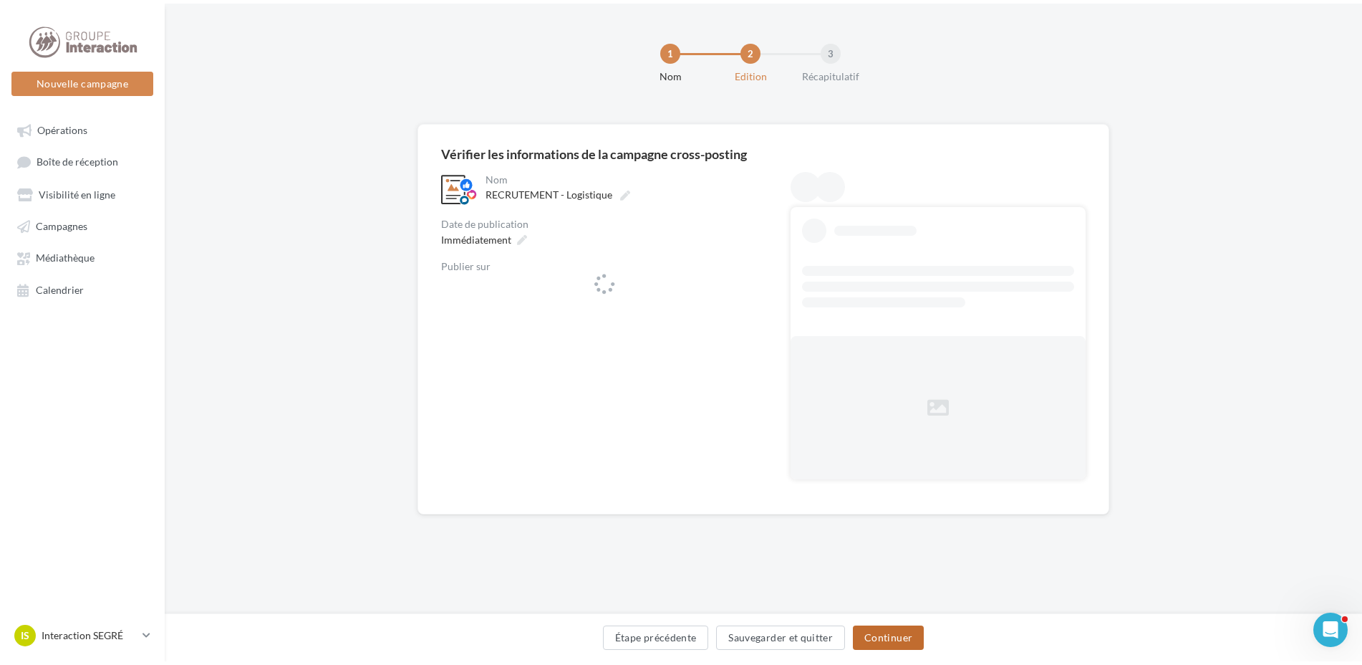
scroll to position [0, 0]
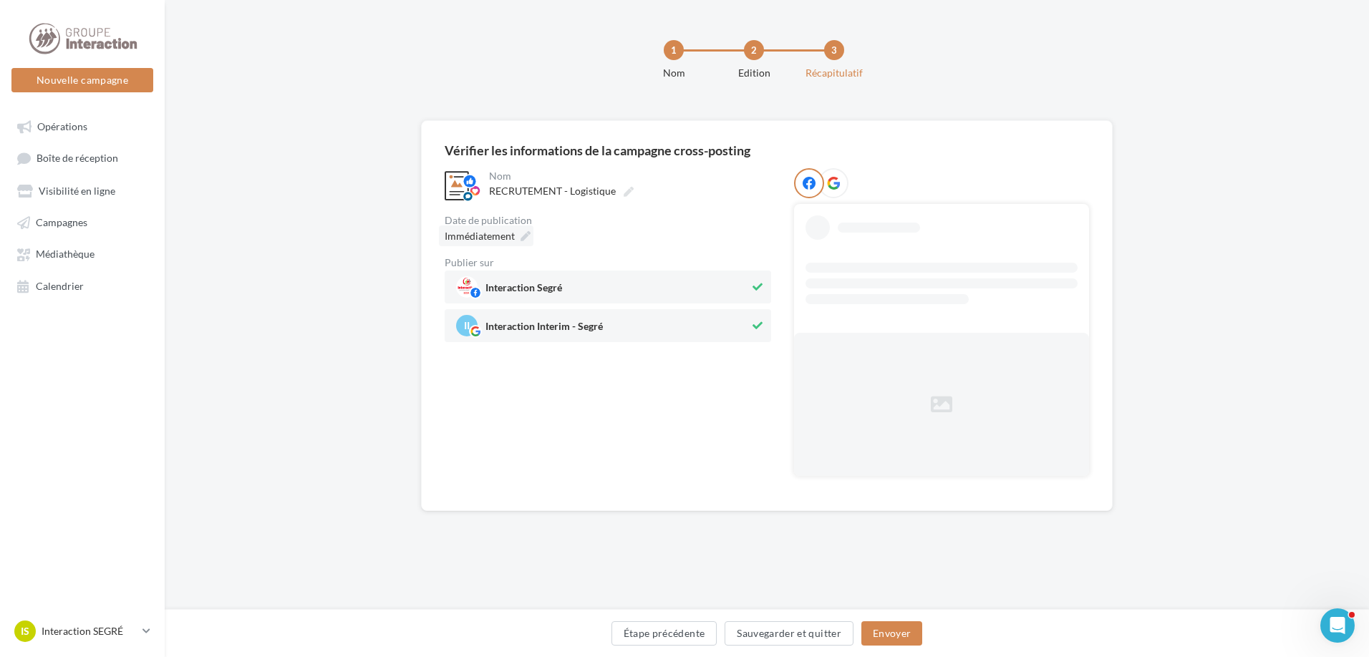
click at [512, 238] on span "Immédiatement" at bounding box center [480, 236] width 70 height 12
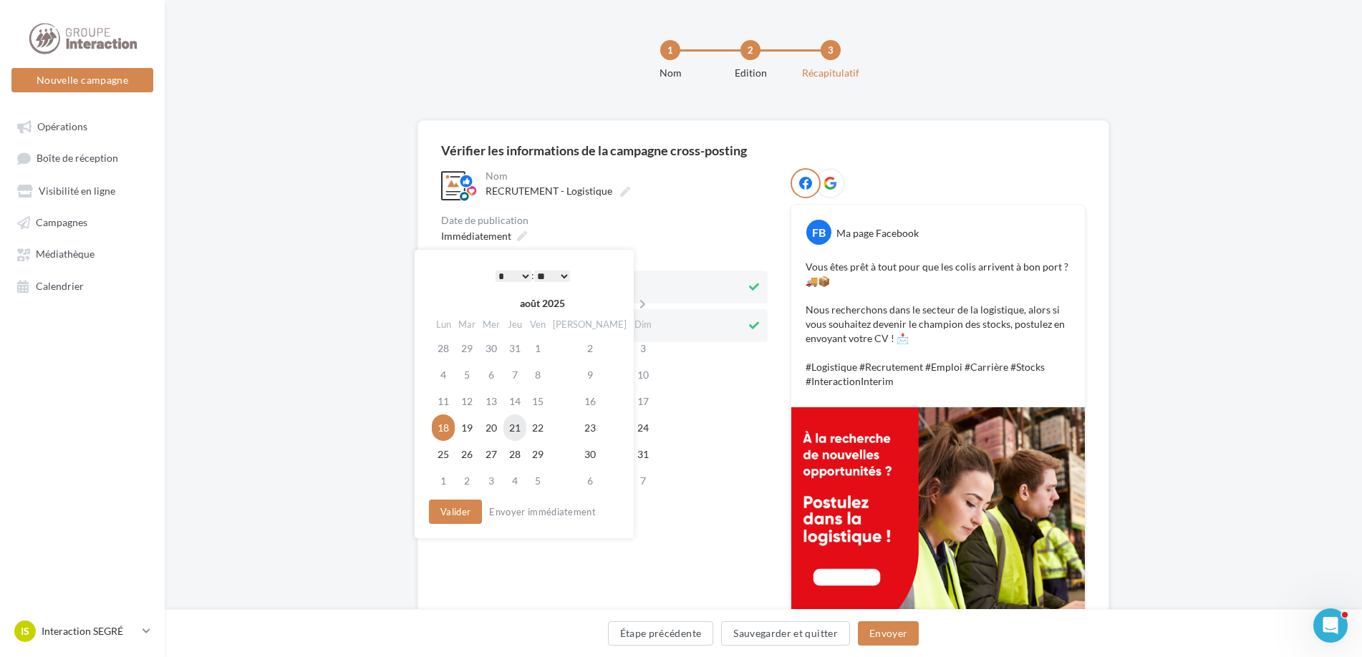
click at [526, 425] on td "21" at bounding box center [514, 428] width 23 height 26
click at [447, 520] on button "Valider" at bounding box center [451, 512] width 53 height 24
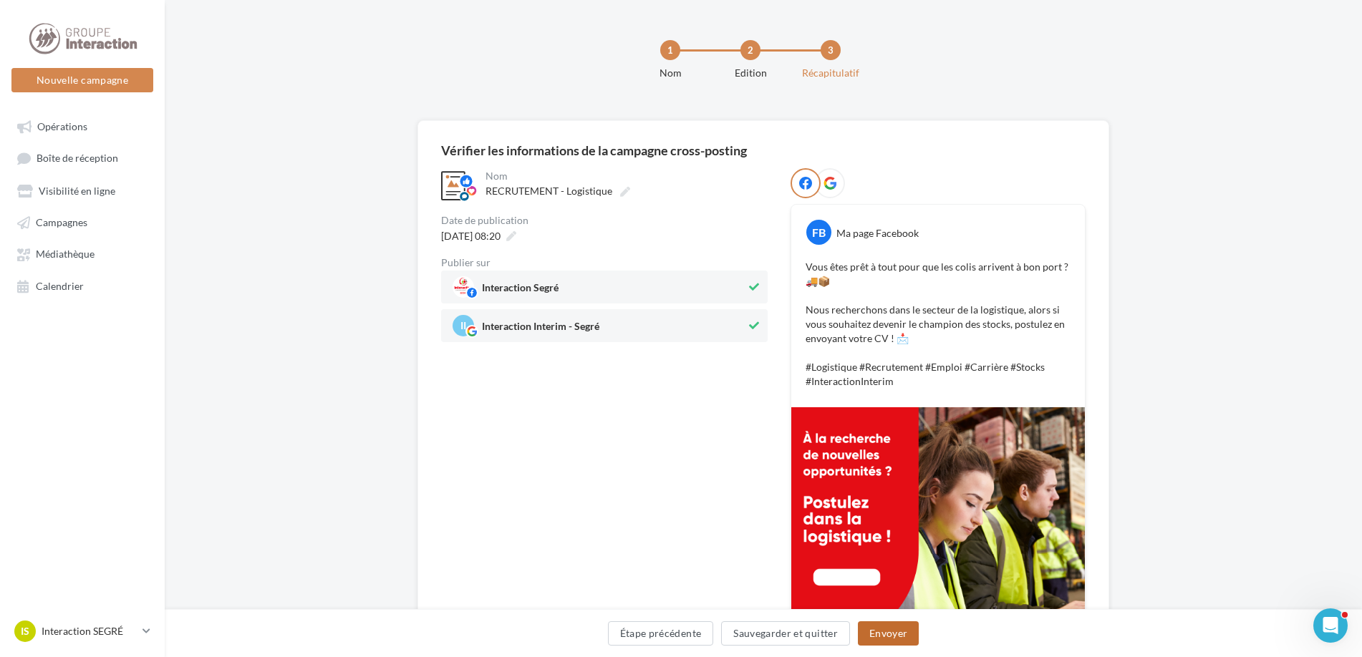
click at [889, 632] on button "Envoyer" at bounding box center [888, 634] width 61 height 24
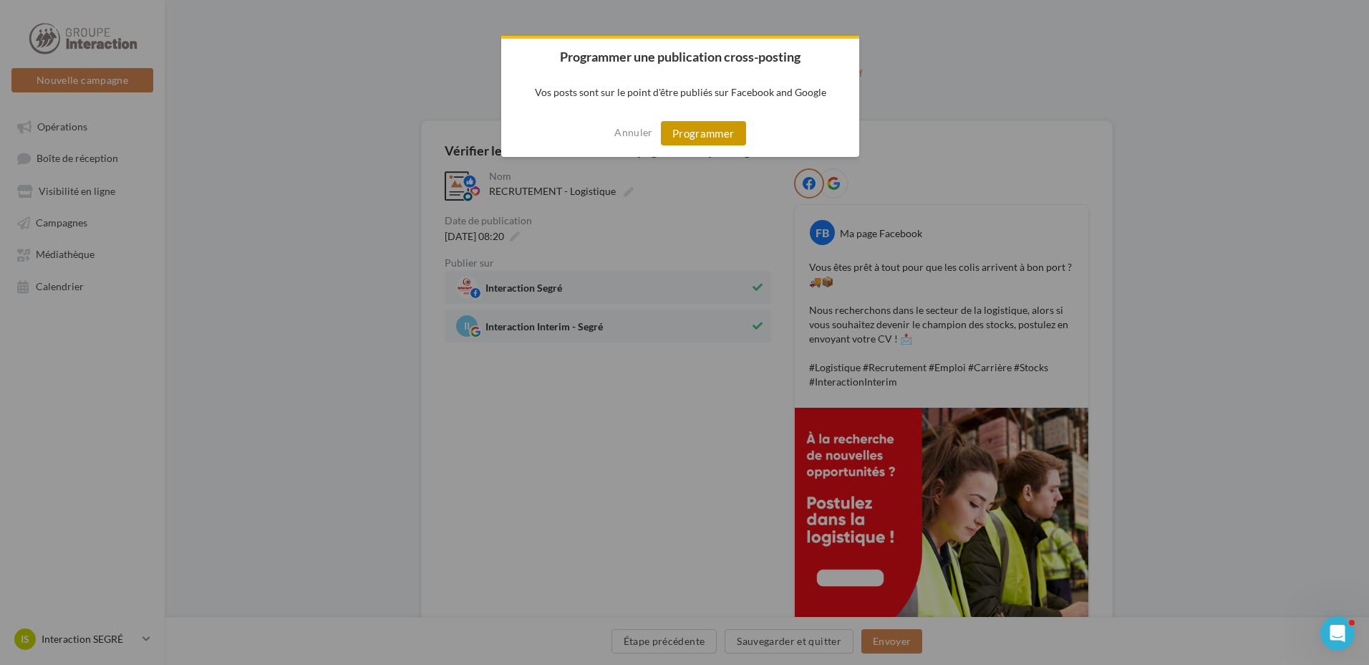
click at [714, 137] on button "Programmer" at bounding box center [703, 133] width 85 height 24
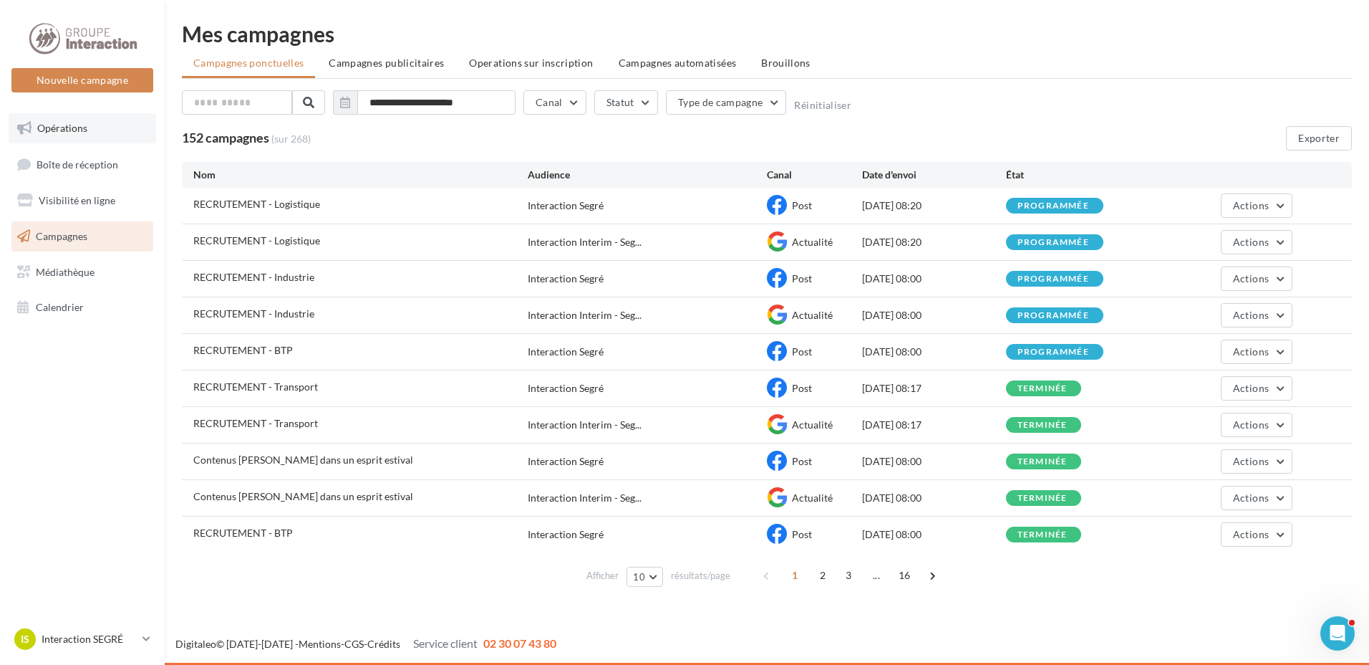
click at [100, 128] on link "Opérations" at bounding box center [83, 128] width 148 height 30
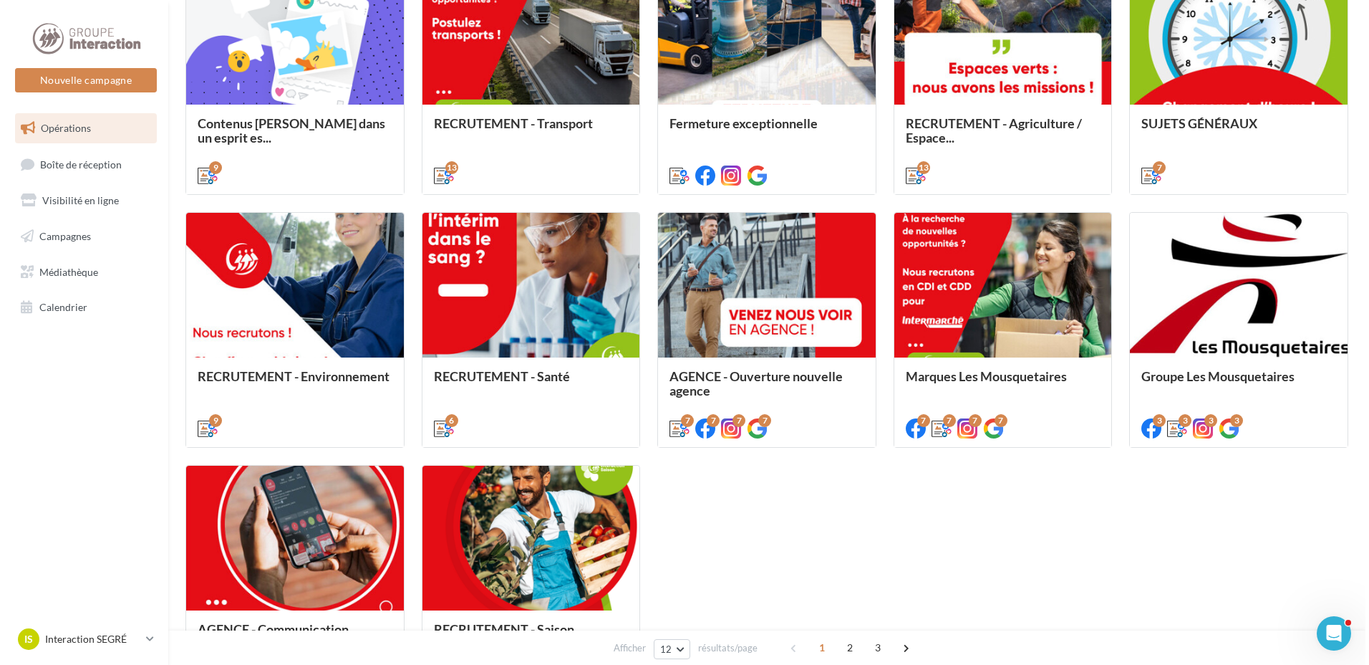
scroll to position [143, 0]
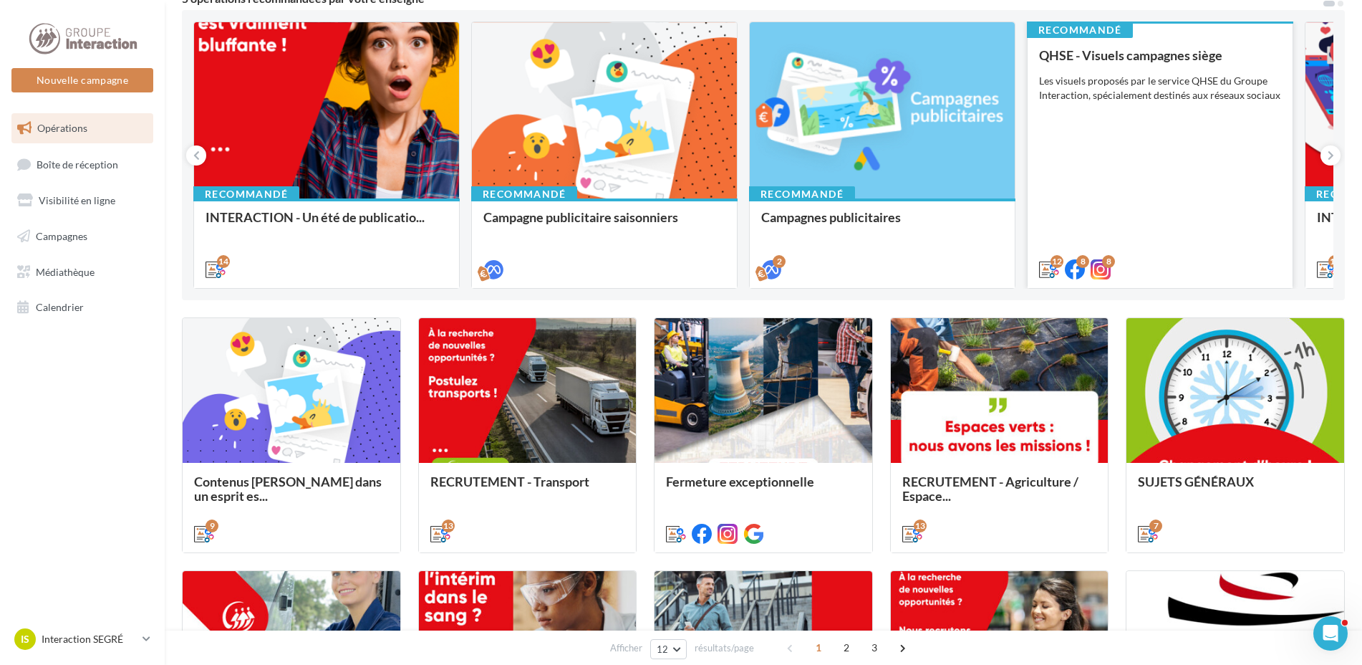
click at [1187, 175] on div "QHSE - Visuels campagnes siège Les visuels proposés par le service QHSE du Grou…" at bounding box center [1160, 161] width 242 height 227
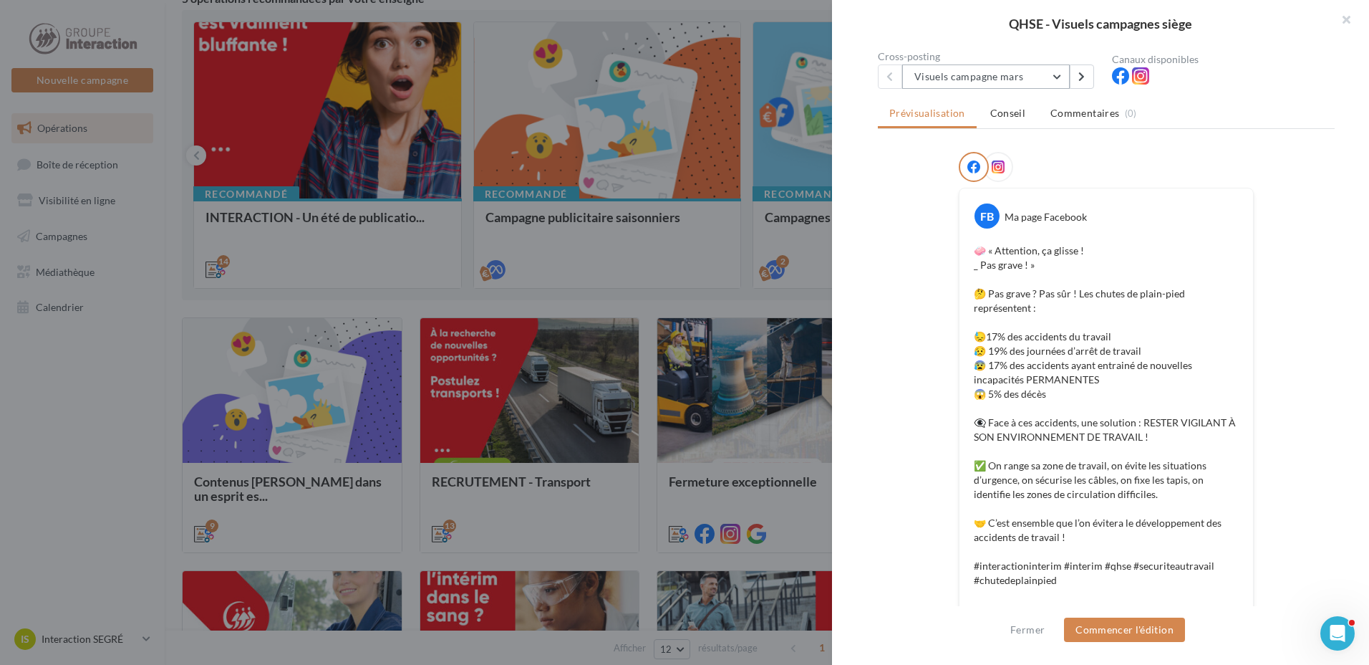
click at [1053, 79] on button "Visuels campagne mars" at bounding box center [986, 76] width 168 height 24
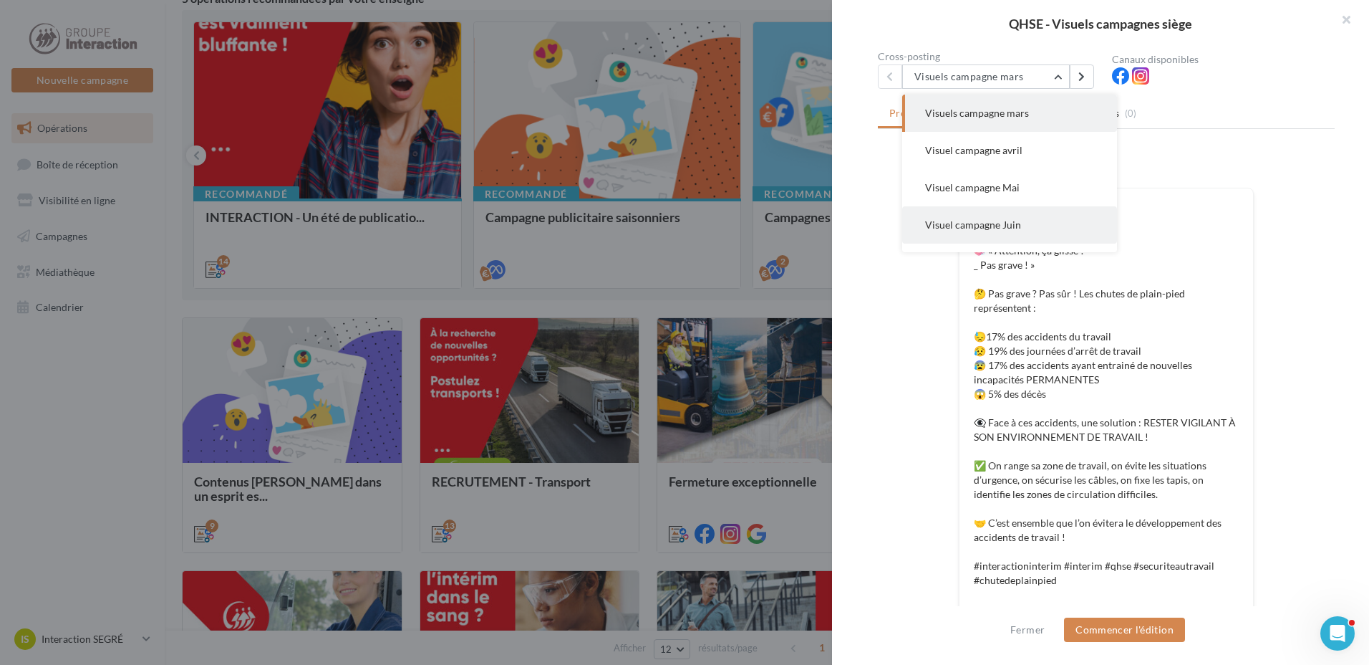
click at [975, 227] on span "Visuel campagne Juin" at bounding box center [973, 224] width 96 height 12
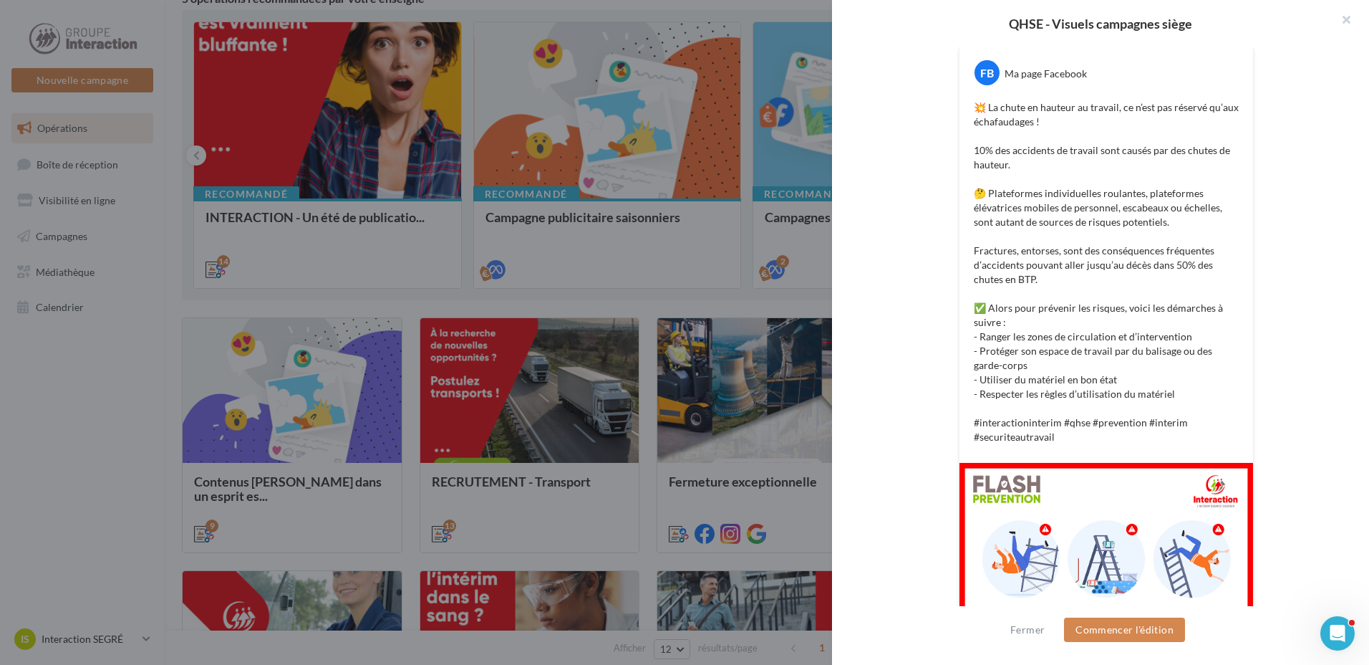
scroll to position [443, 0]
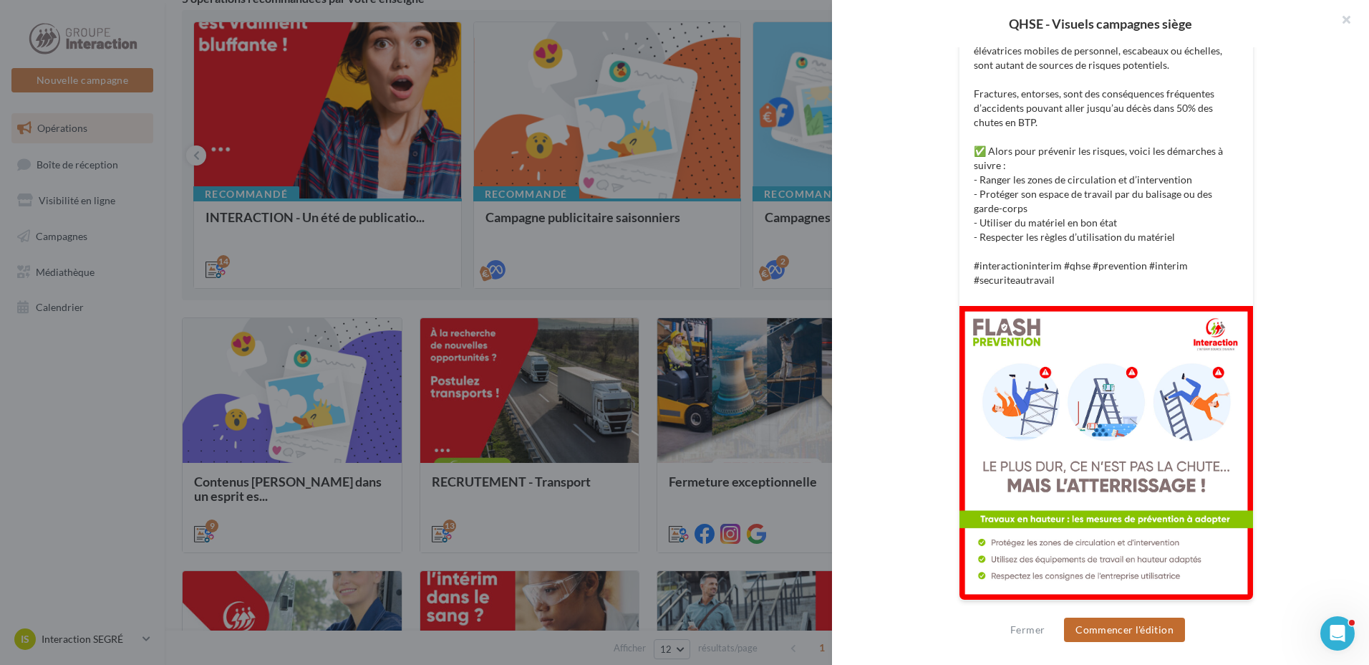
click at [1129, 630] on button "Commencer l'édition" at bounding box center [1124, 629] width 121 height 24
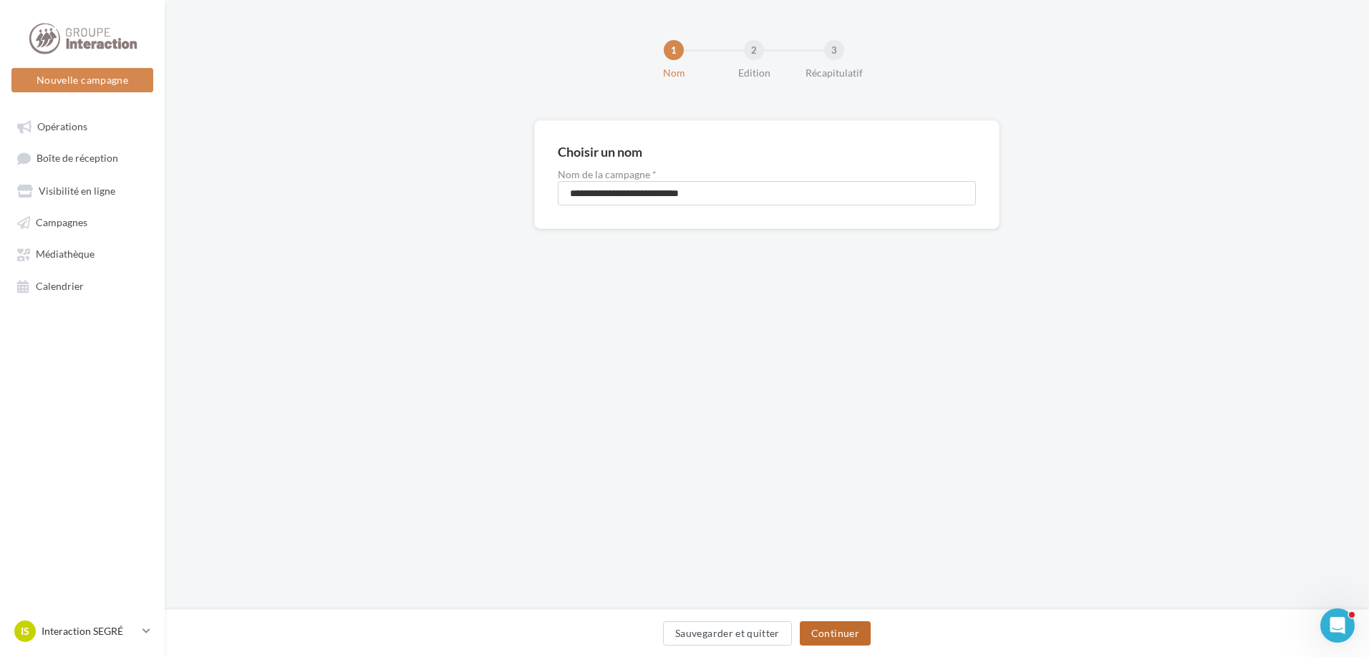
click at [848, 638] on button "Continuer" at bounding box center [835, 634] width 71 height 24
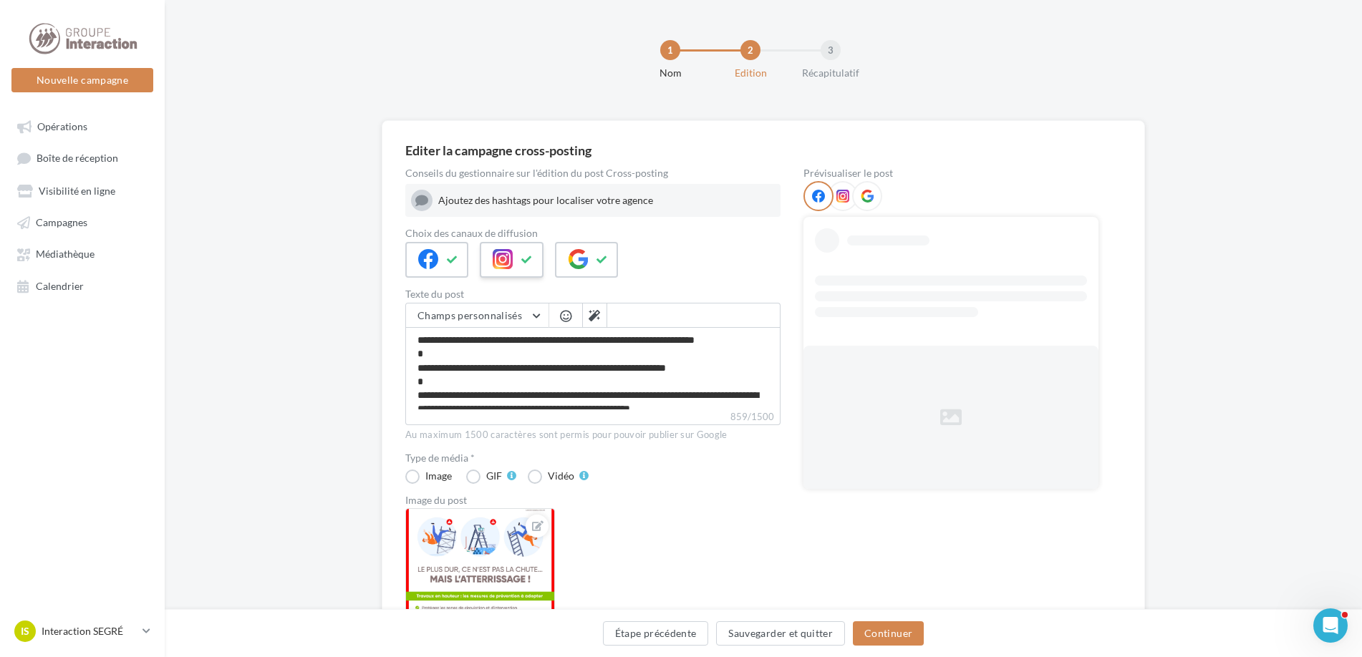
click at [520, 266] on button at bounding box center [527, 259] width 17 height 21
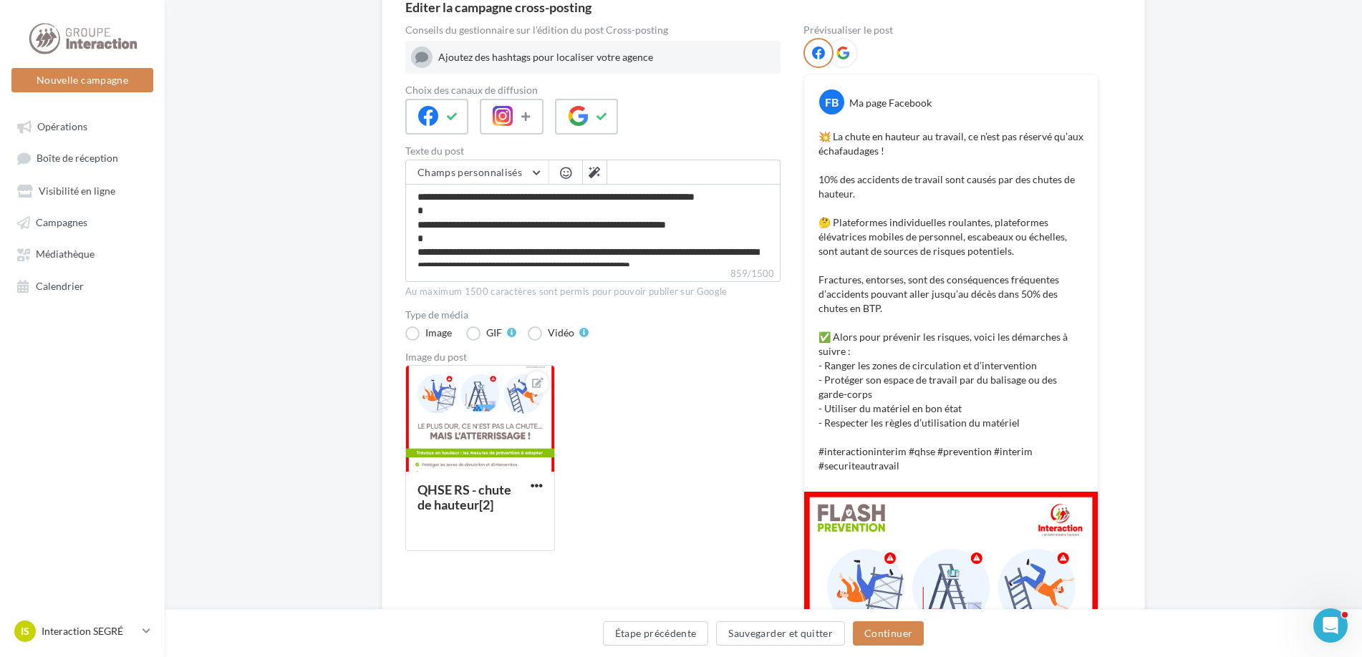
scroll to position [286, 0]
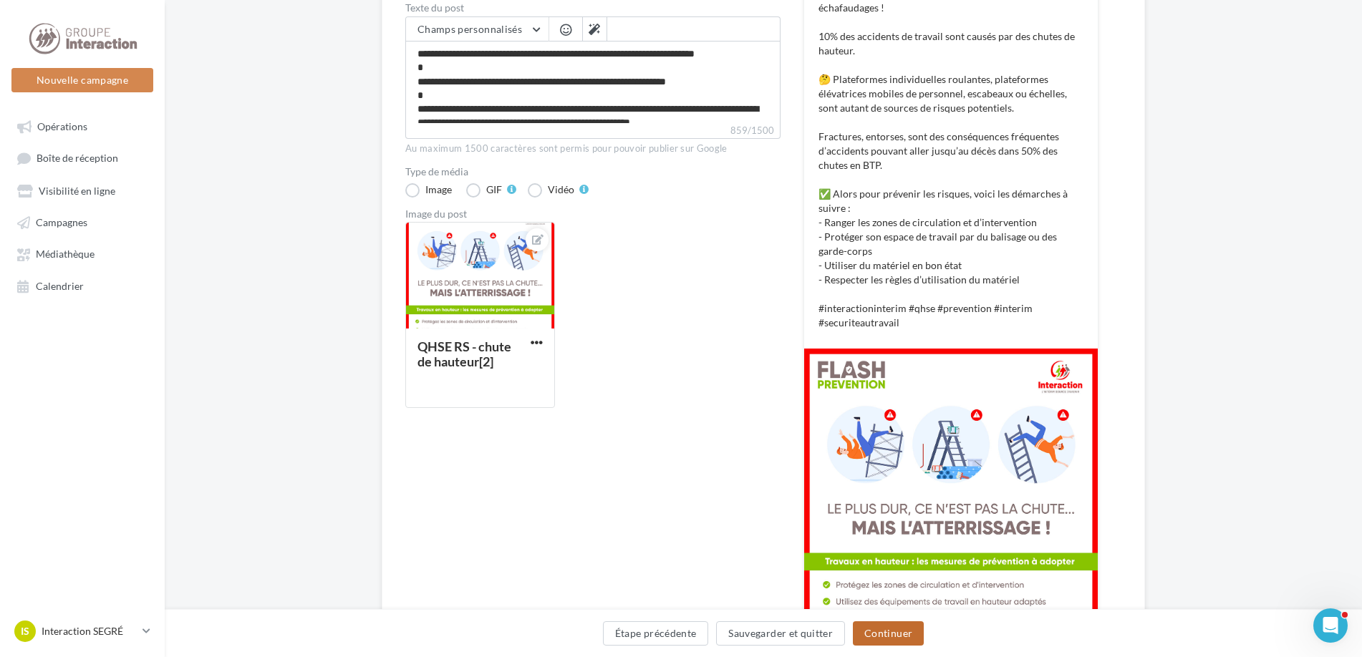
click at [904, 632] on button "Continuer" at bounding box center [888, 634] width 71 height 24
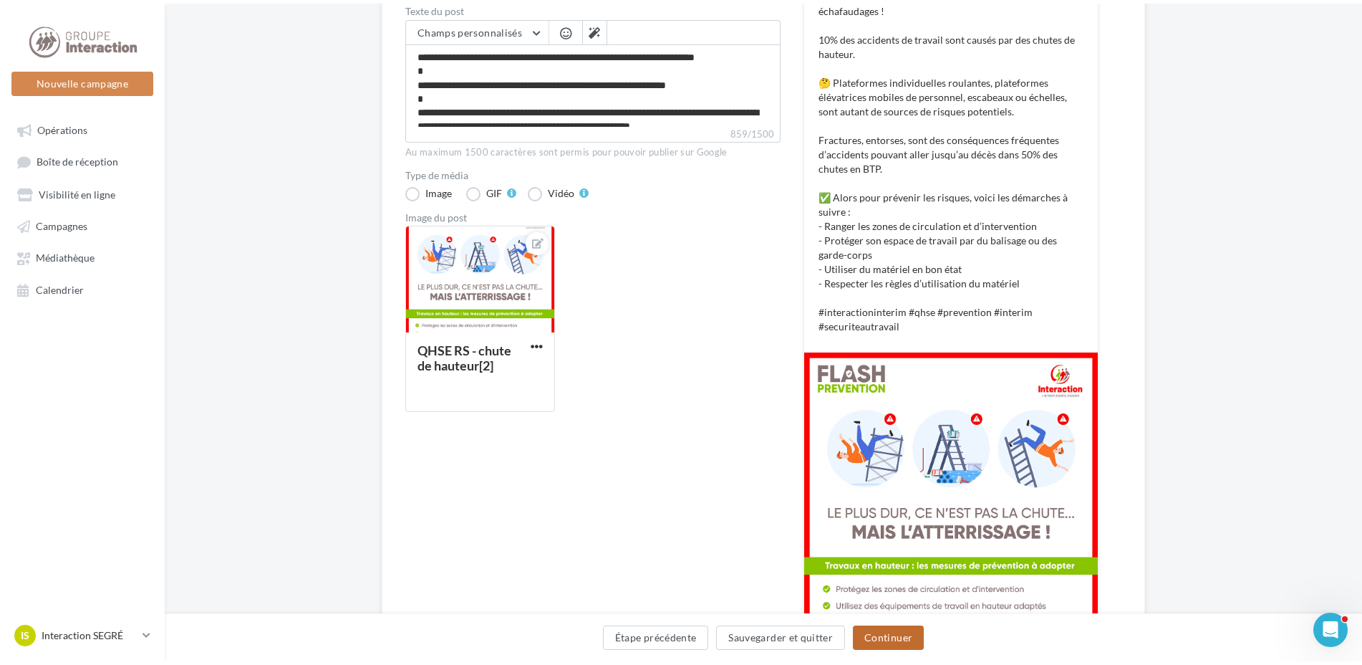
scroll to position [0, 0]
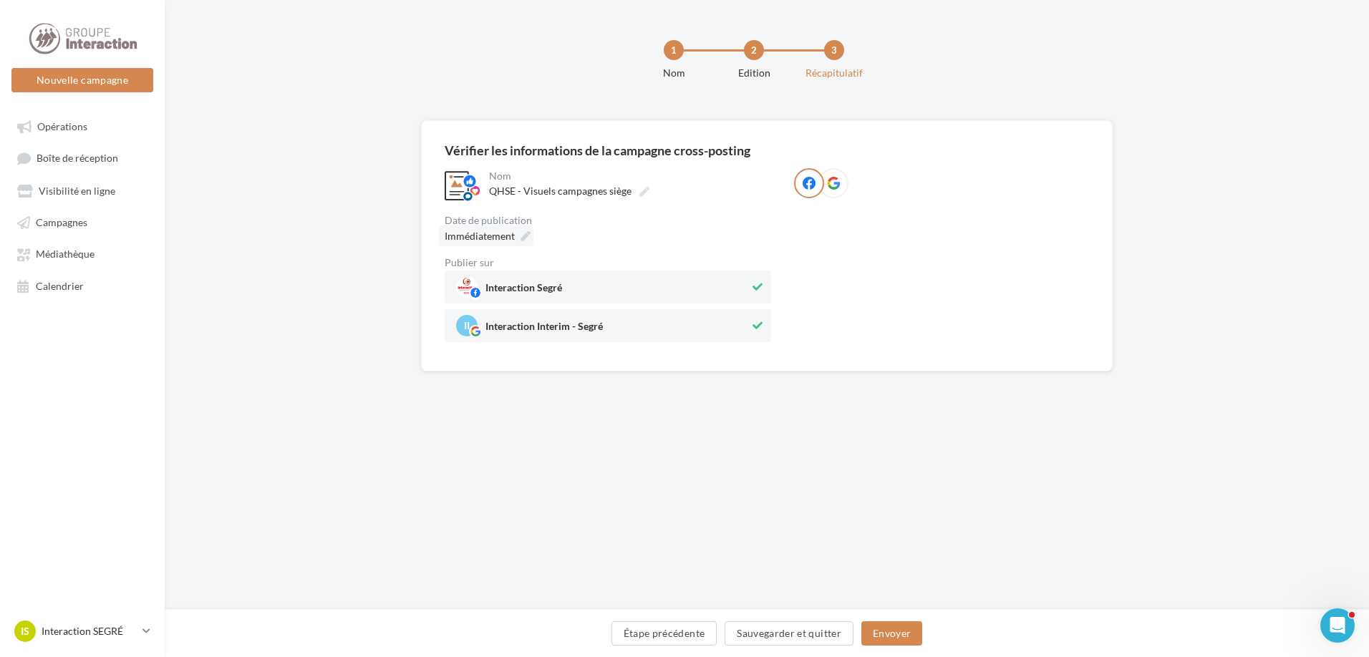
click at [493, 235] on span "Immédiatement" at bounding box center [480, 236] width 70 height 12
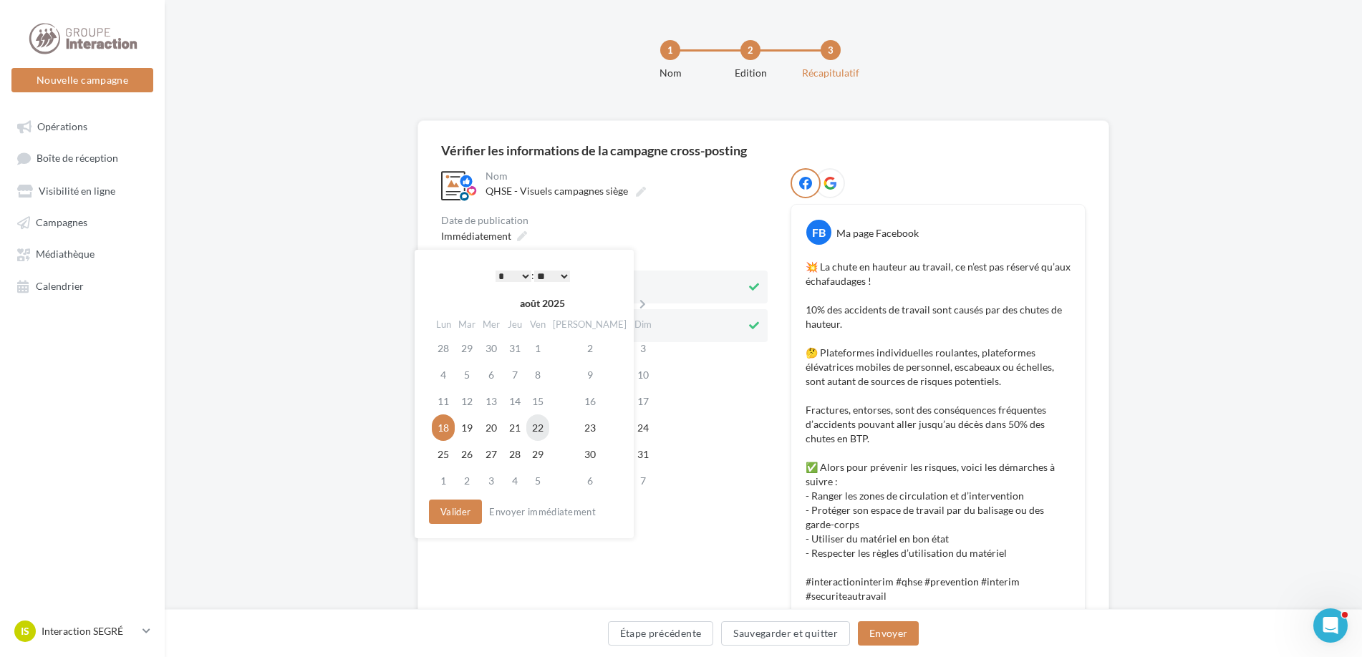
click at [549, 433] on td "22" at bounding box center [537, 428] width 23 height 26
click at [443, 516] on button "Valider" at bounding box center [451, 512] width 53 height 24
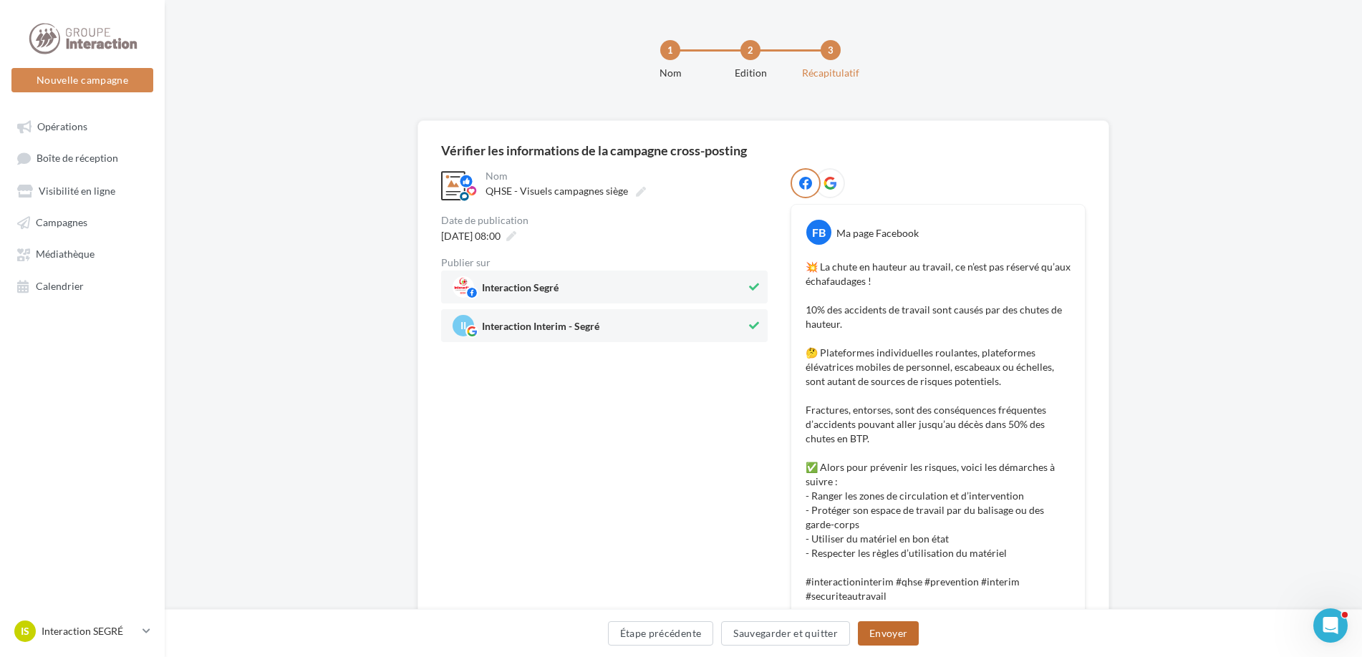
click at [892, 639] on button "Envoyer" at bounding box center [888, 634] width 61 height 24
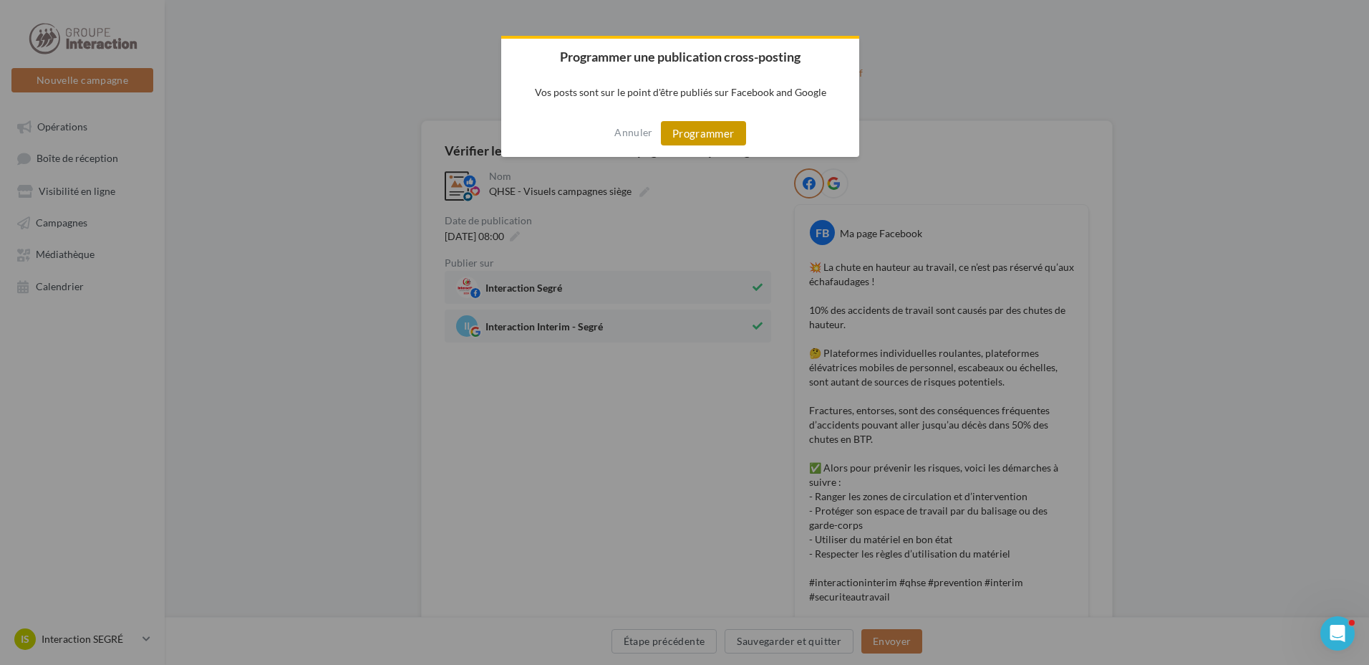
click at [720, 137] on button "Programmer" at bounding box center [703, 133] width 85 height 24
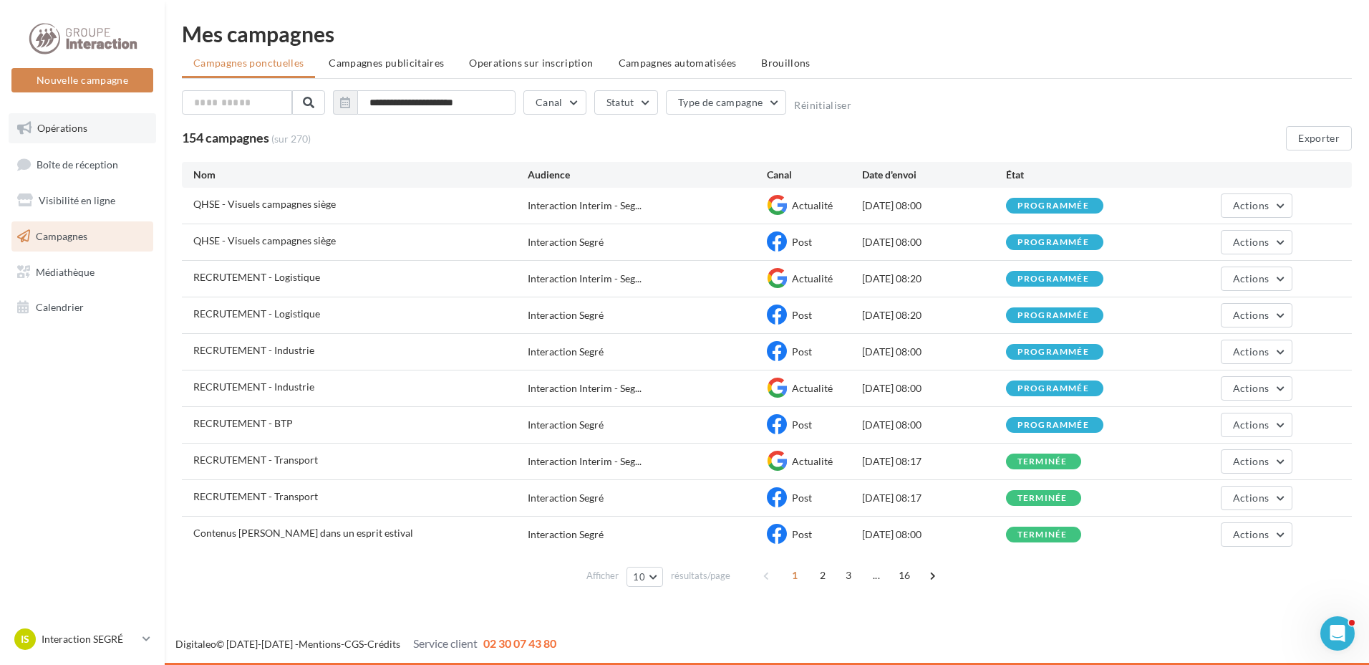
click at [74, 131] on span "Opérations" at bounding box center [62, 128] width 50 height 12
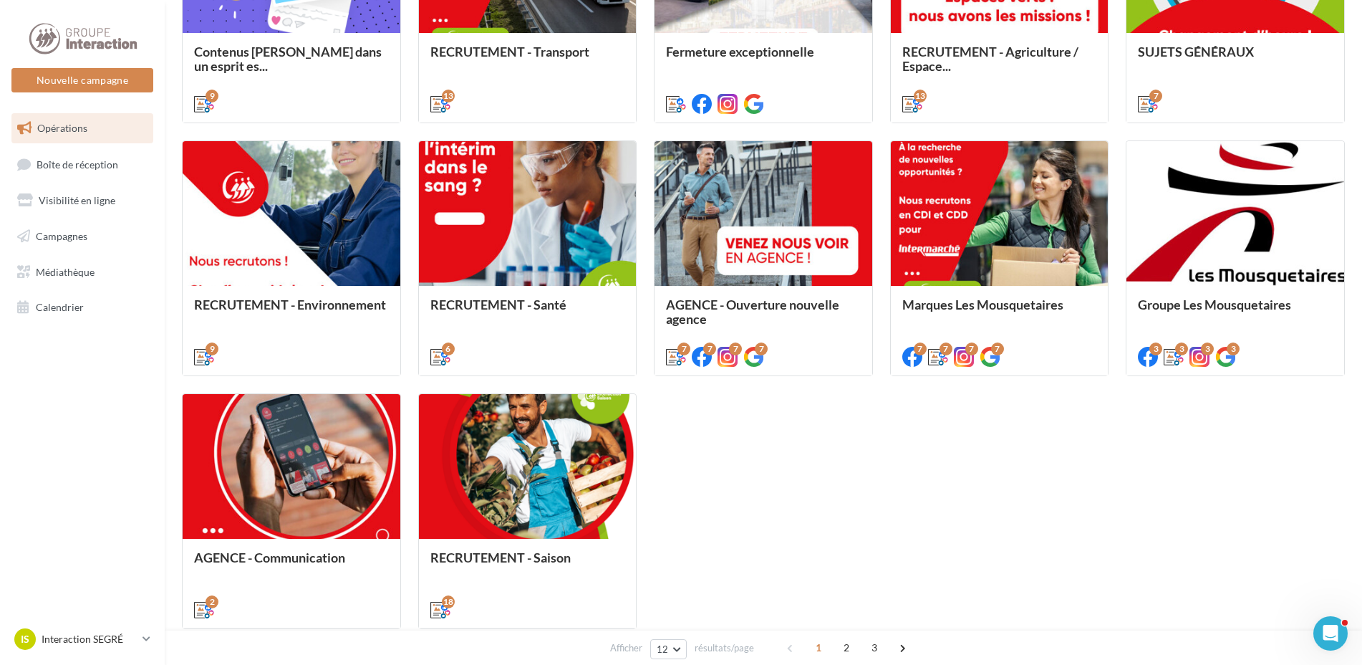
scroll to position [501, 0]
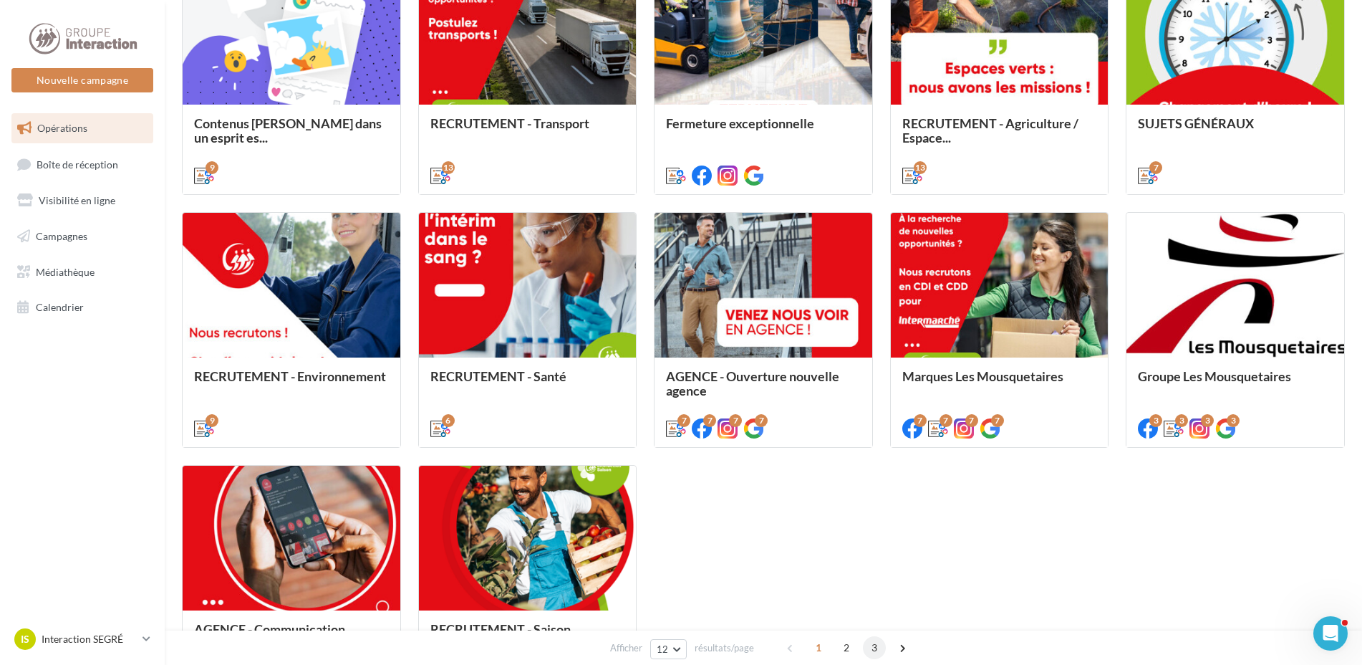
click at [872, 643] on span "3" at bounding box center [874, 647] width 23 height 23
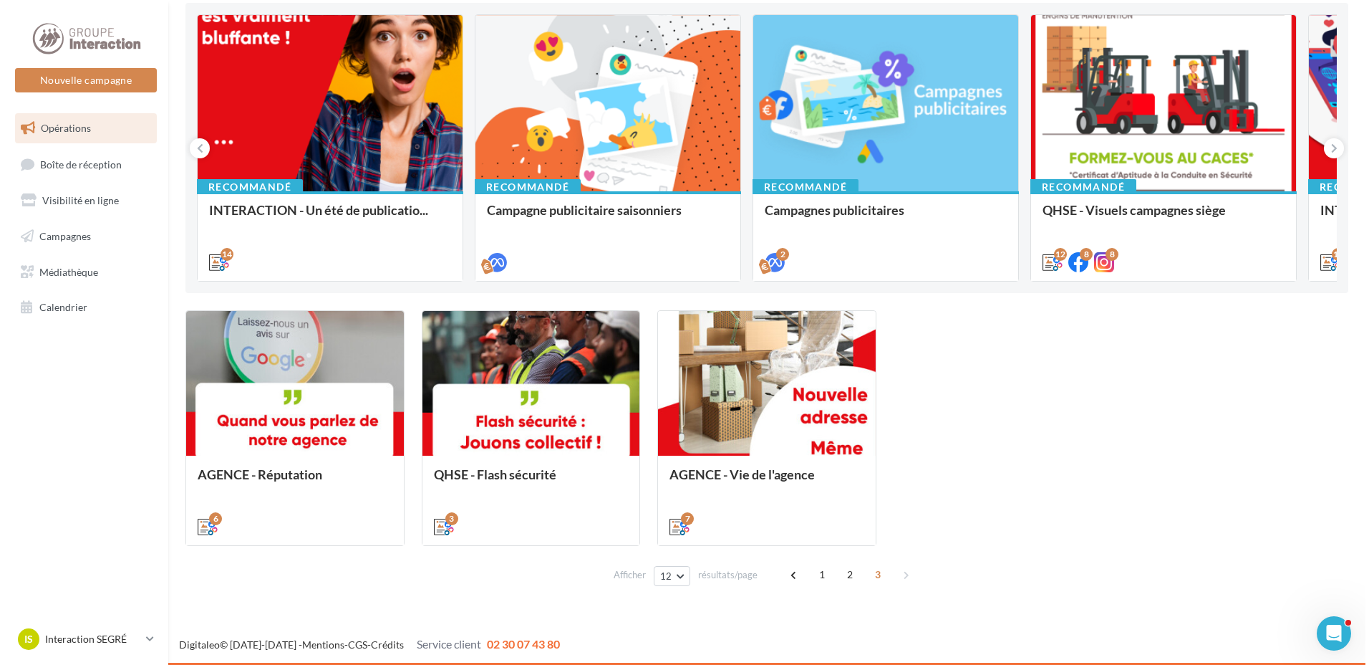
scroll to position [150, 0]
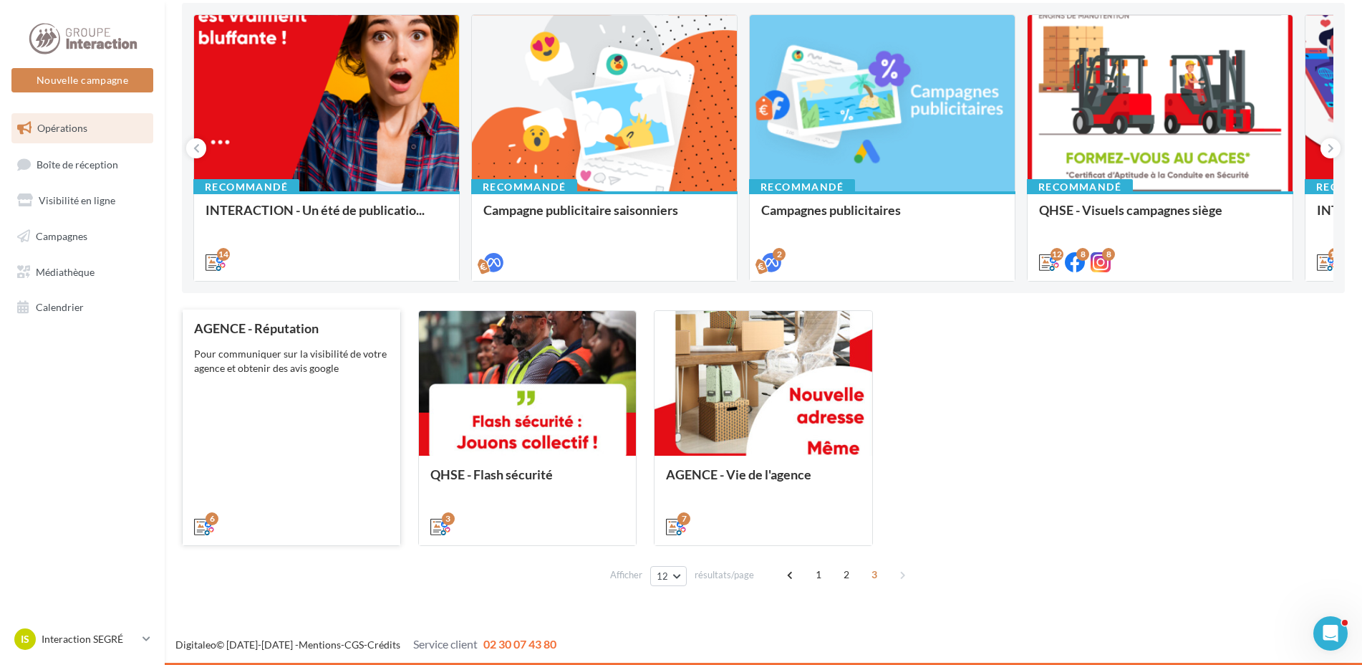
click at [296, 413] on div "AGENCE - Réputation Pour communiquer sur la visibilité de votre agence et obten…" at bounding box center [291, 426] width 195 height 211
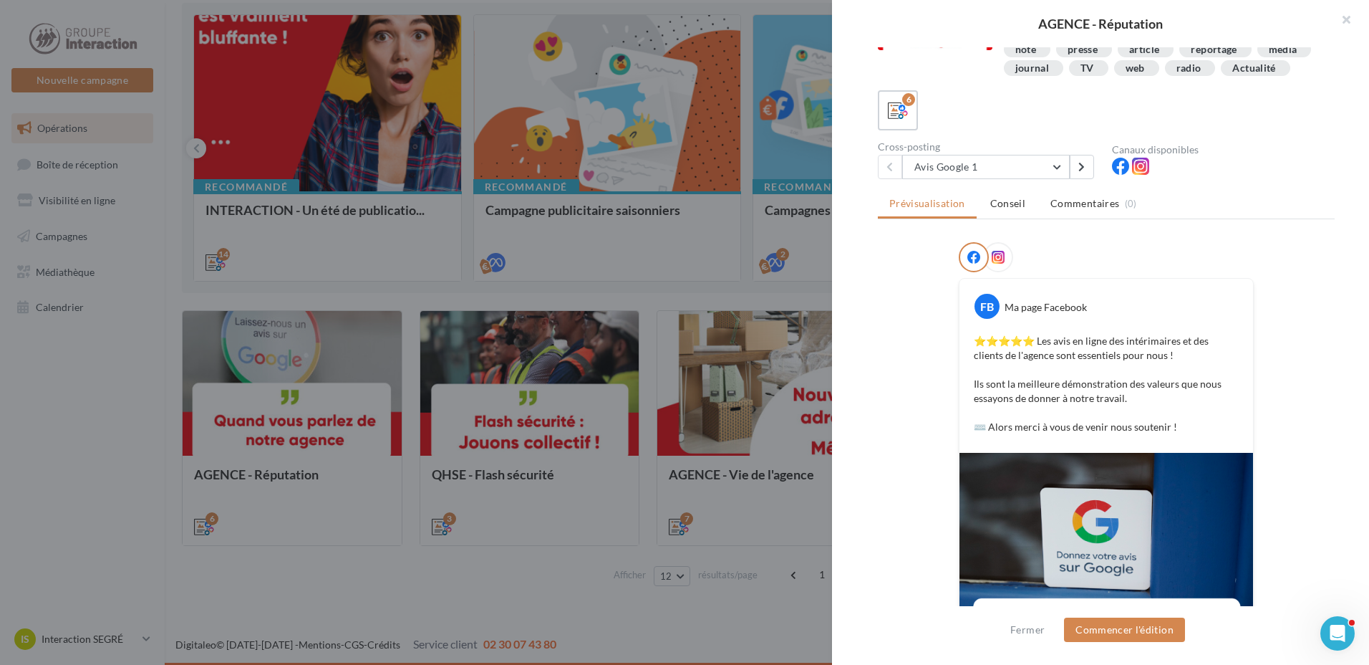
scroll to position [237, 0]
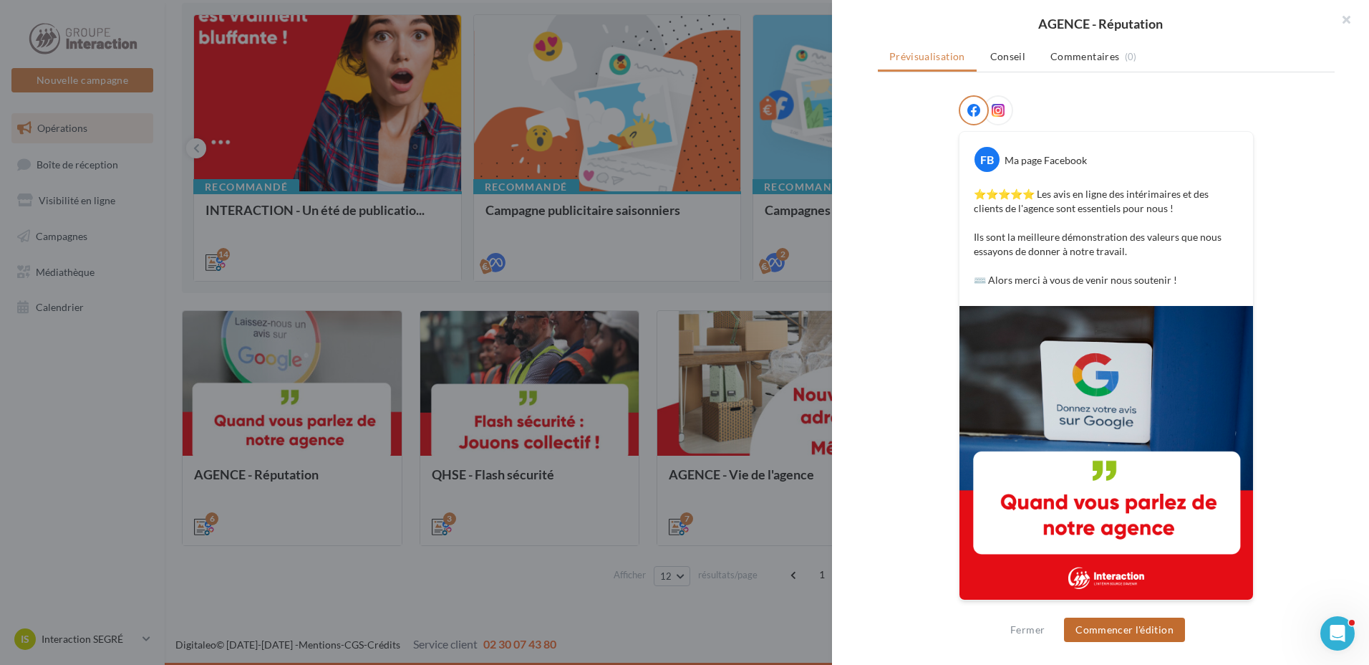
click at [1093, 627] on button "Commencer l'édition" at bounding box center [1124, 629] width 121 height 24
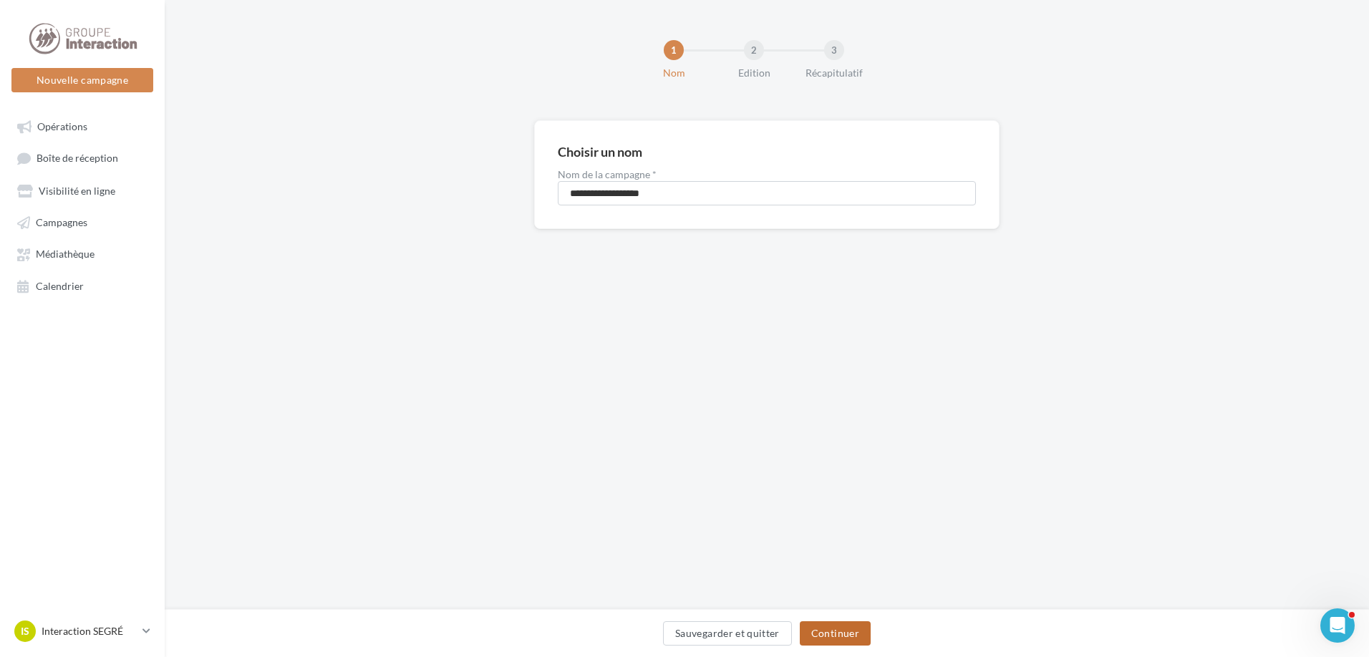
click at [834, 637] on button "Continuer" at bounding box center [835, 634] width 71 height 24
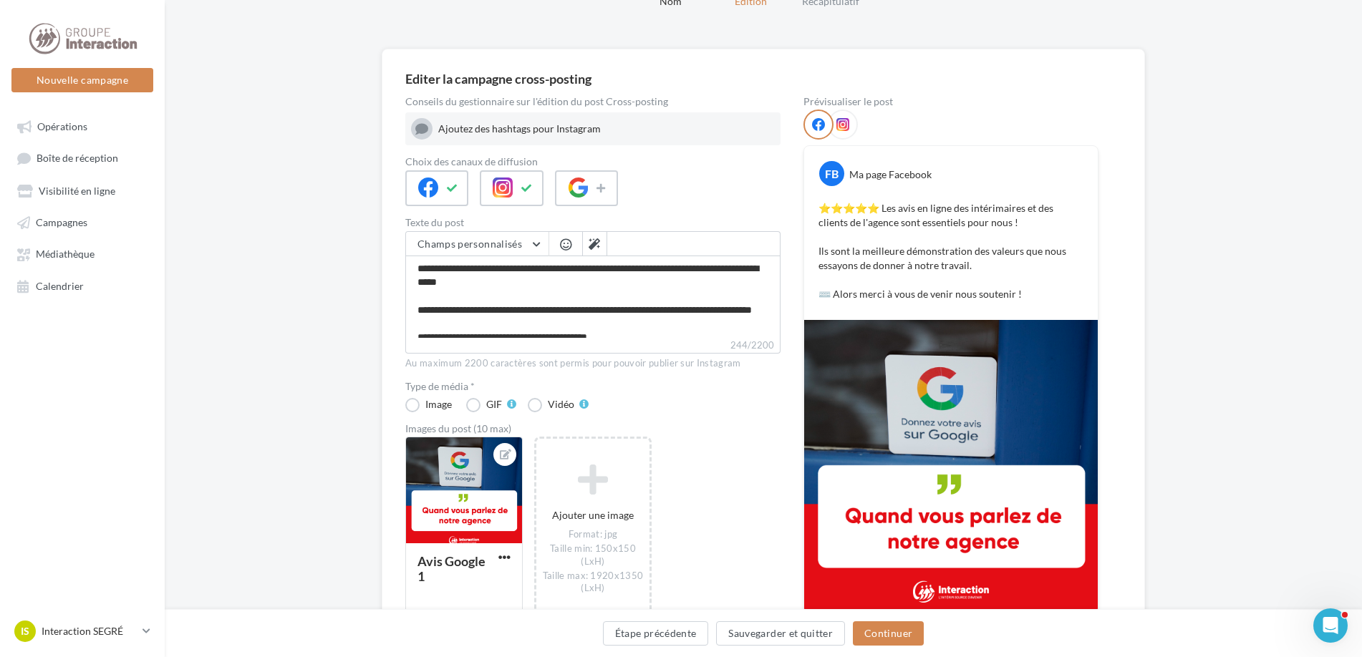
scroll to position [143, 0]
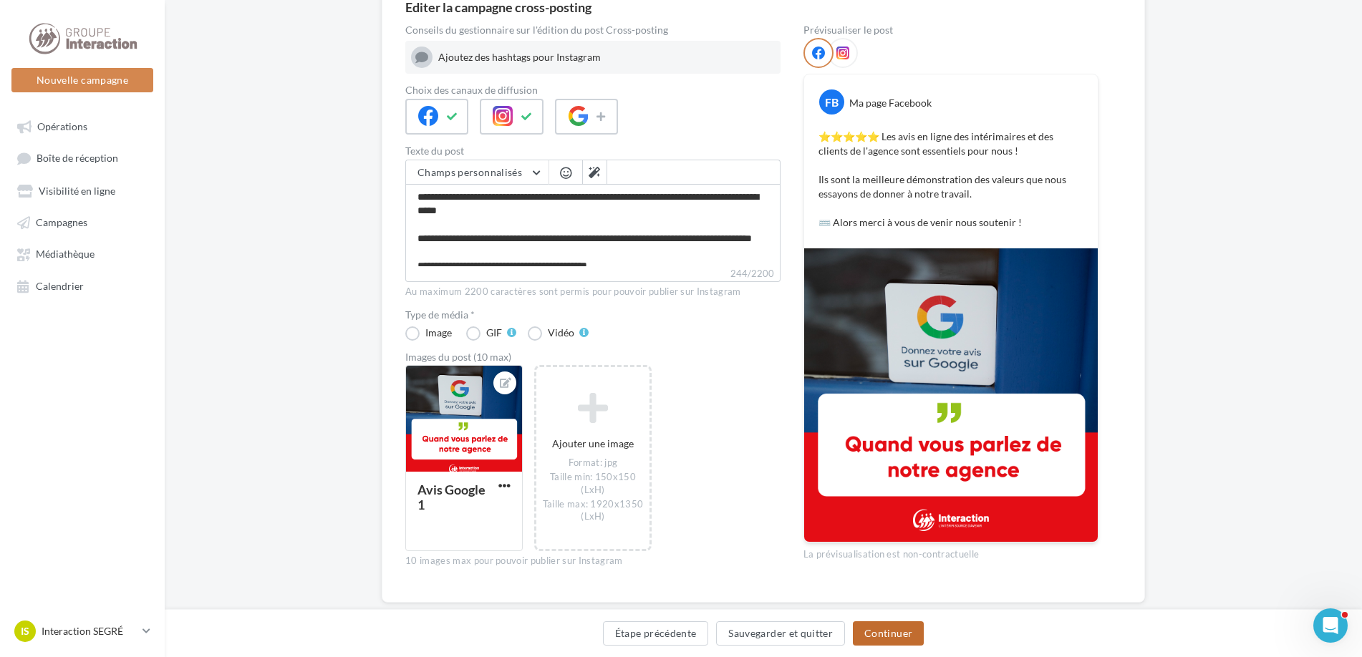
click at [893, 641] on button "Continuer" at bounding box center [888, 634] width 71 height 24
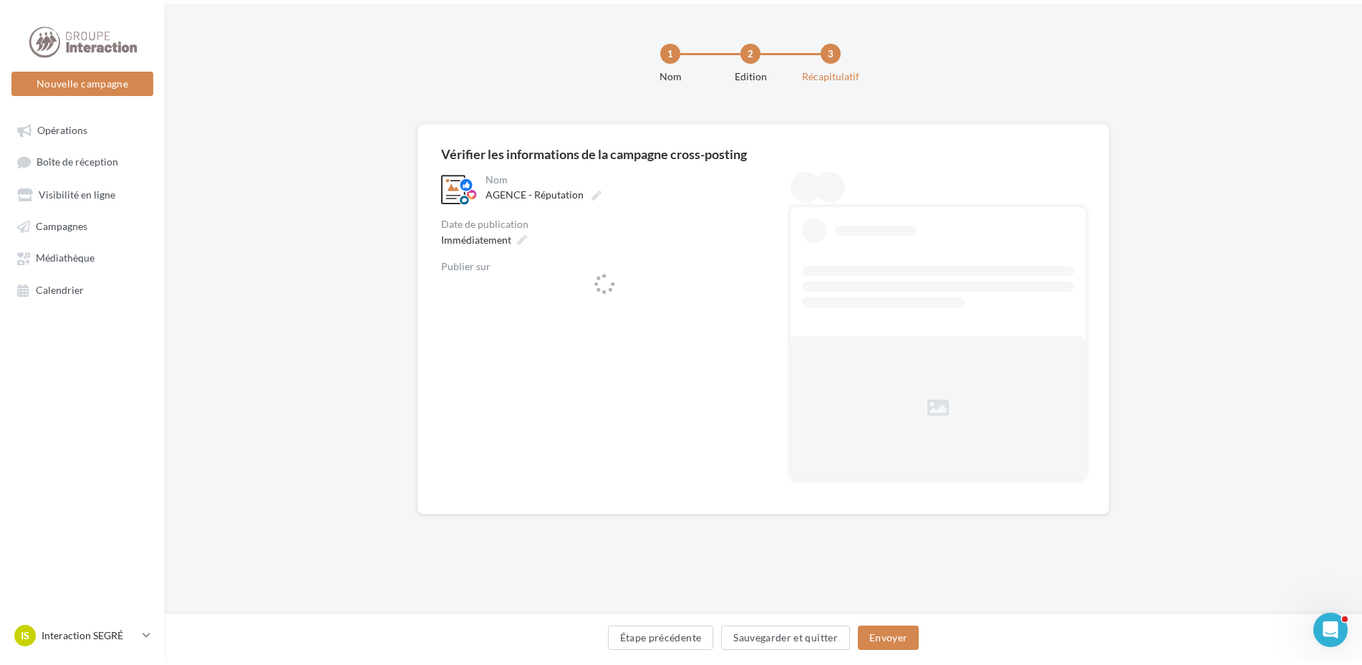
scroll to position [0, 0]
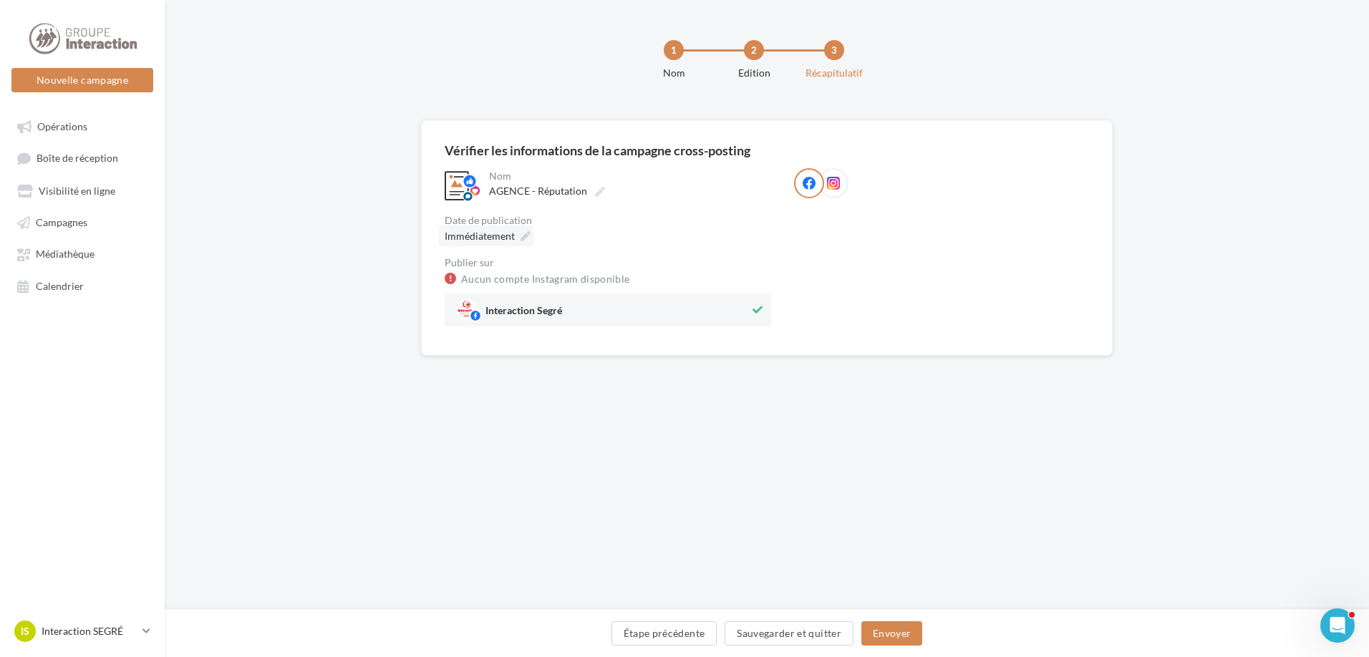
click at [521, 238] on icon at bounding box center [526, 236] width 10 height 10
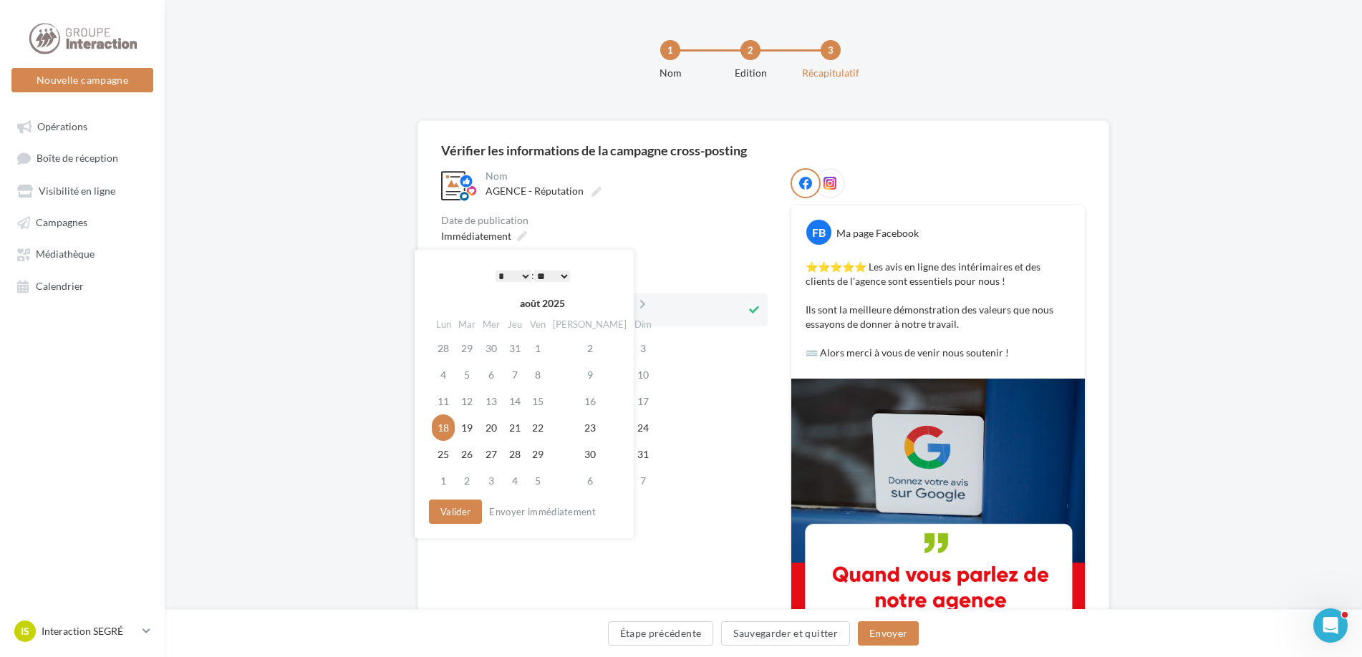
click at [758, 261] on div "Publier sur" at bounding box center [604, 263] width 327 height 10
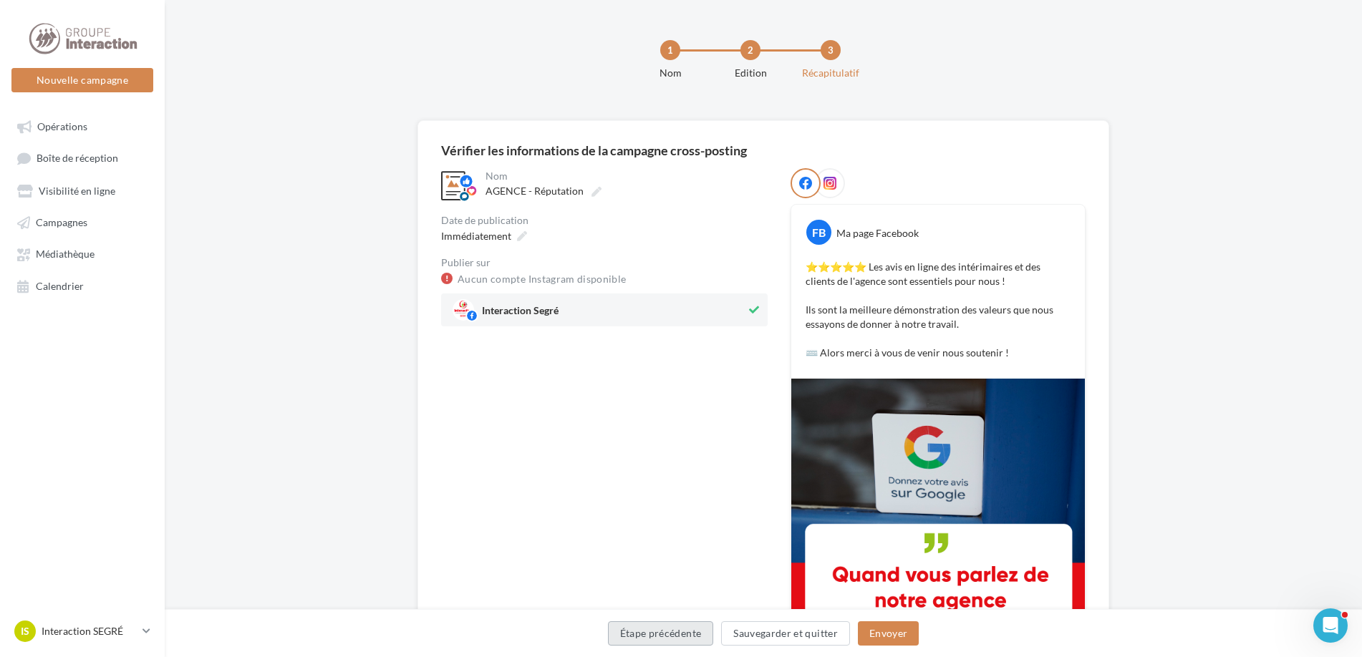
click at [684, 633] on button "Étape précédente" at bounding box center [661, 634] width 106 height 24
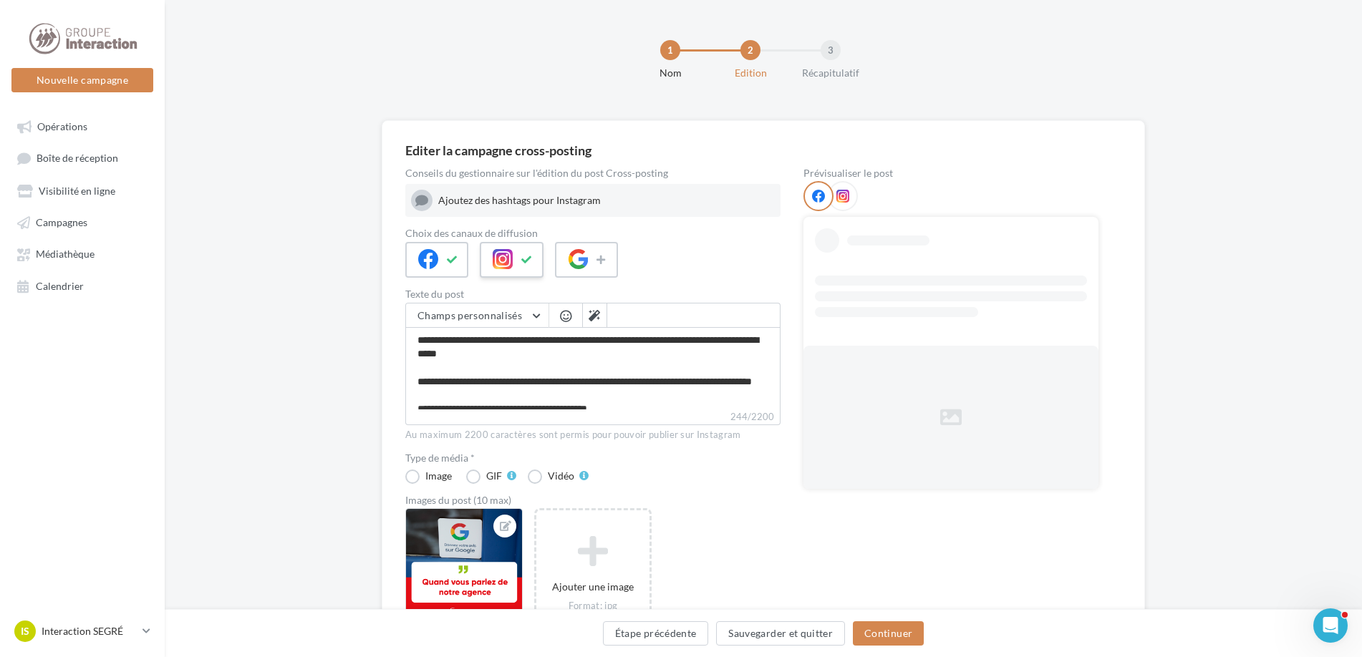
click at [482, 255] on div at bounding box center [511, 260] width 63 height 36
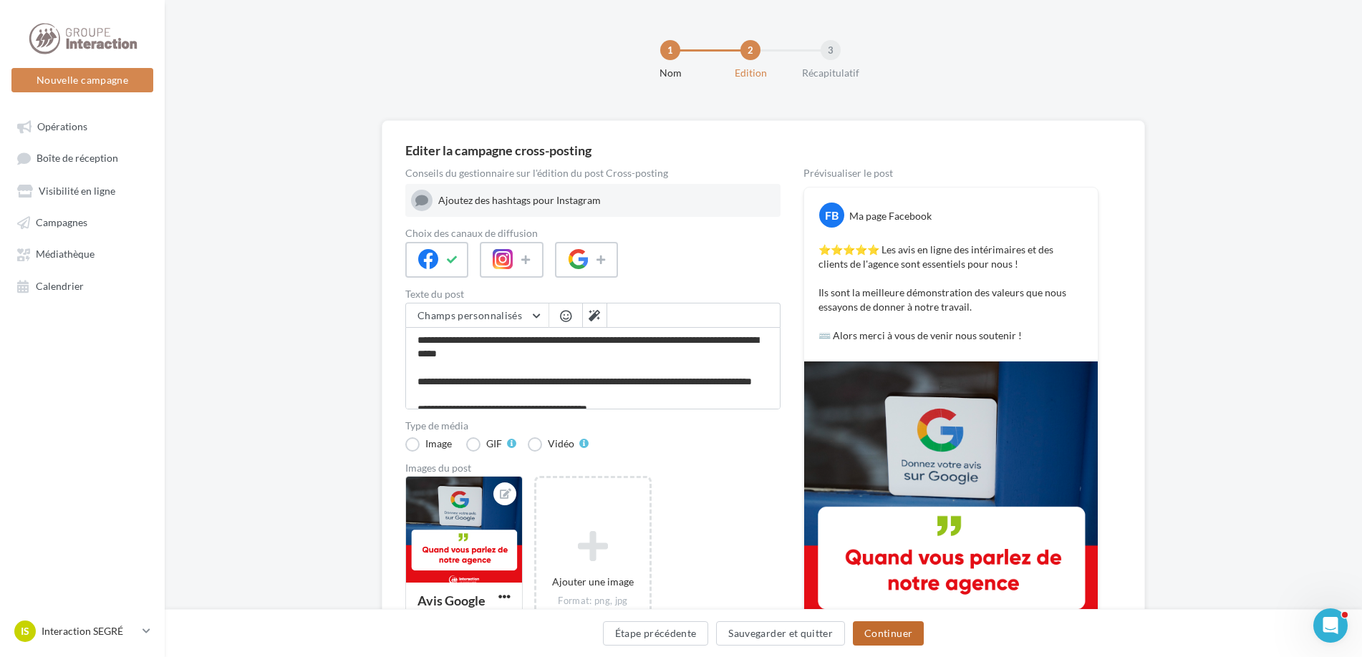
click at [882, 632] on button "Continuer" at bounding box center [888, 634] width 71 height 24
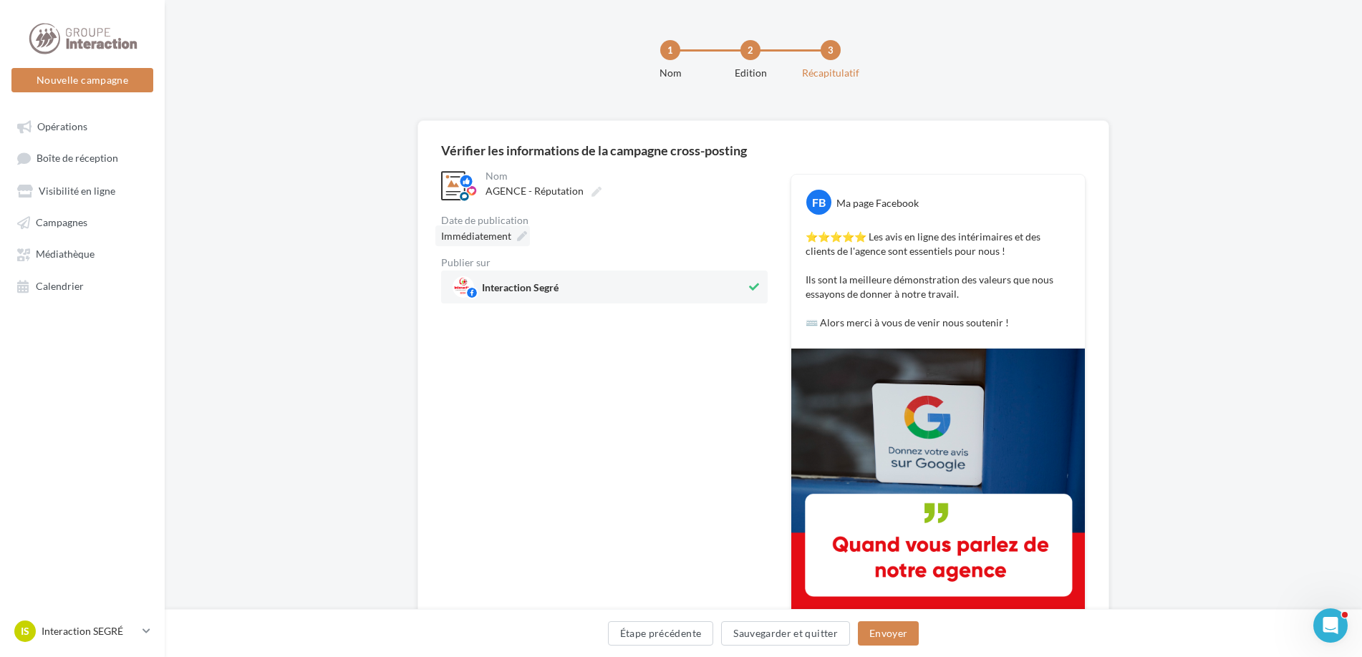
click at [512, 237] on div "Immédiatement" at bounding box center [482, 236] width 95 height 21
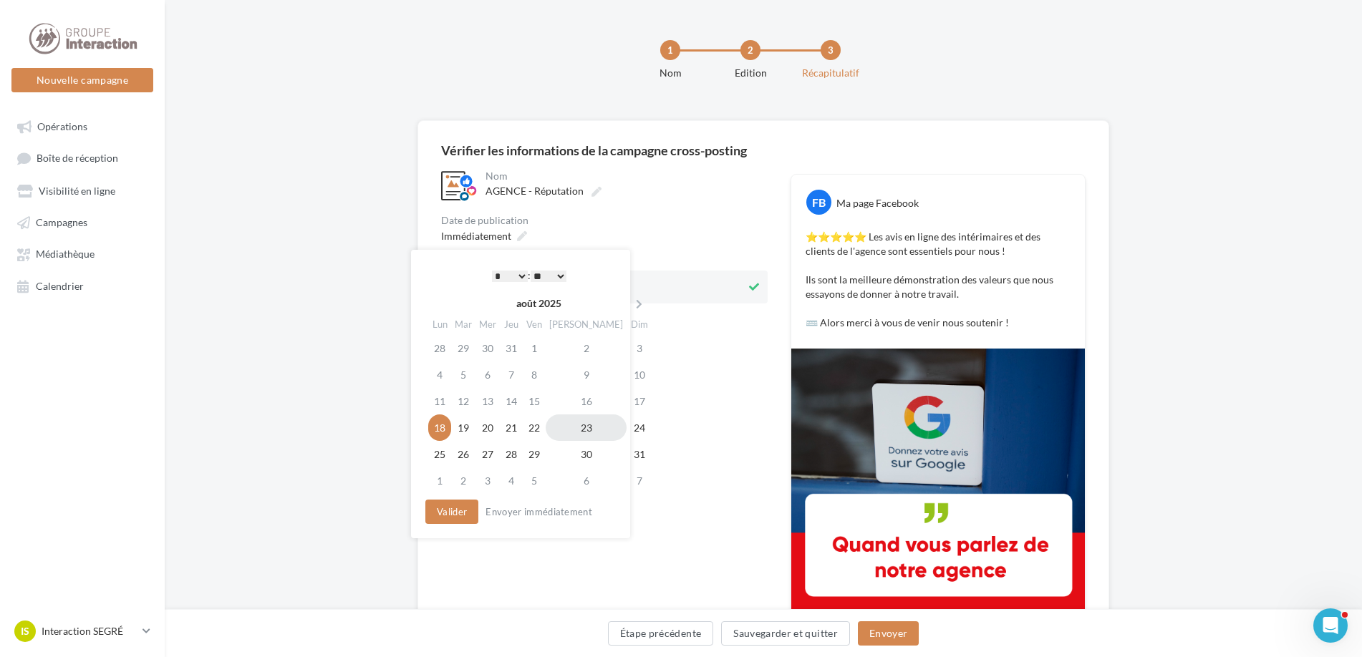
click at [572, 429] on td "23" at bounding box center [586, 428] width 81 height 26
click at [465, 513] on button "Valider" at bounding box center [451, 512] width 53 height 24
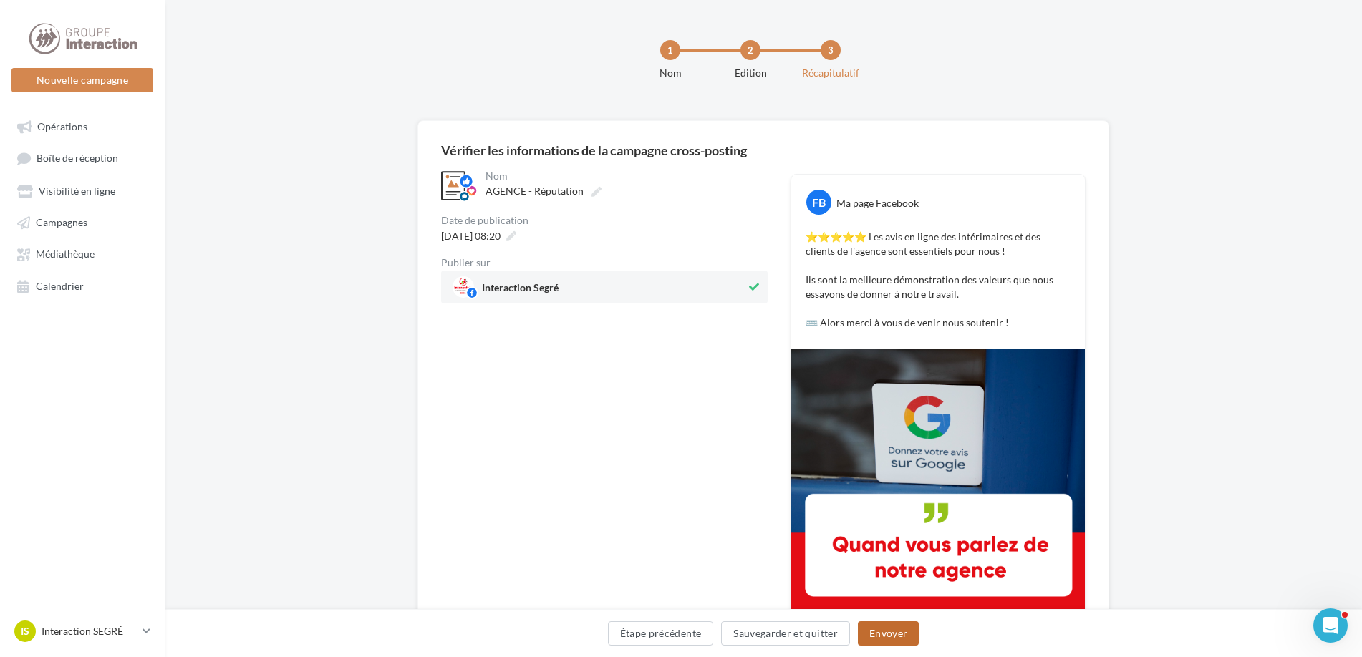
click at [891, 637] on button "Envoyer" at bounding box center [888, 634] width 61 height 24
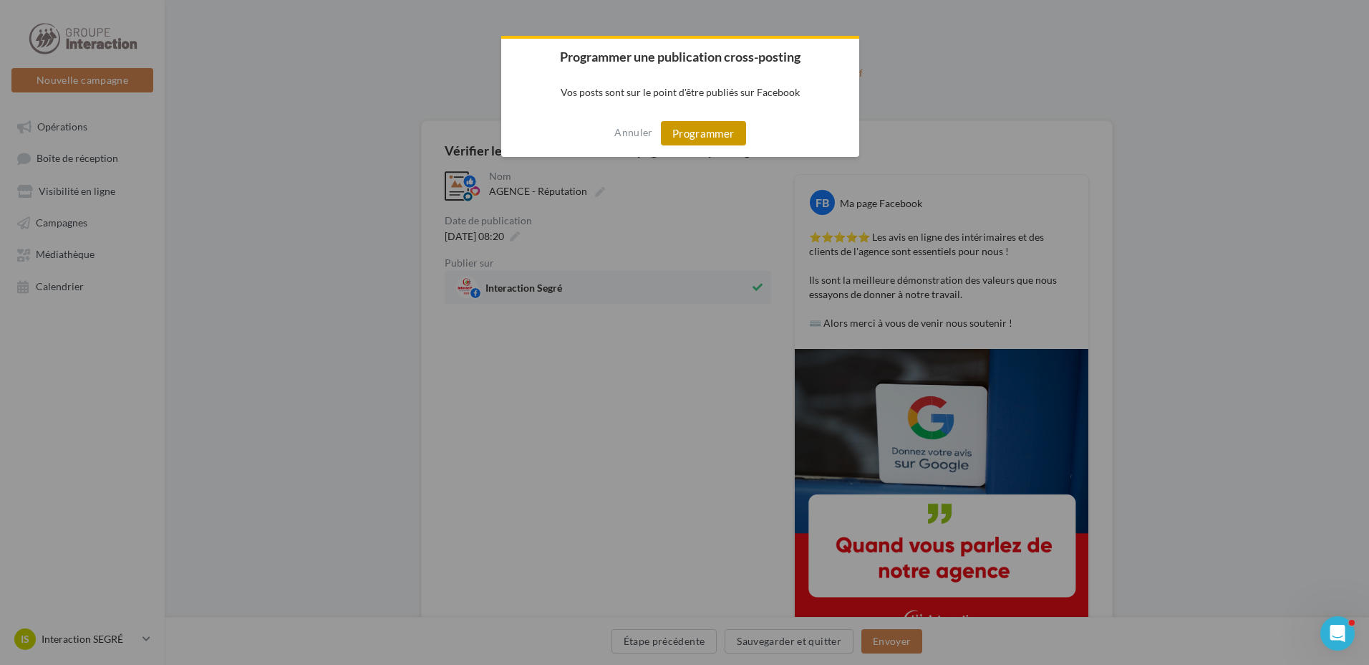
click at [712, 127] on button "Programmer" at bounding box center [703, 133] width 85 height 24
